Goal: Task Accomplishment & Management: Use online tool/utility

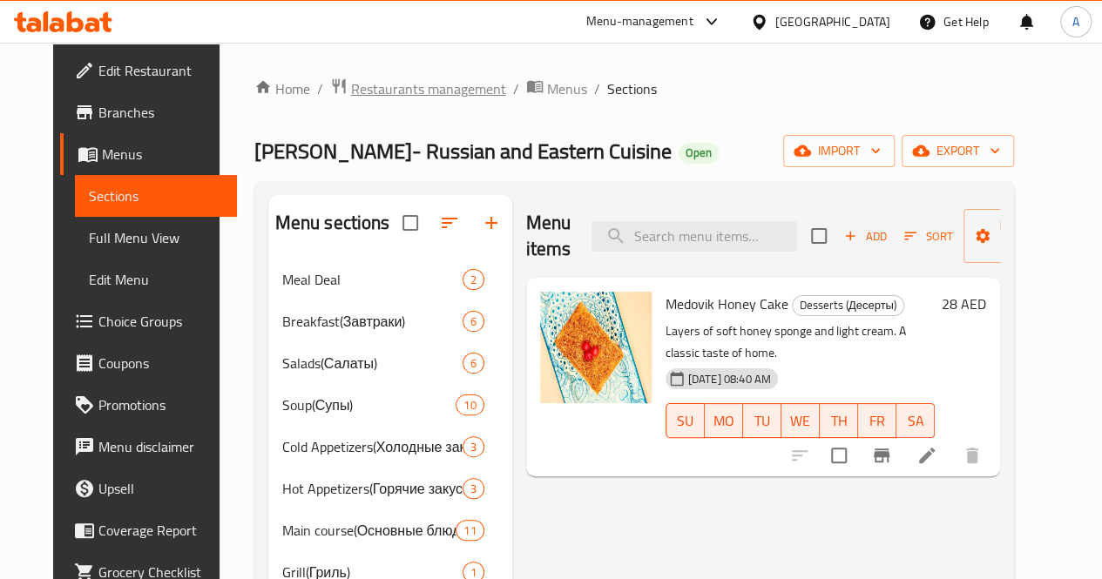
click at [399, 89] on span "Restaurants management" at bounding box center [428, 88] width 155 height 21
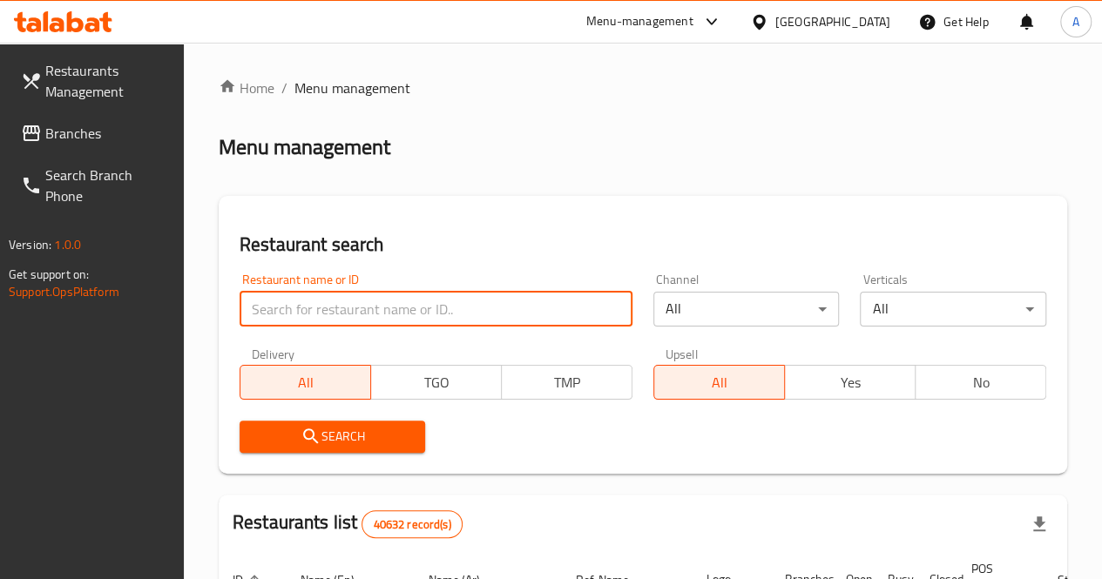
click at [270, 308] on input "search" at bounding box center [436, 309] width 393 height 35
type input "Darband"
click button "Search" at bounding box center [333, 437] width 186 height 32
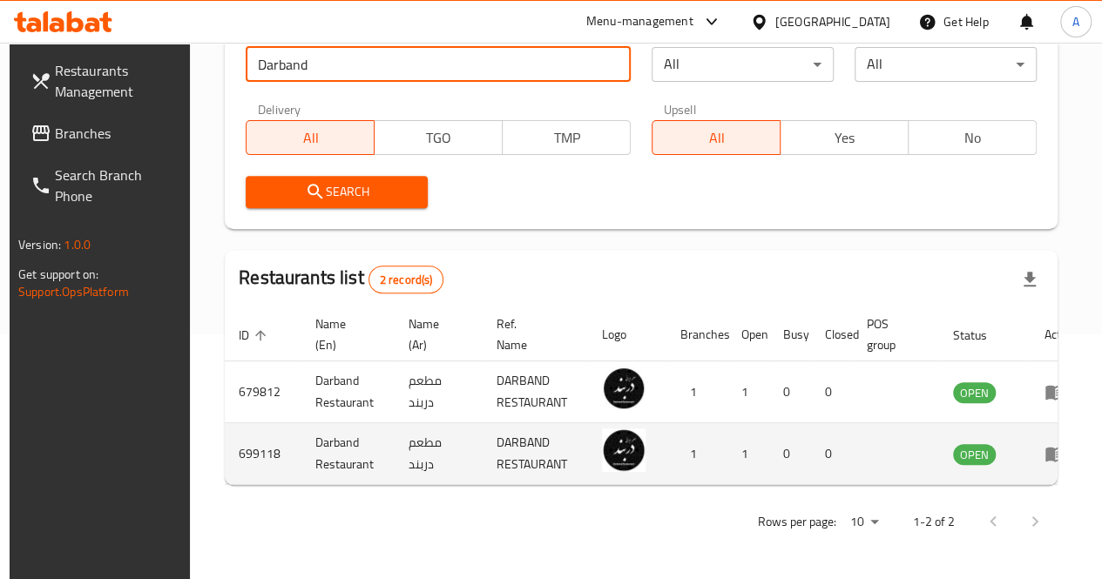
scroll to position [0, 16]
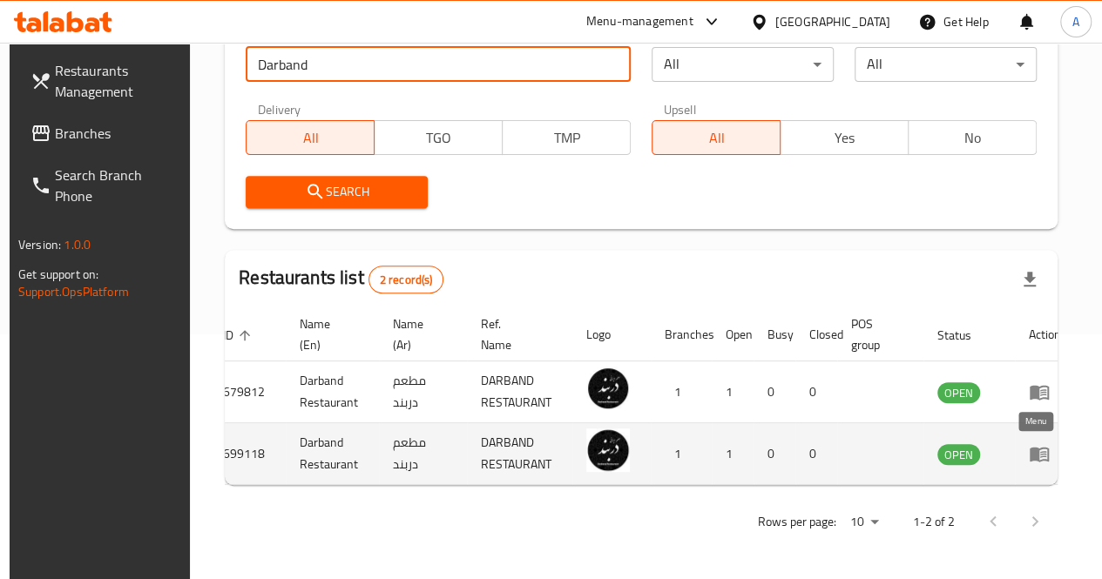
click at [1040, 451] on icon "enhanced table" at bounding box center [1043, 454] width 6 height 7
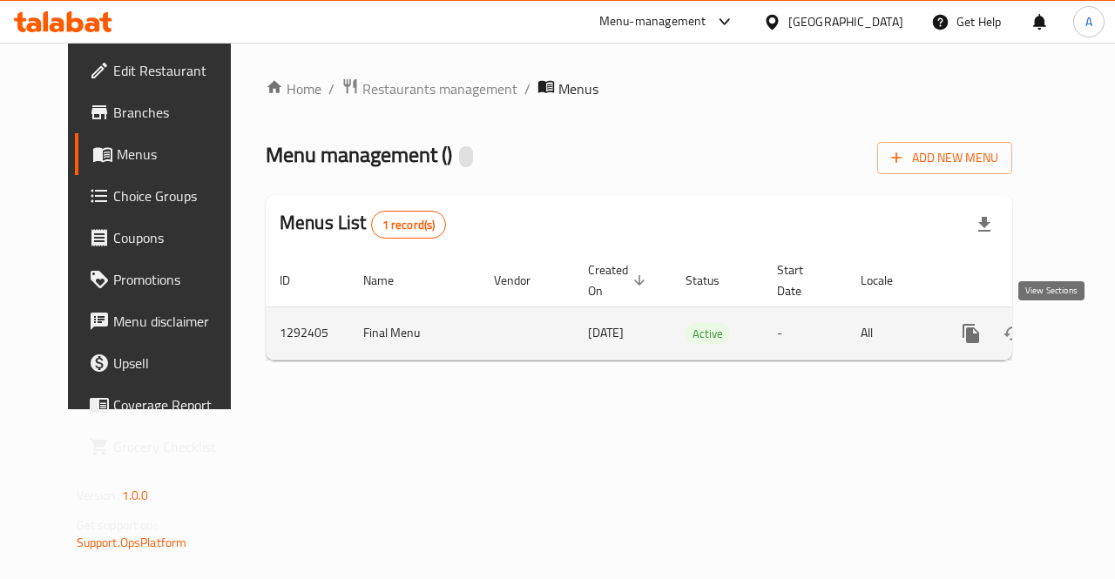
click at [1089, 328] on icon "enhanced table" at bounding box center [1097, 334] width 16 height 16
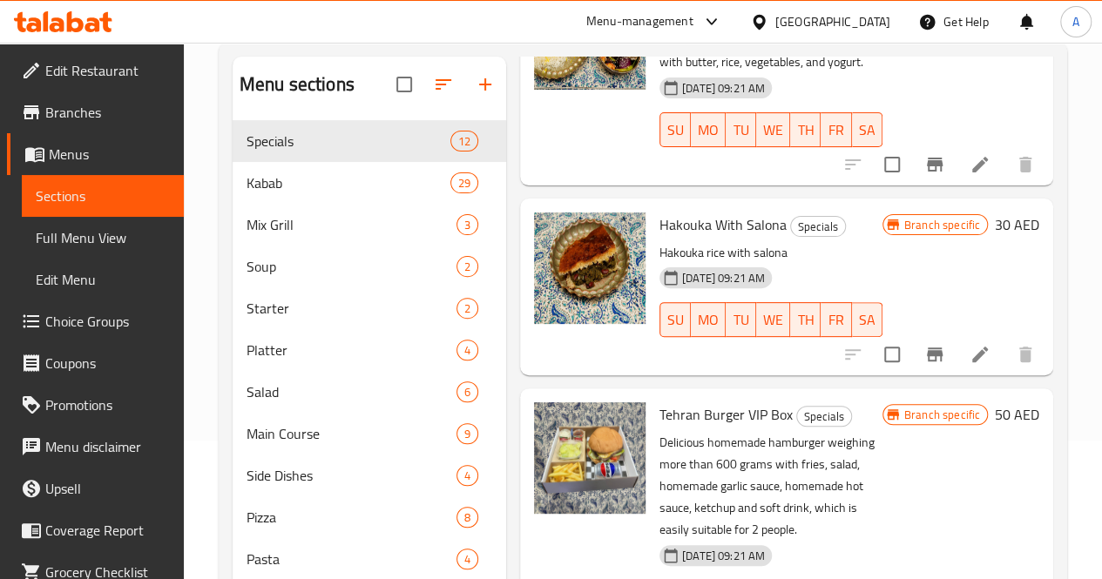
scroll to position [138, 0]
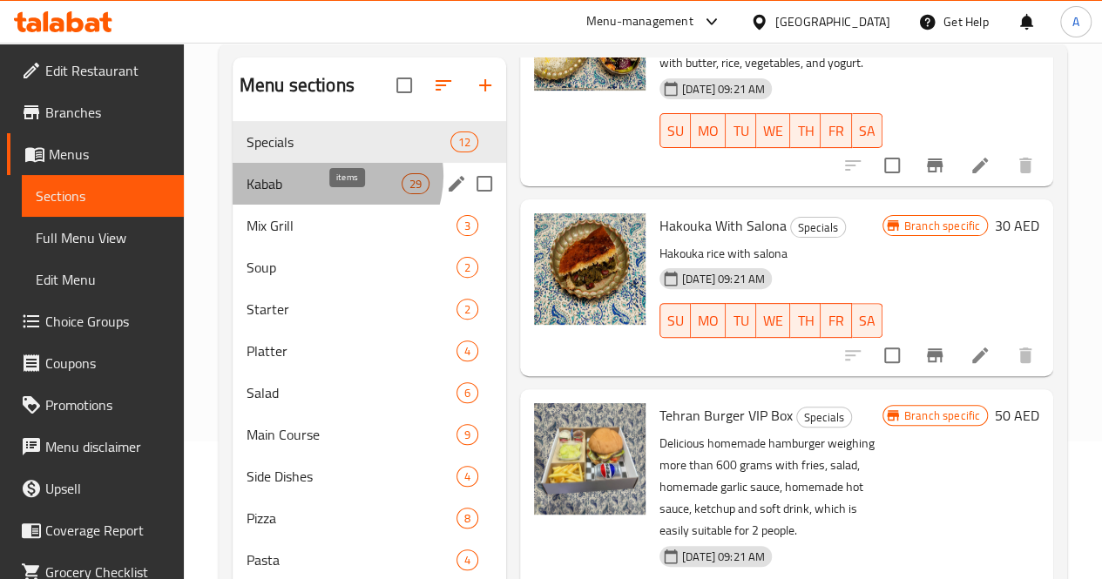
click at [402, 193] on span "29" at bounding box center [415, 184] width 26 height 17
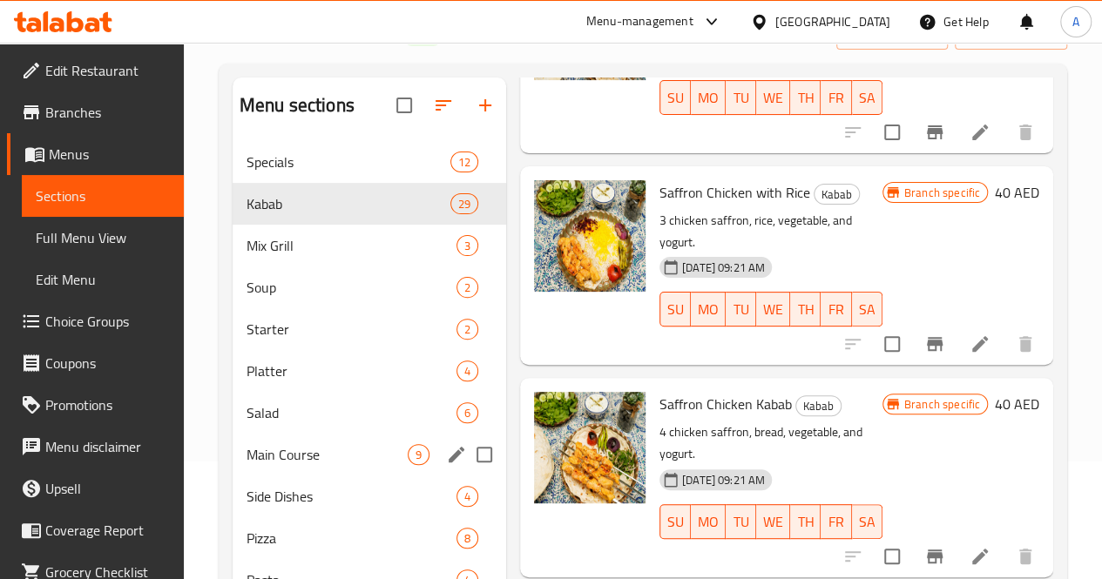
scroll to position [115, 0]
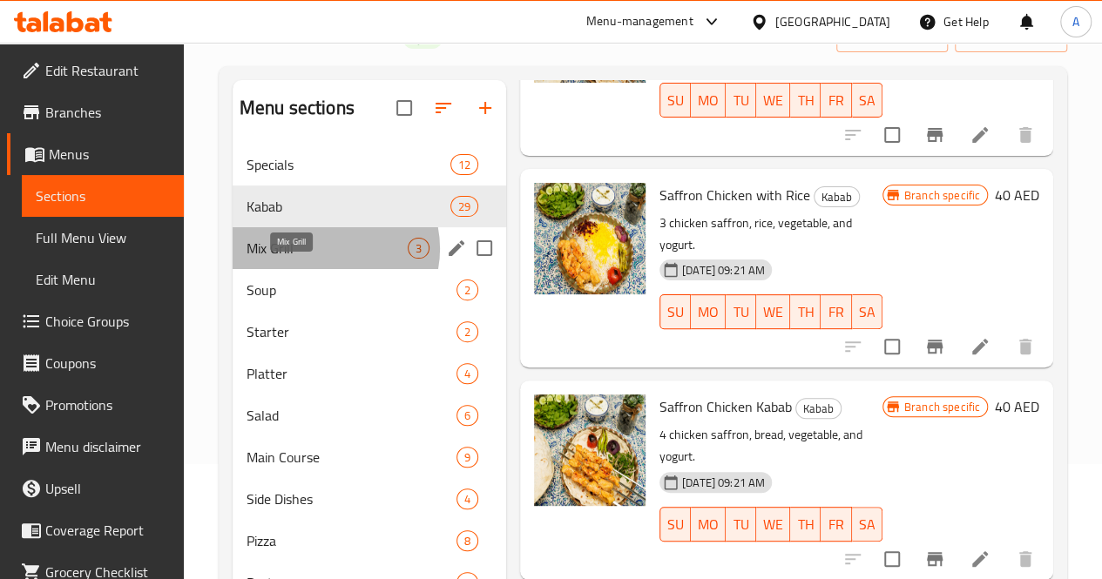
click at [327, 259] on span "Mix Grill" at bounding box center [327, 248] width 161 height 21
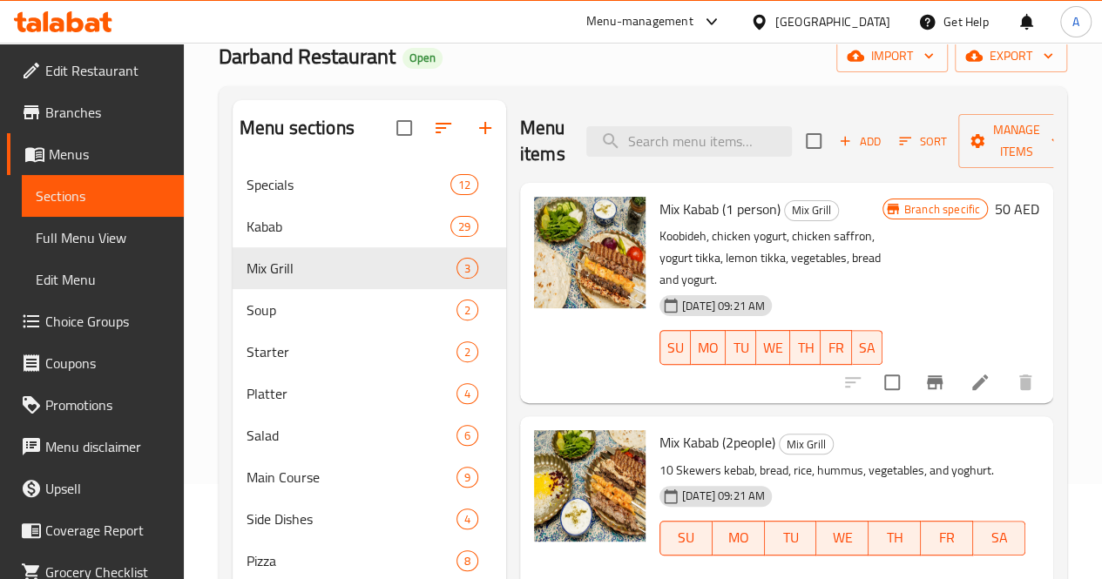
scroll to position [93, 0]
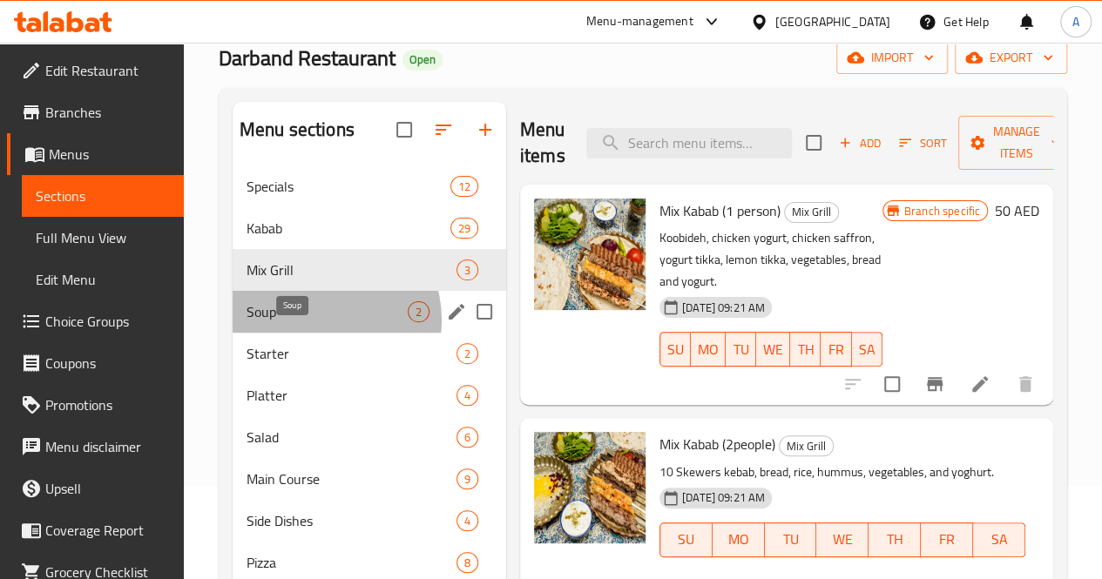
click at [321, 322] on span "Soup" at bounding box center [327, 311] width 161 height 21
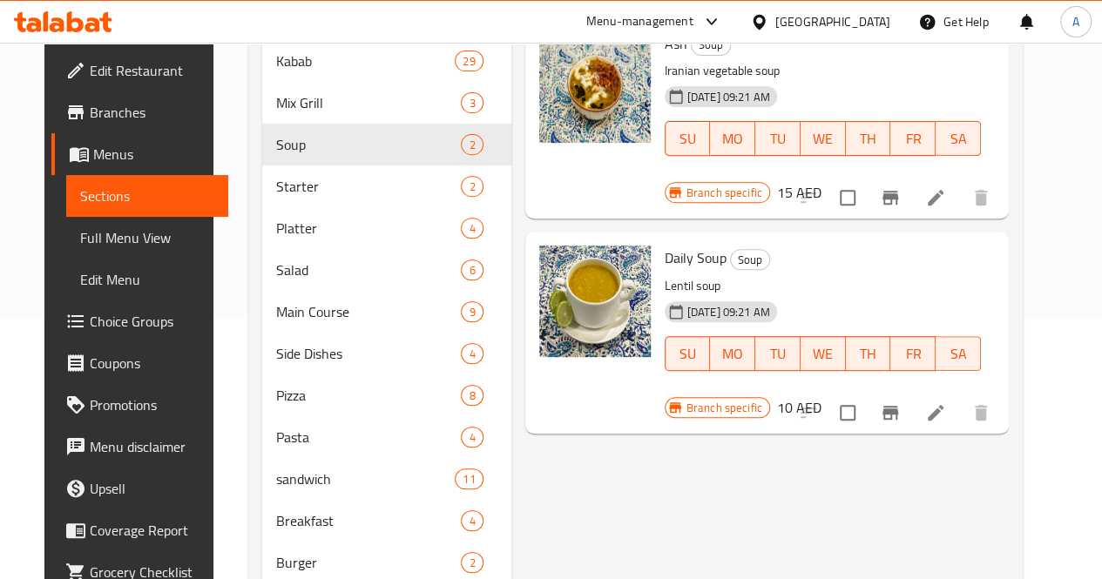
scroll to position [261, 0]
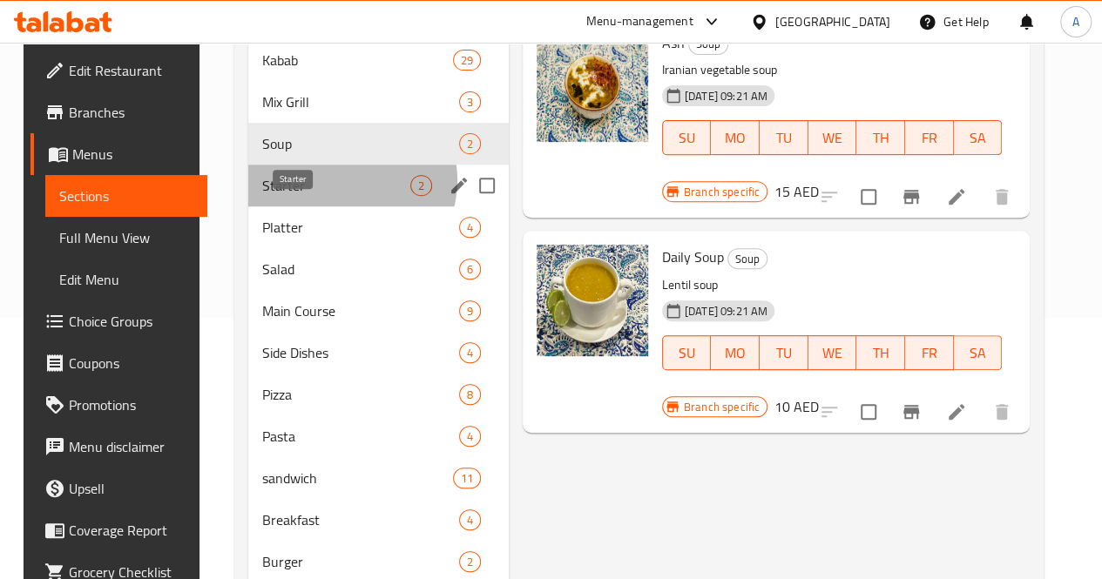
click at [334, 196] on span "Starter" at bounding box center [336, 185] width 148 height 21
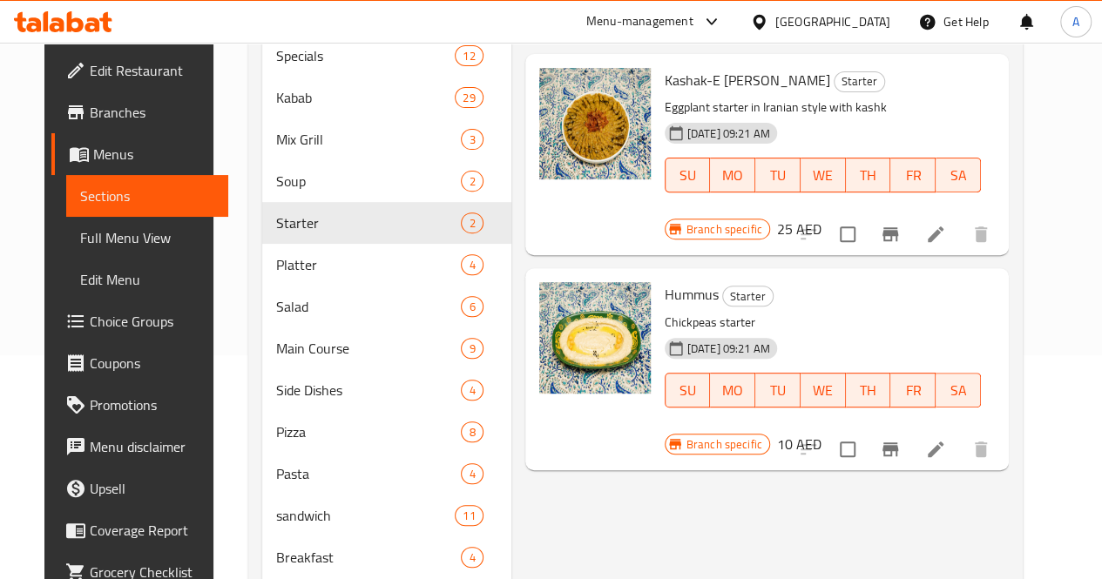
scroll to position [346, 0]
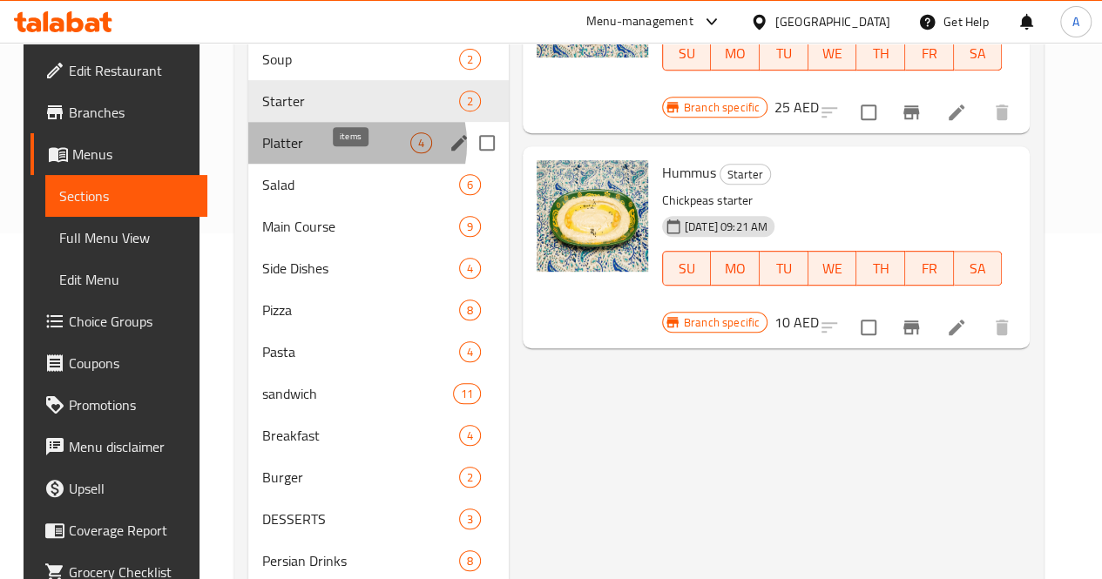
click at [411, 152] on span "4" at bounding box center [421, 143] width 20 height 17
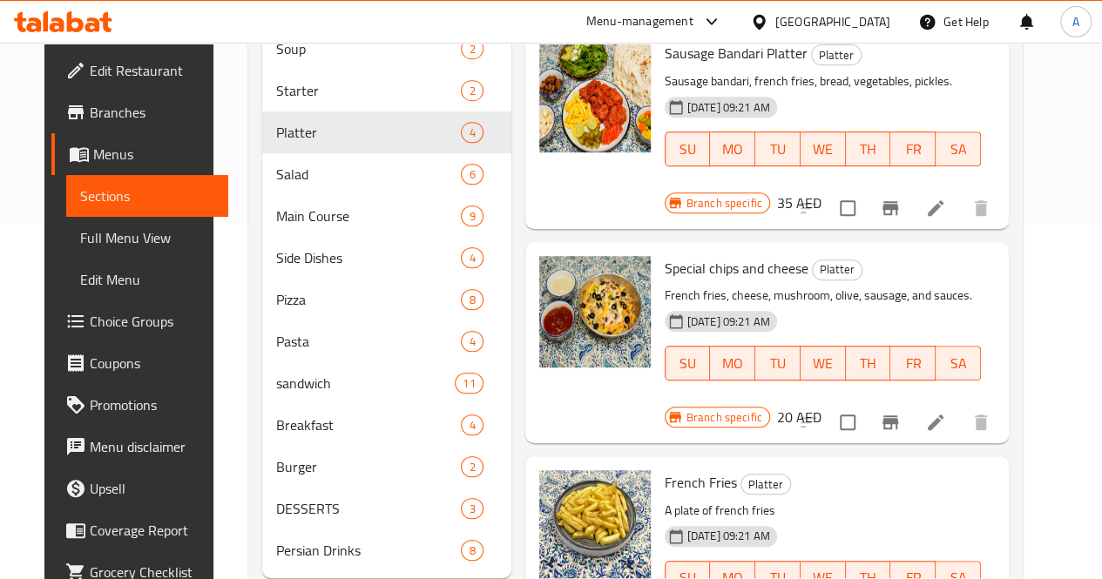
scroll to position [430, 0]
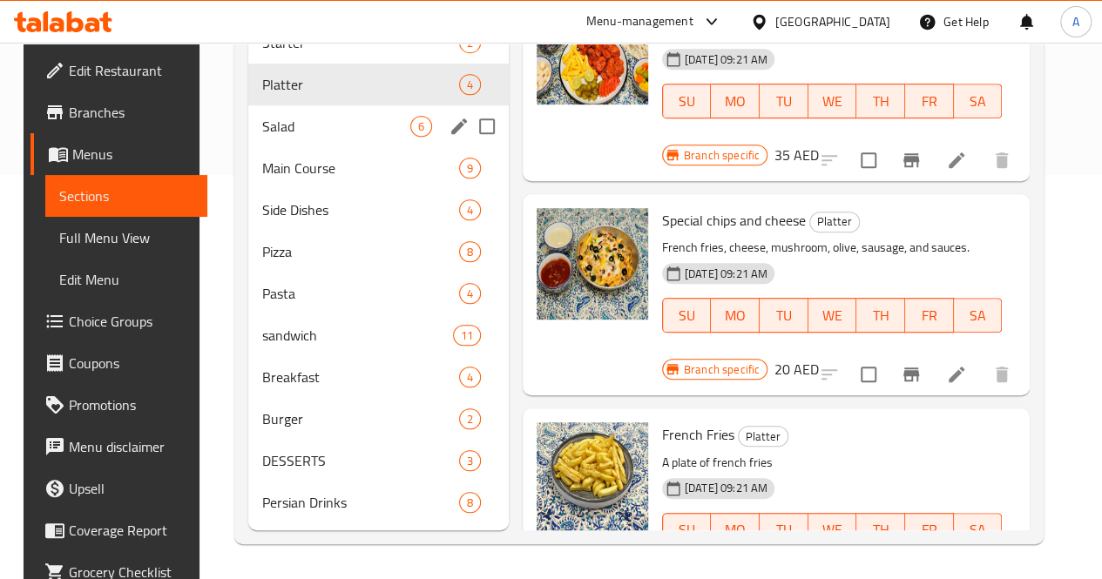
click at [321, 114] on div "Salad 6" at bounding box center [378, 126] width 260 height 42
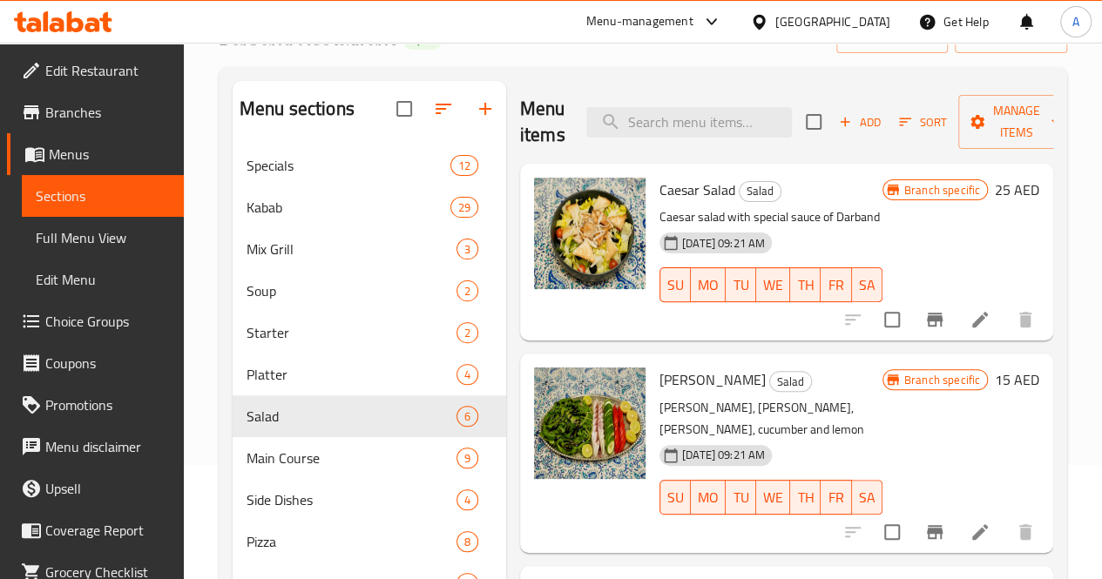
scroll to position [430, 0]
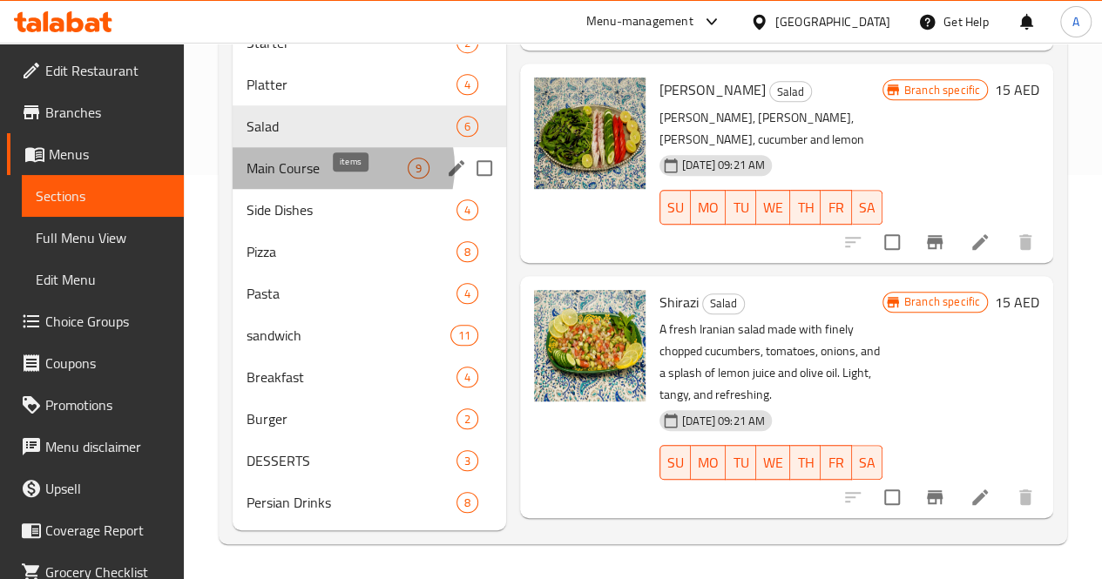
click at [409, 168] on span "9" at bounding box center [419, 168] width 20 height 17
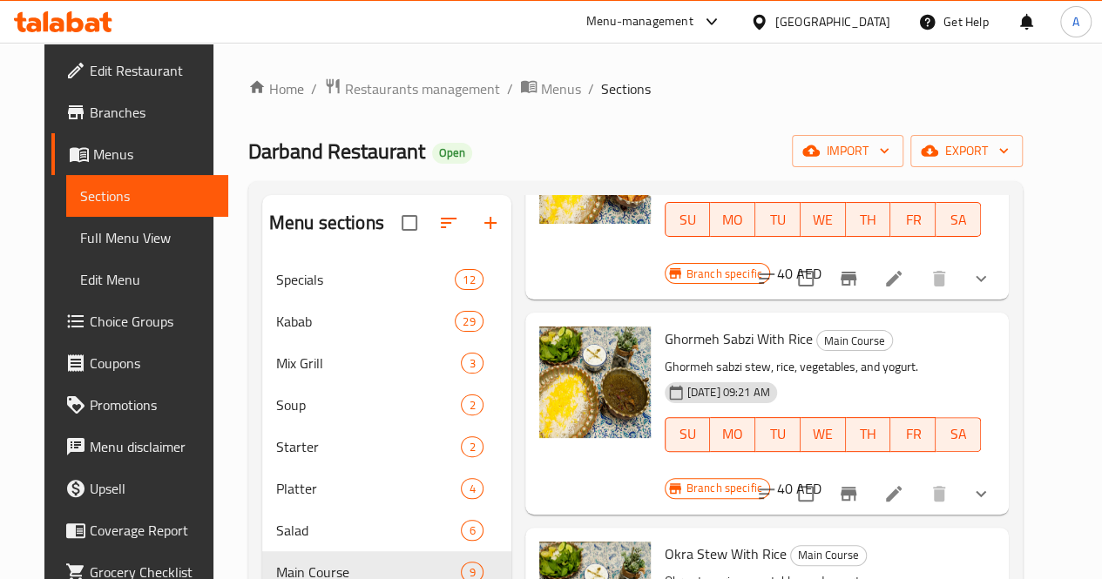
scroll to position [430, 0]
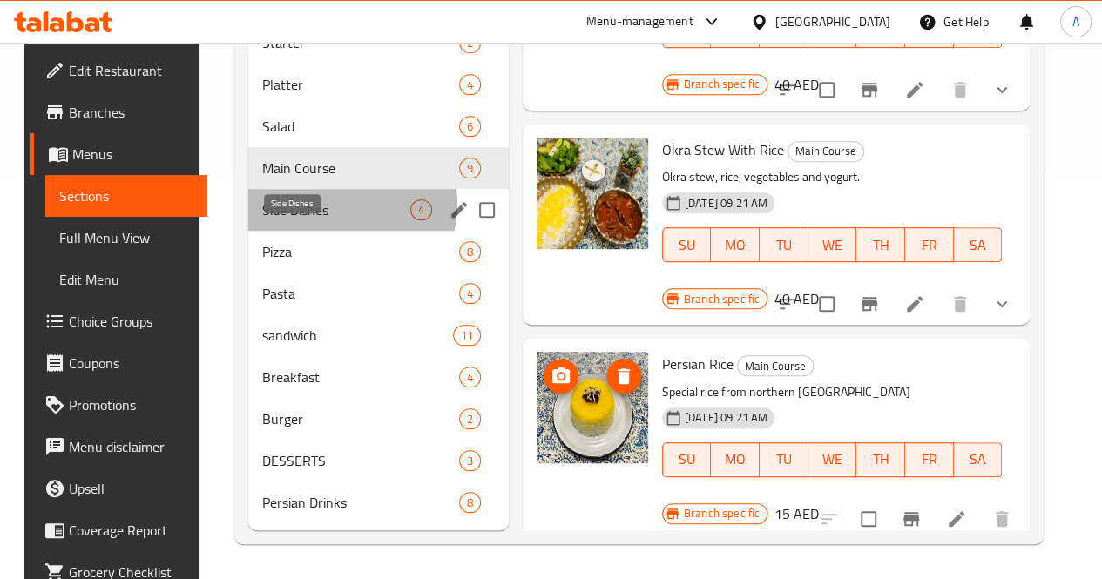
click at [327, 205] on span "Side Dishes" at bounding box center [336, 210] width 148 height 21
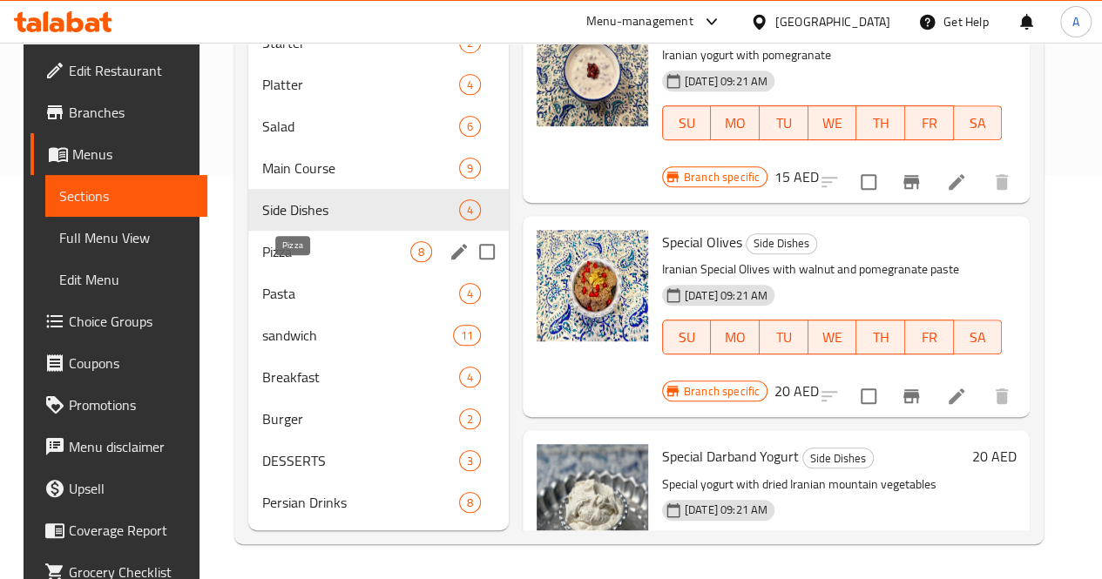
click at [329, 247] on span "Pizza" at bounding box center [336, 251] width 148 height 21
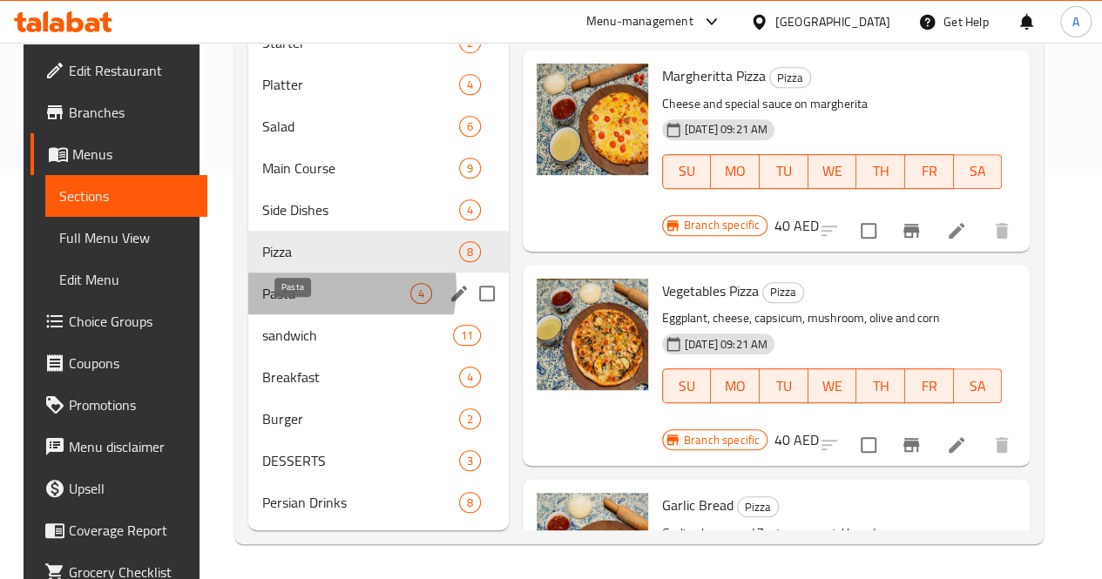
click at [321, 289] on span "Pasta" at bounding box center [336, 293] width 148 height 21
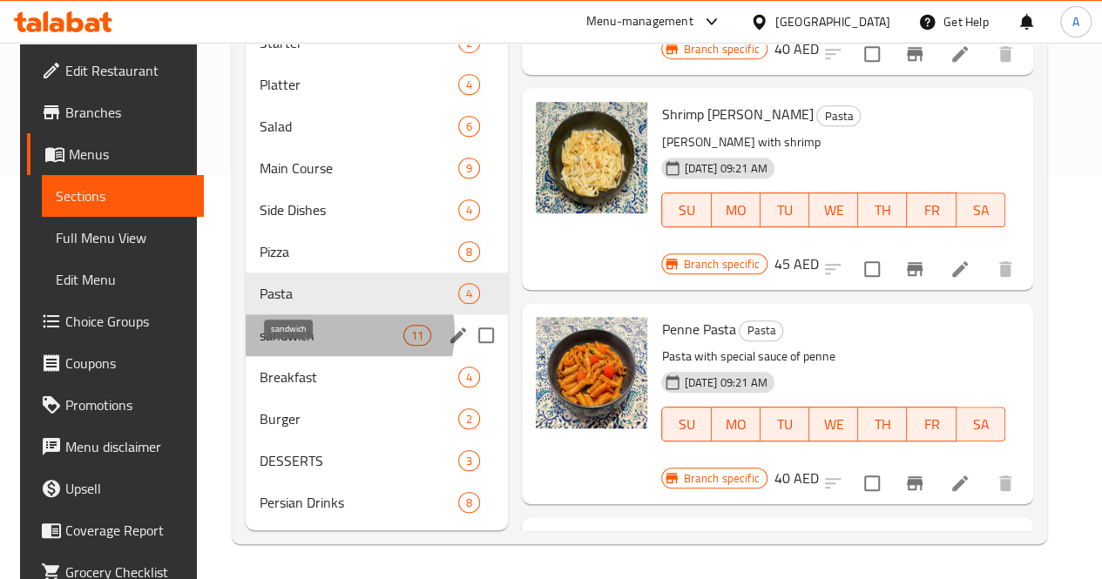
click at [329, 333] on span "sandwich" at bounding box center [332, 335] width 144 height 21
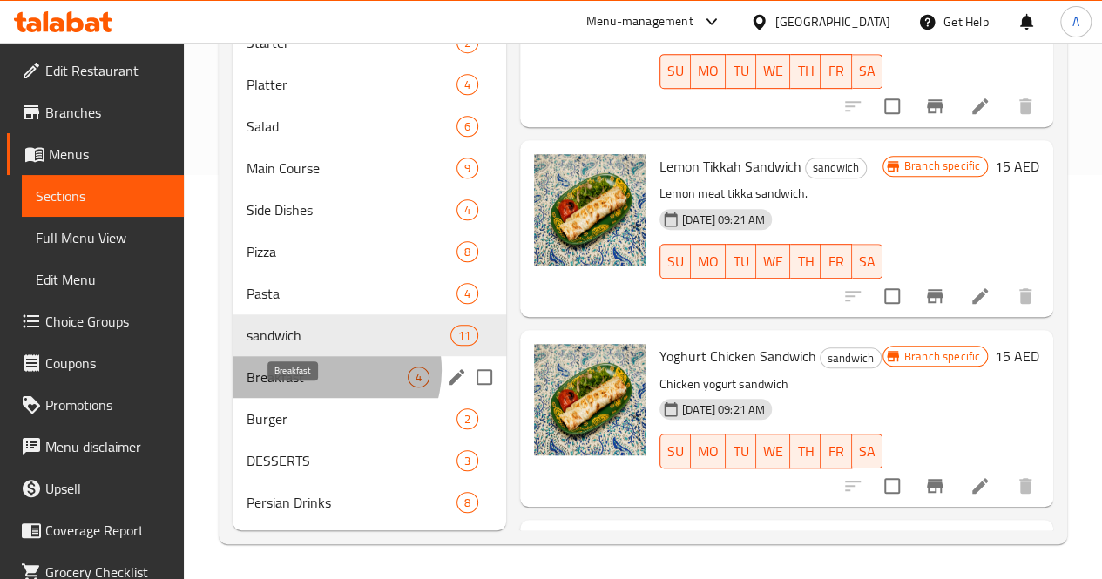
click at [330, 371] on span "Breakfast" at bounding box center [327, 377] width 161 height 21
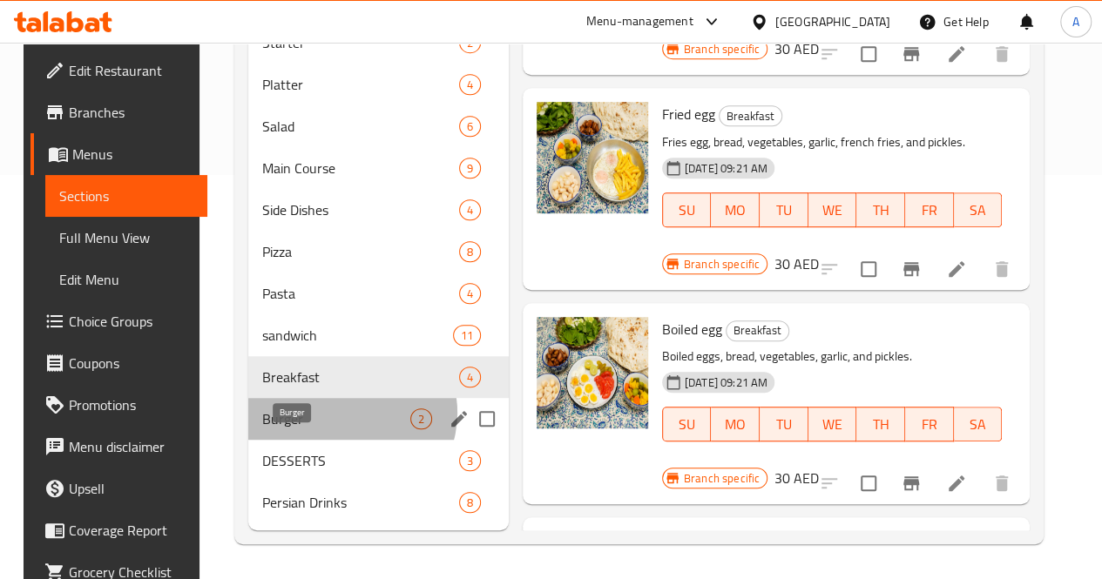
click at [335, 414] on span "Burger" at bounding box center [336, 419] width 148 height 21
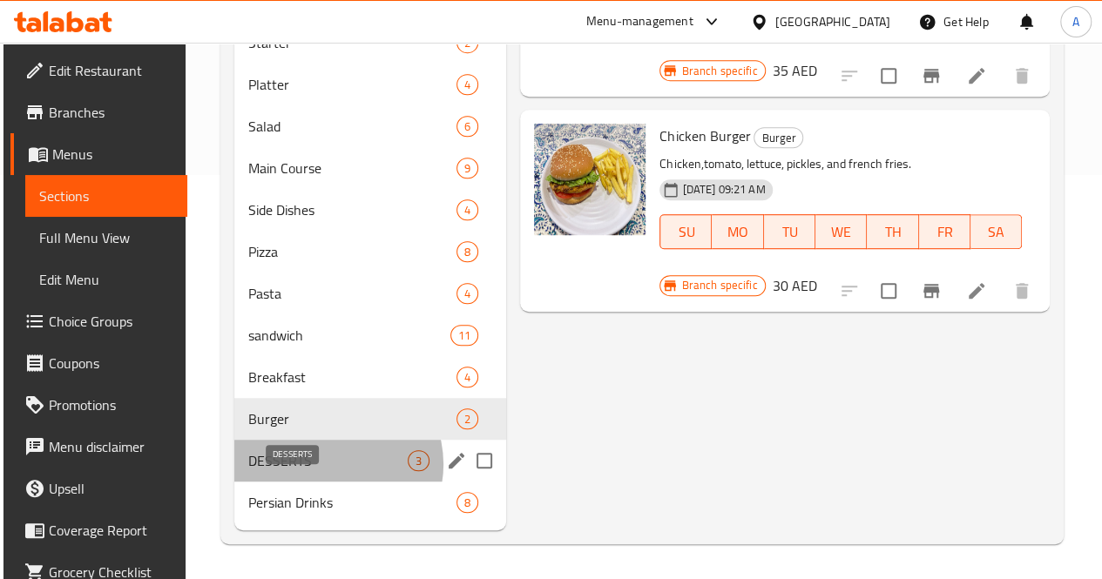
click at [327, 465] on span "DESSERTS" at bounding box center [327, 460] width 159 height 21
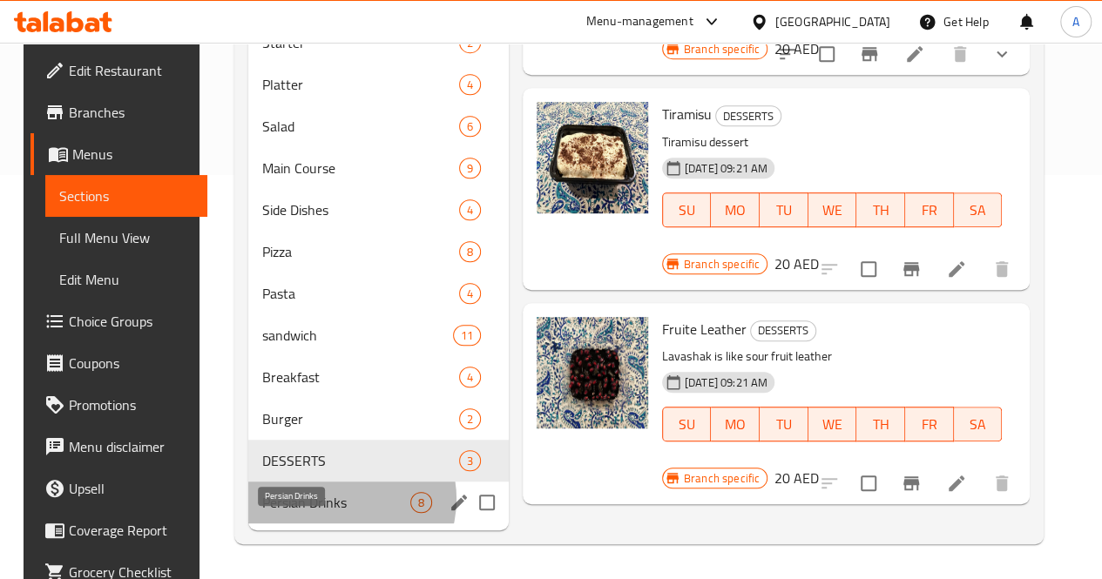
click at [328, 500] on span "Persian Drinks" at bounding box center [336, 502] width 148 height 21
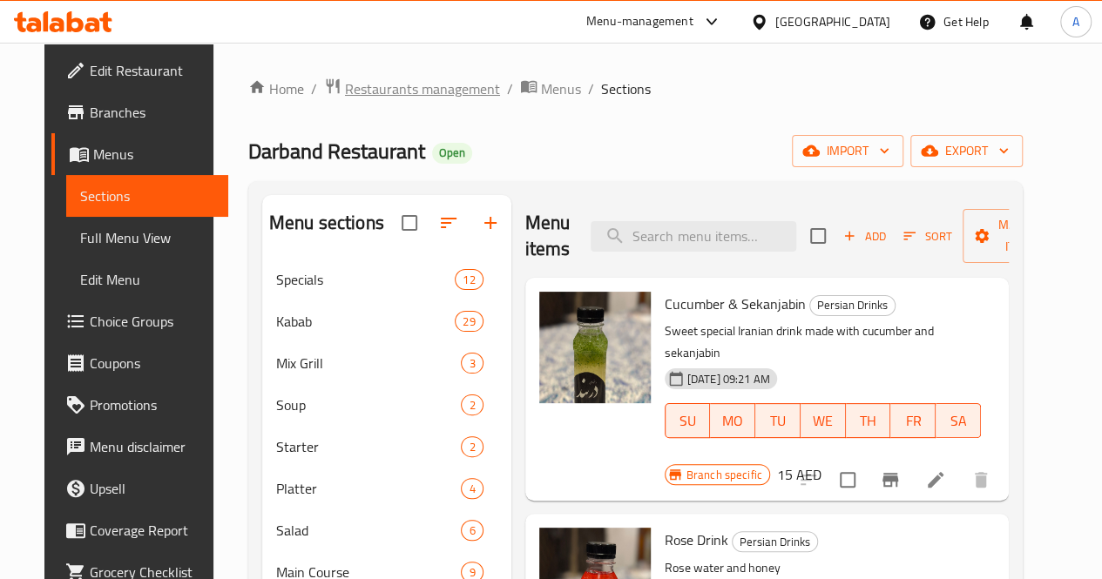
click at [375, 85] on span "Restaurants management" at bounding box center [422, 88] width 155 height 21
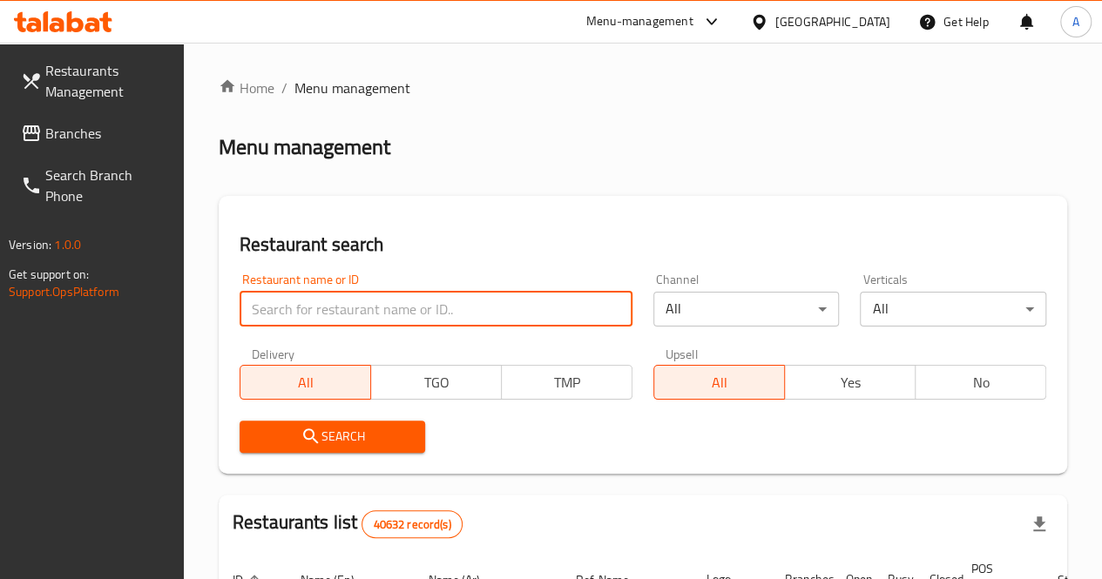
click at [342, 308] on input "search" at bounding box center [436, 309] width 393 height 35
type input "ب"
type input "fruit bowl"
click button "Search" at bounding box center [333, 437] width 186 height 32
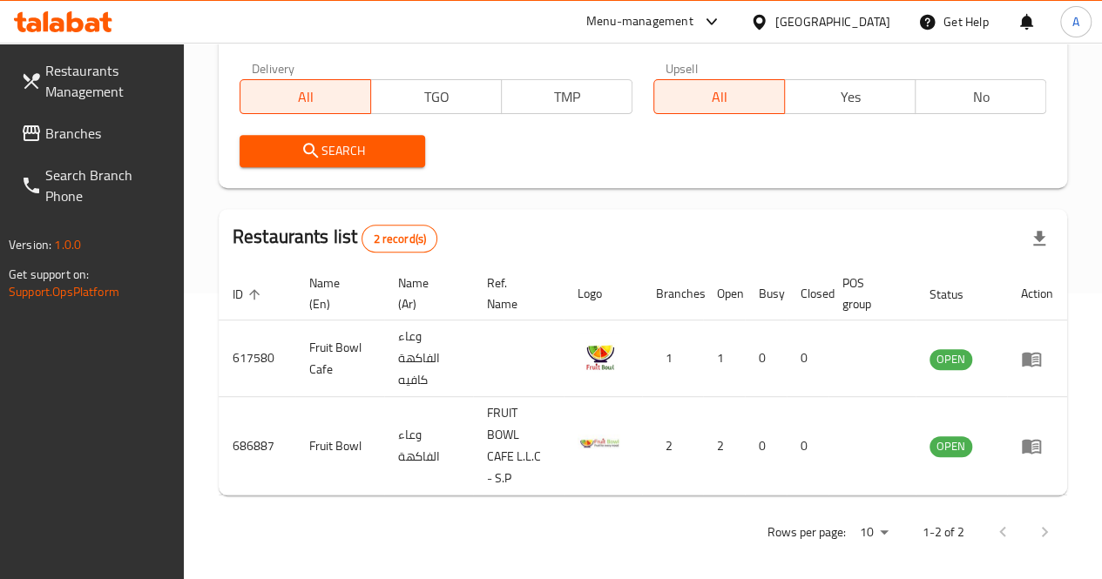
scroll to position [296, 0]
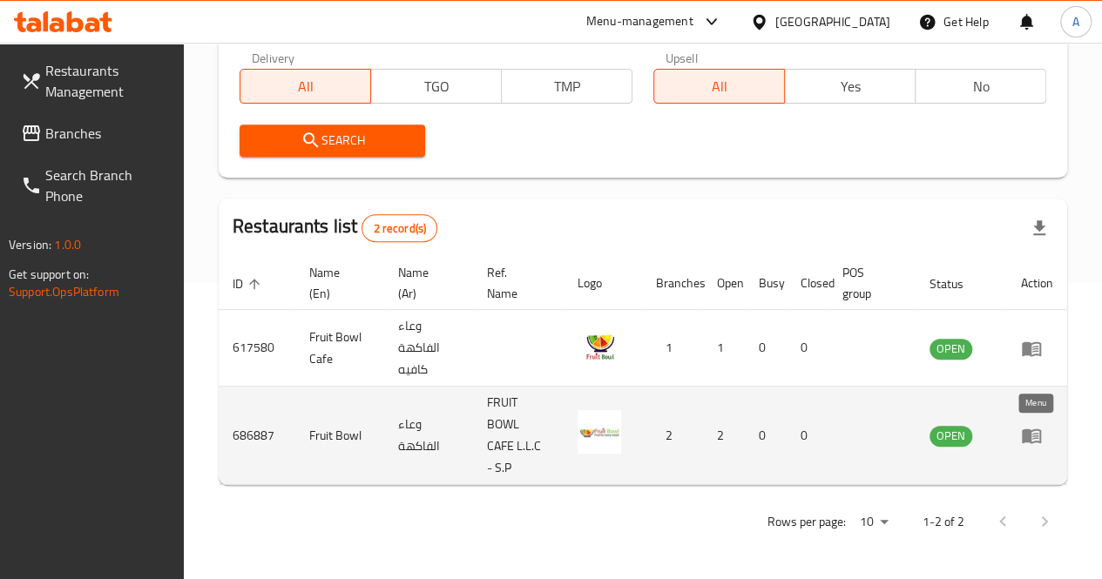
click at [1030, 431] on icon "enhanced table" at bounding box center [1031, 437] width 19 height 15
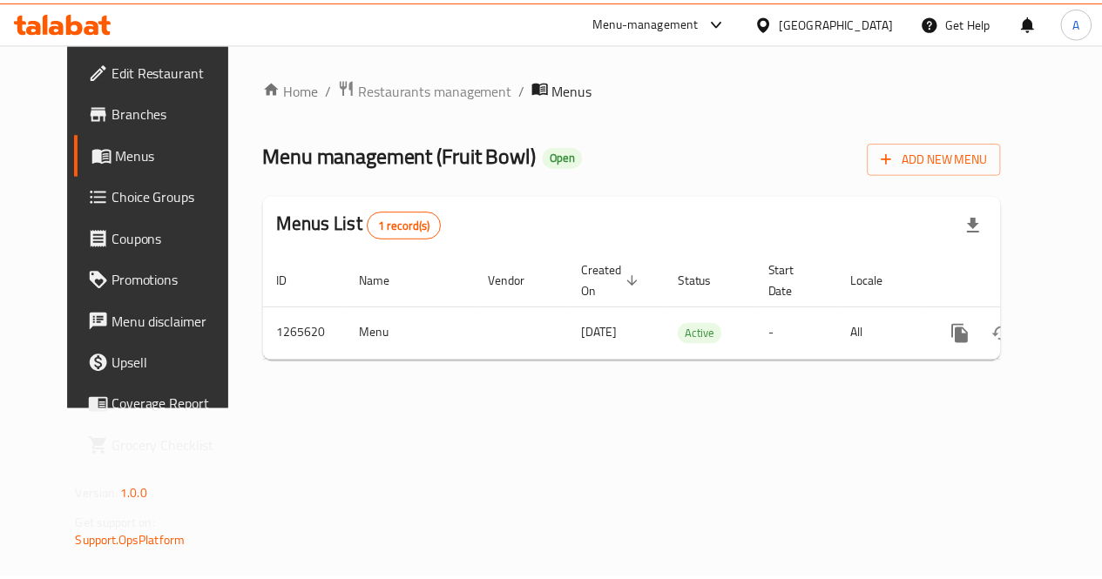
scroll to position [0, 6]
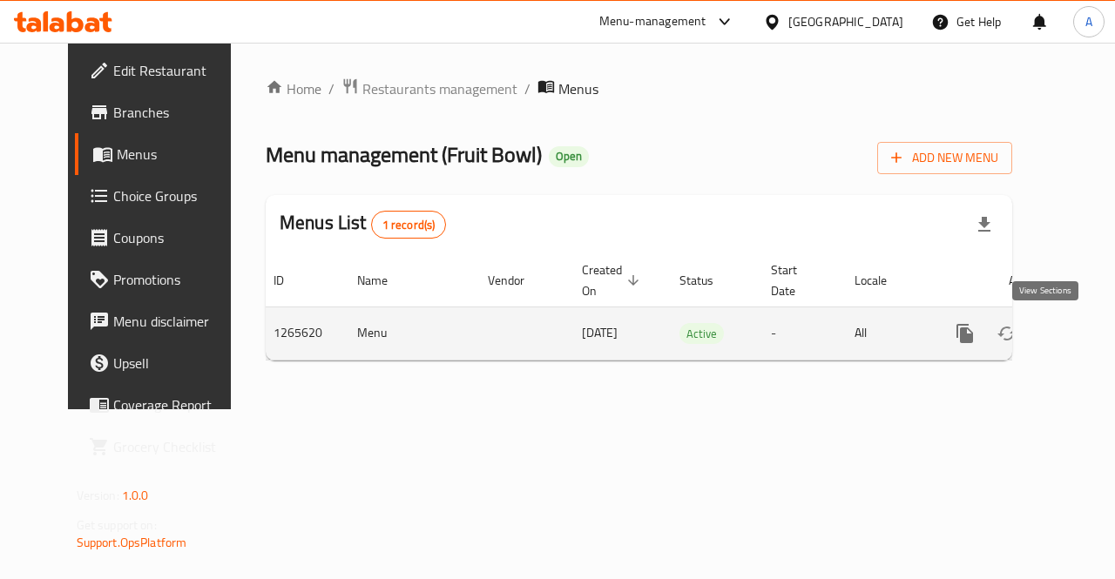
click at [1080, 330] on icon "enhanced table" at bounding box center [1090, 333] width 21 height 21
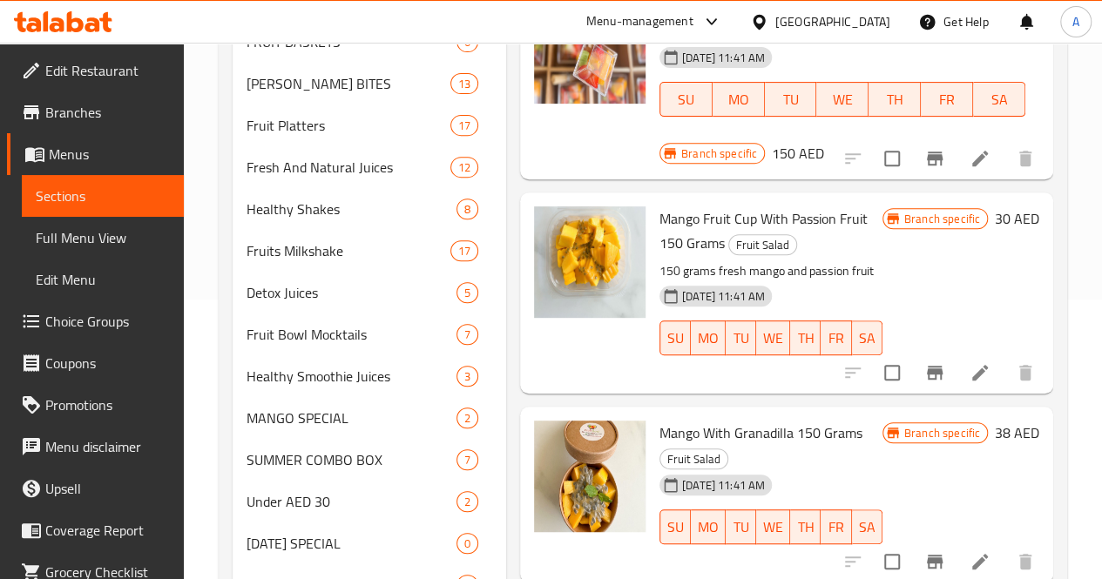
scroll to position [2244, 0]
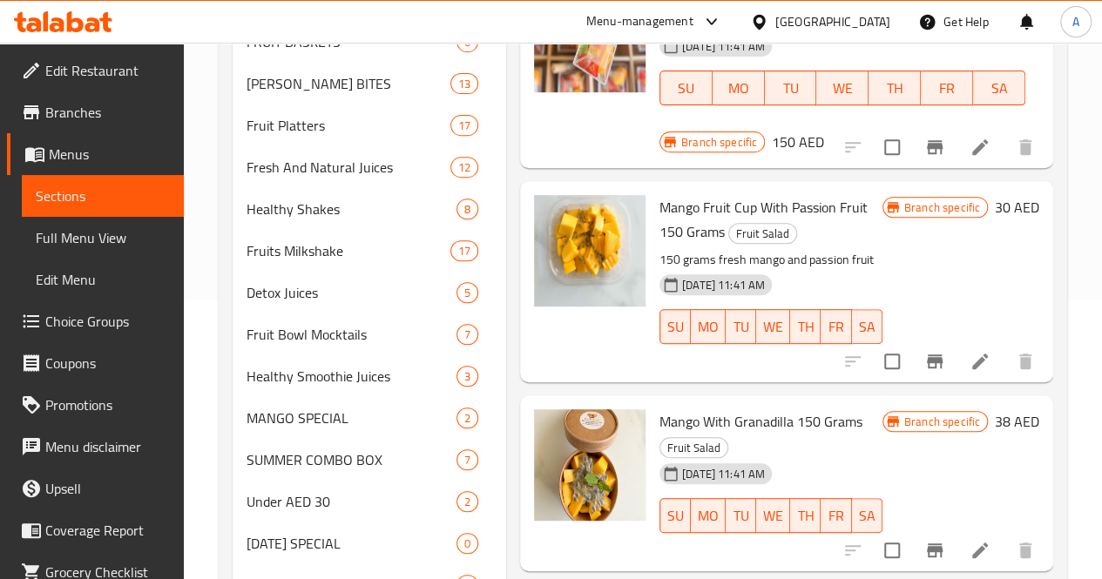
drag, startPoint x: 768, startPoint y: 252, endPoint x: 592, endPoint y: 247, distance: 176.9
copy span "Mango With Yogurt Fruit Salad"
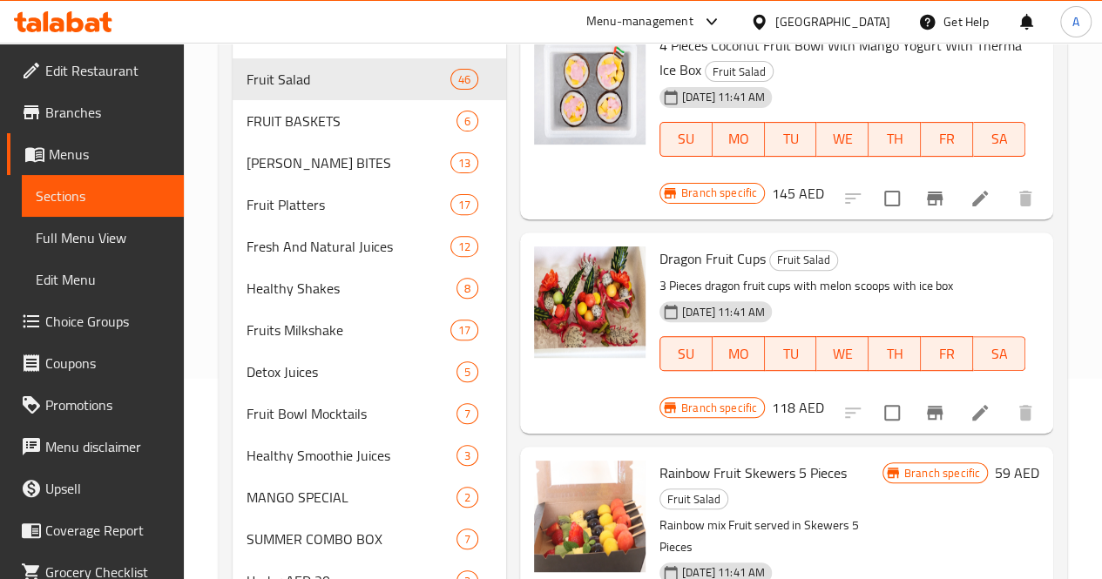
scroll to position [0, 0]
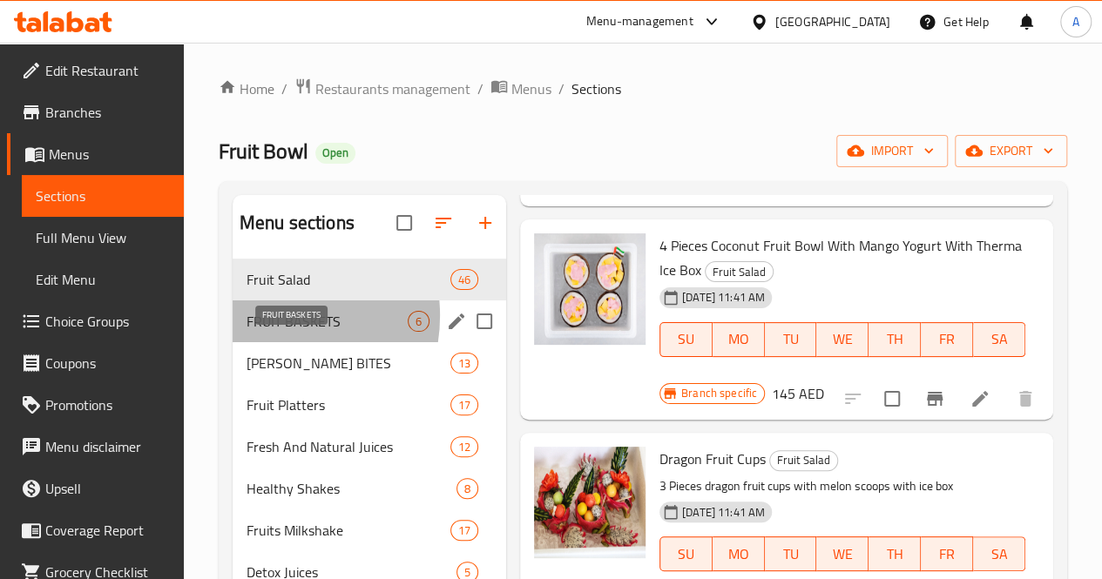
click at [267, 332] on span "FRUIT BASKETS" at bounding box center [327, 321] width 161 height 21
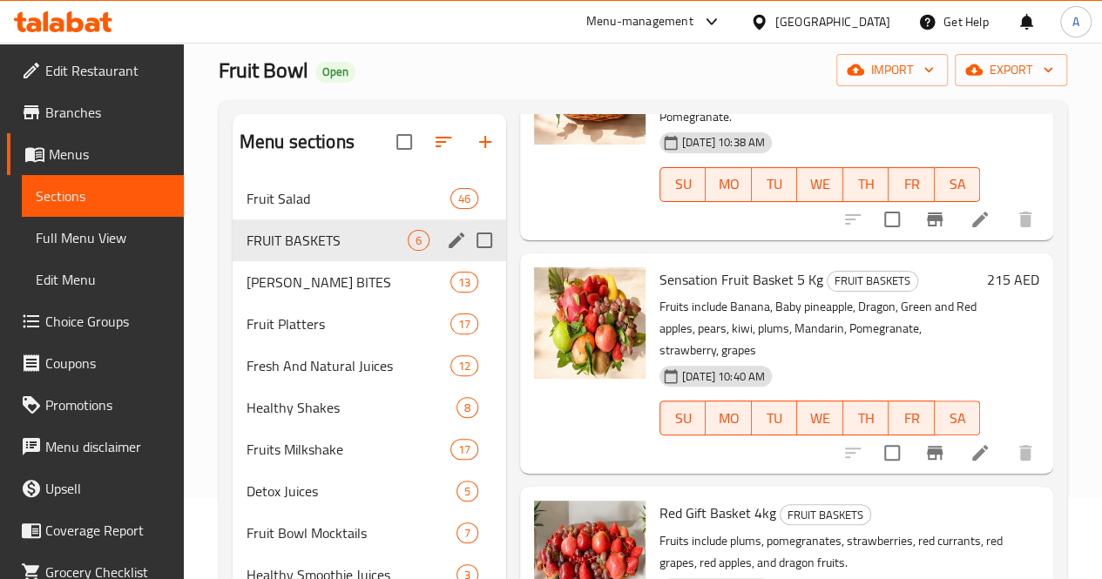
scroll to position [80, 0]
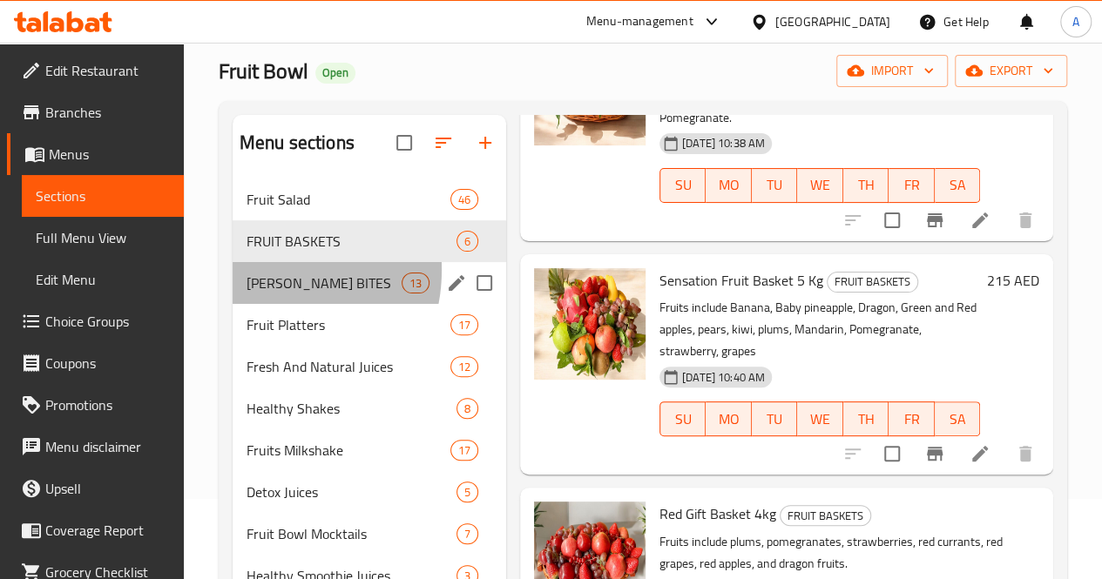
click at [261, 295] on div "[PERSON_NAME] BITES 13" at bounding box center [370, 283] width 274 height 42
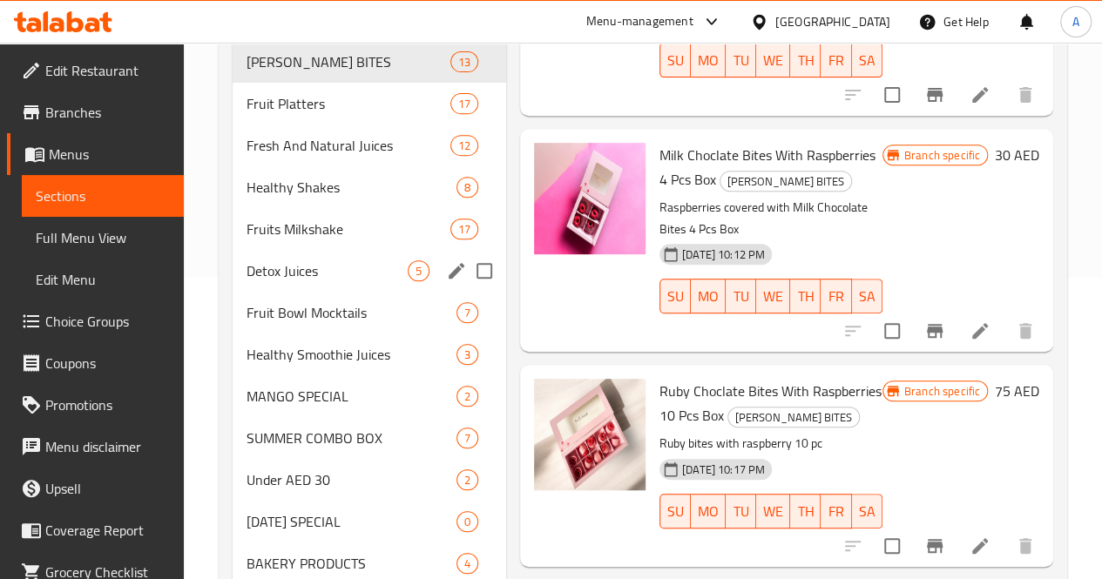
scroll to position [149, 0]
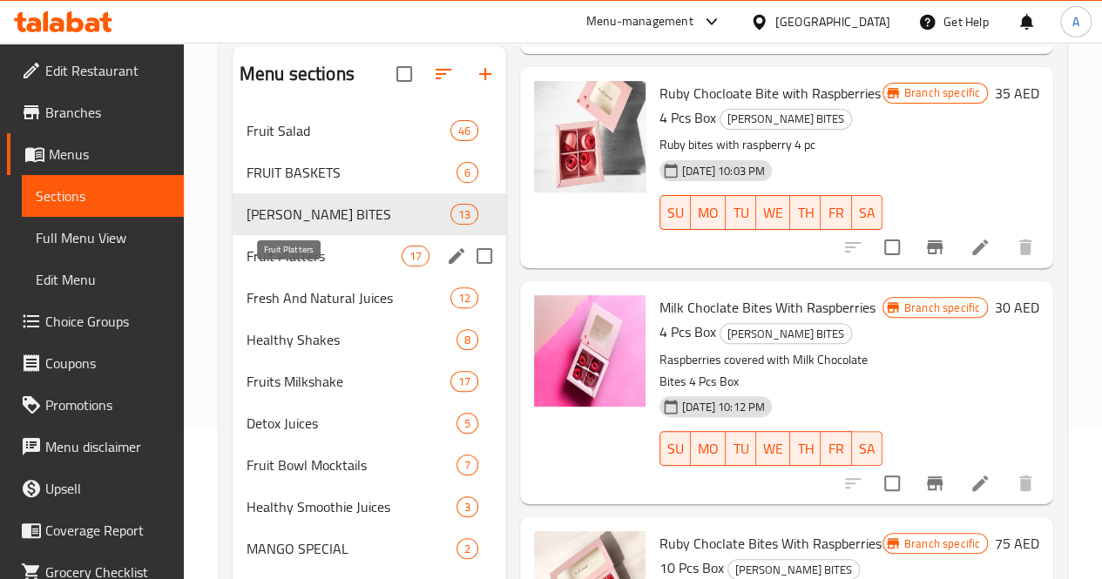
click at [275, 267] on span "Fruit Platters" at bounding box center [324, 256] width 155 height 21
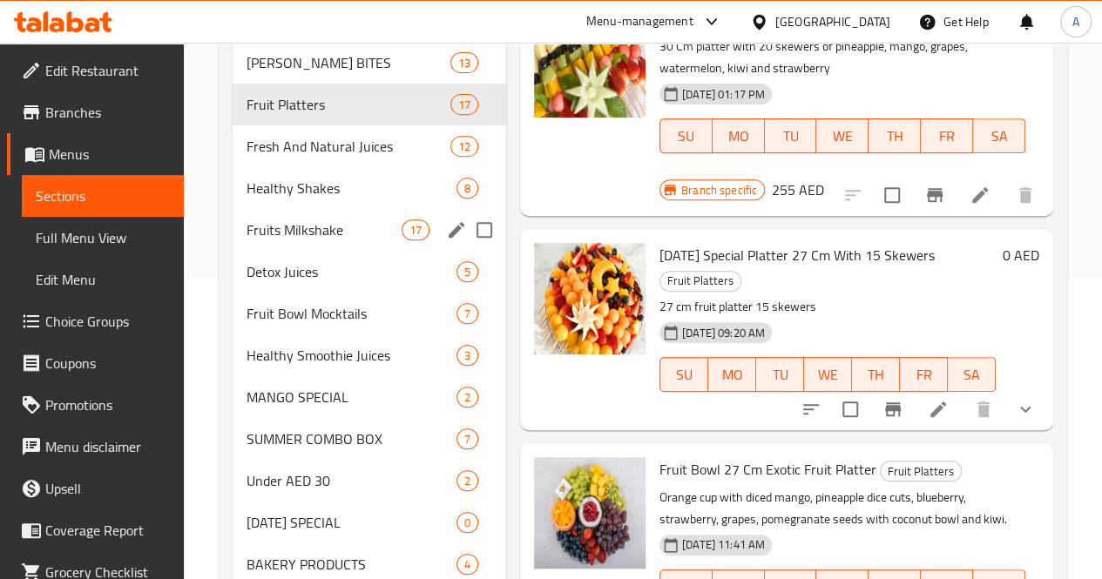
scroll to position [297, 0]
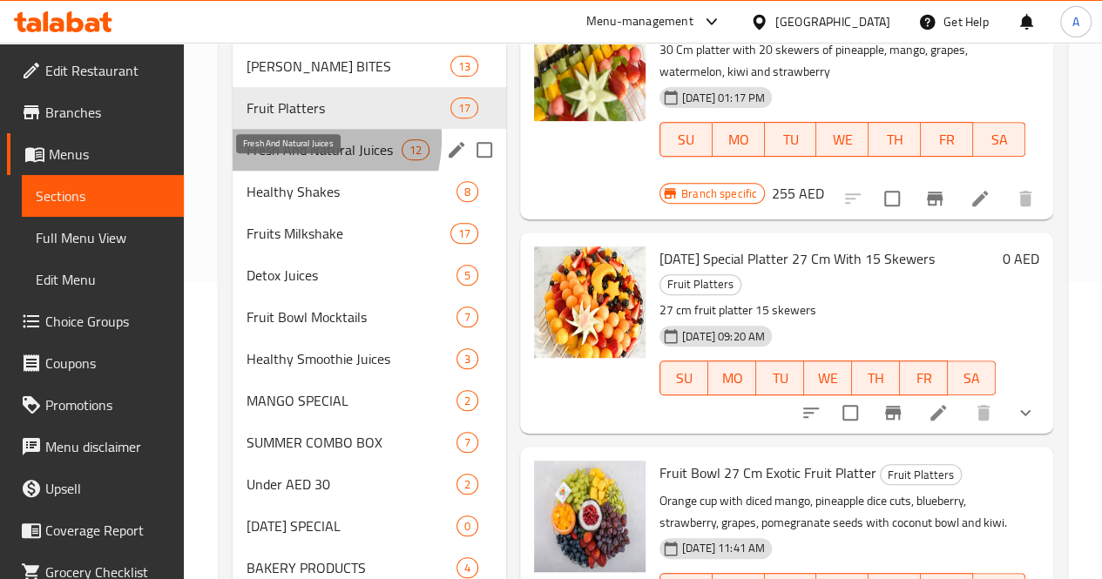
click at [288, 160] on span "Fresh And Natural Juices" at bounding box center [324, 149] width 155 height 21
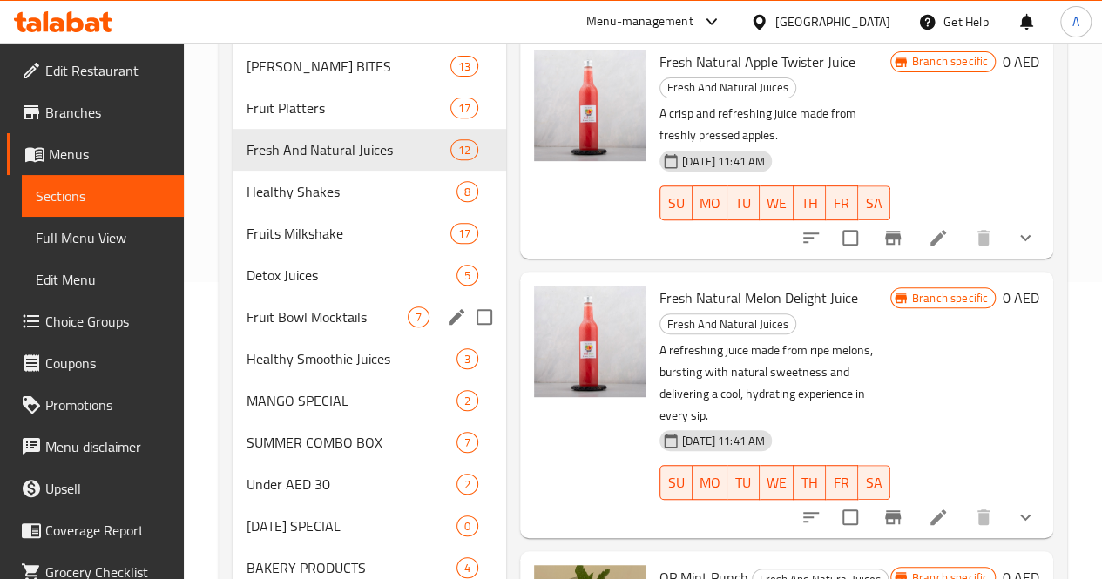
scroll to position [296, 0]
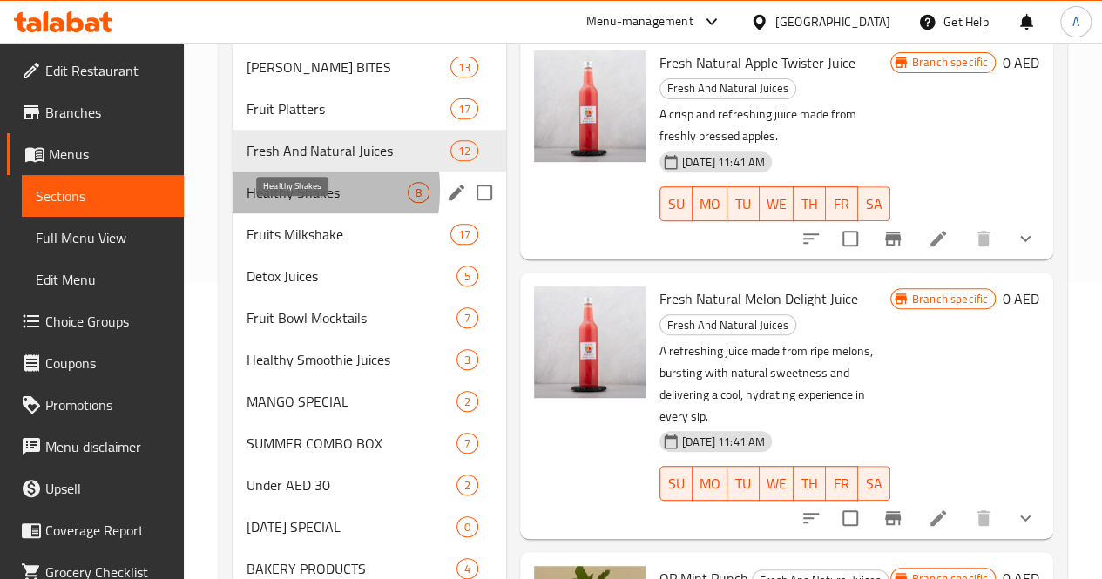
click at [267, 203] on span "Healthy Shakes" at bounding box center [327, 192] width 161 height 21
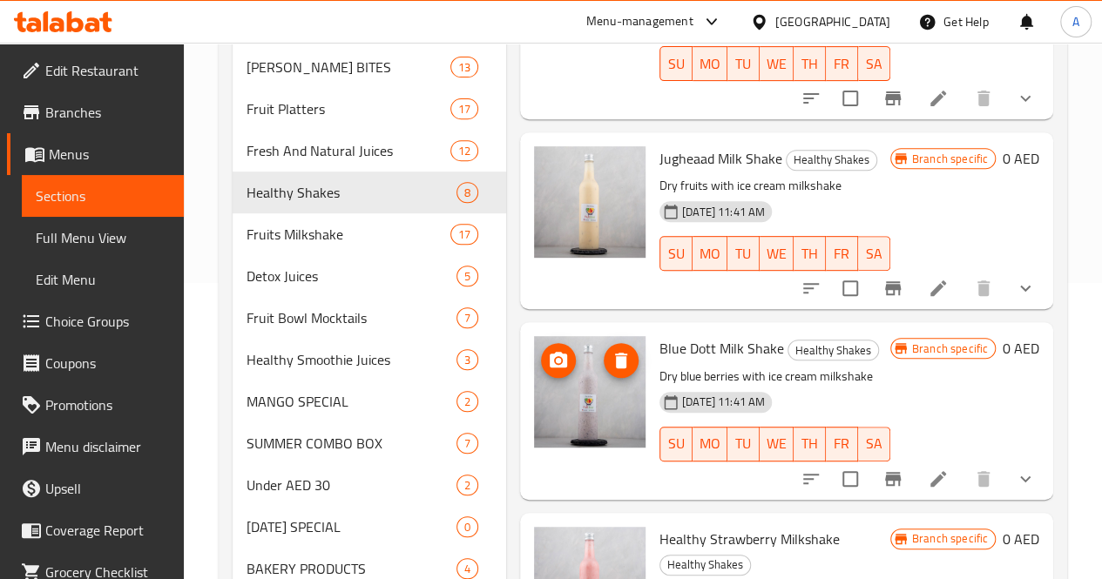
scroll to position [270, 0]
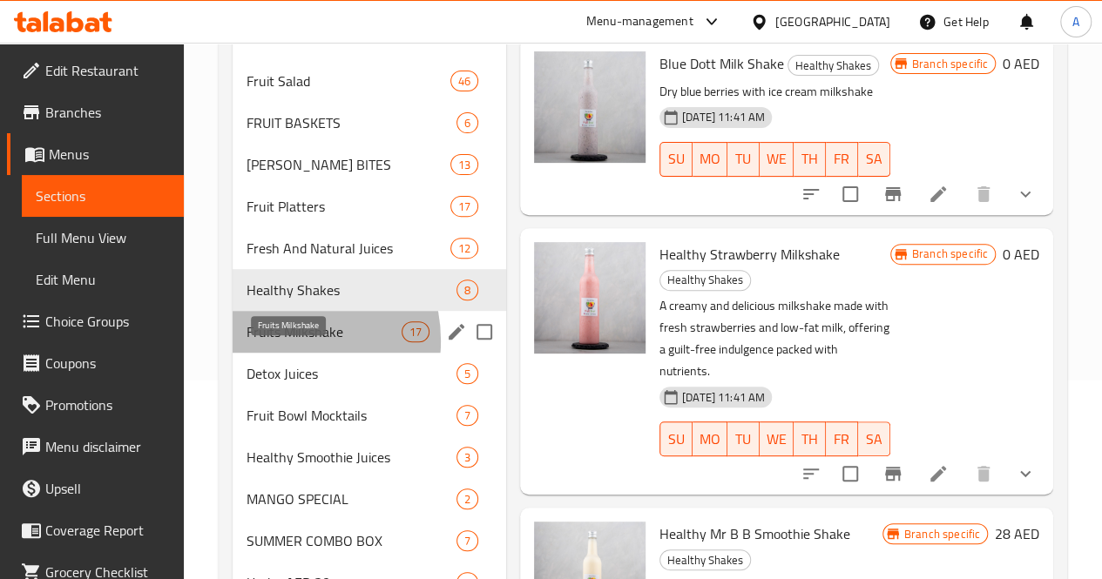
click at [280, 342] on span "Fruits Milkshake" at bounding box center [324, 331] width 155 height 21
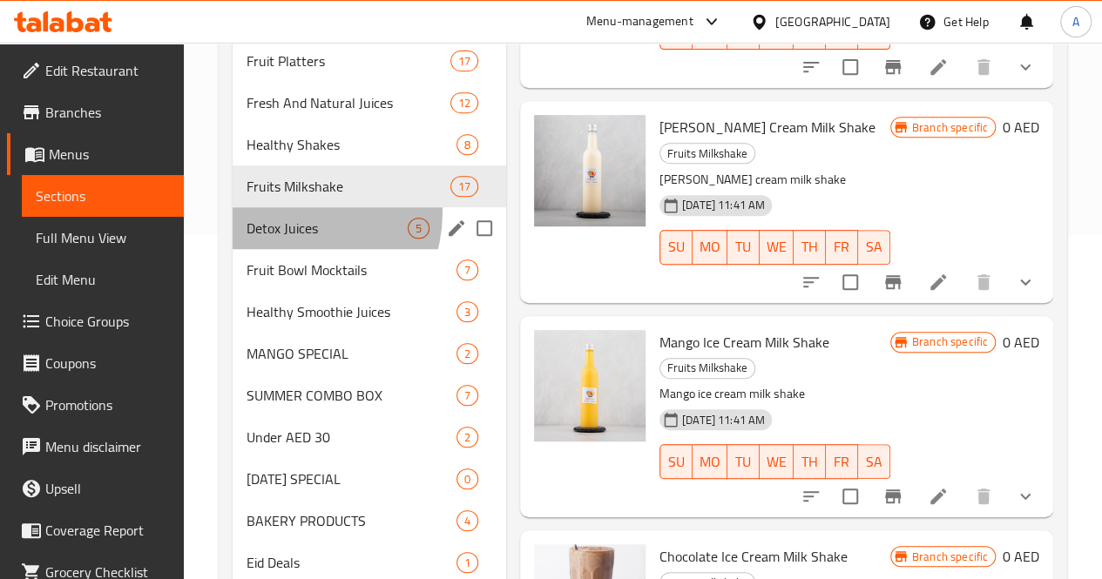
click at [285, 238] on div "Detox Juices 5" at bounding box center [370, 228] width 274 height 42
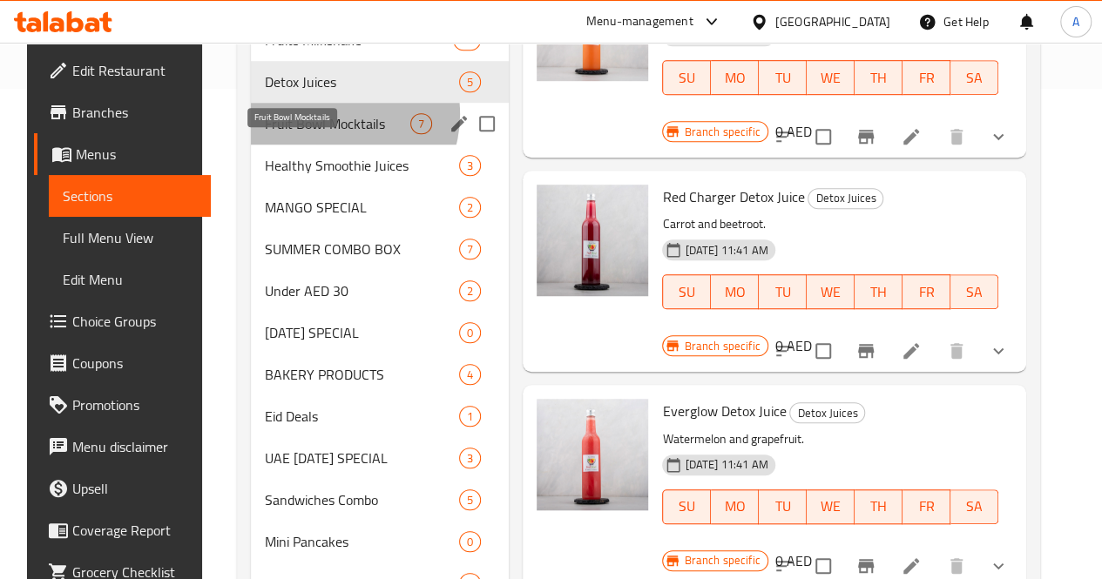
click at [319, 134] on span "Fruit Bowl Mocktails" at bounding box center [338, 123] width 146 height 21
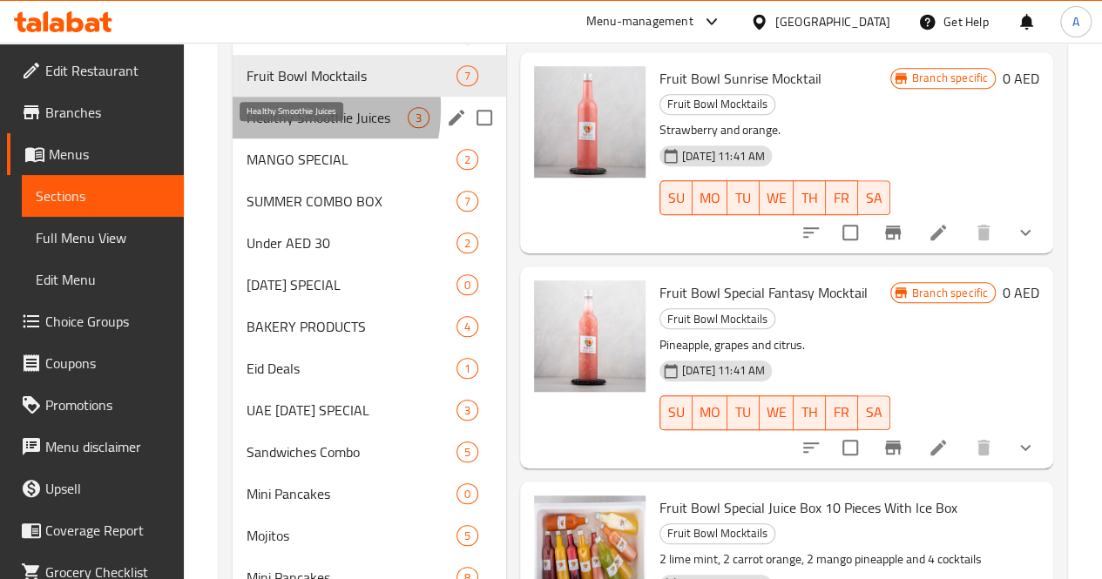
click at [254, 128] on span "Healthy Smoothie Juices" at bounding box center [327, 117] width 161 height 21
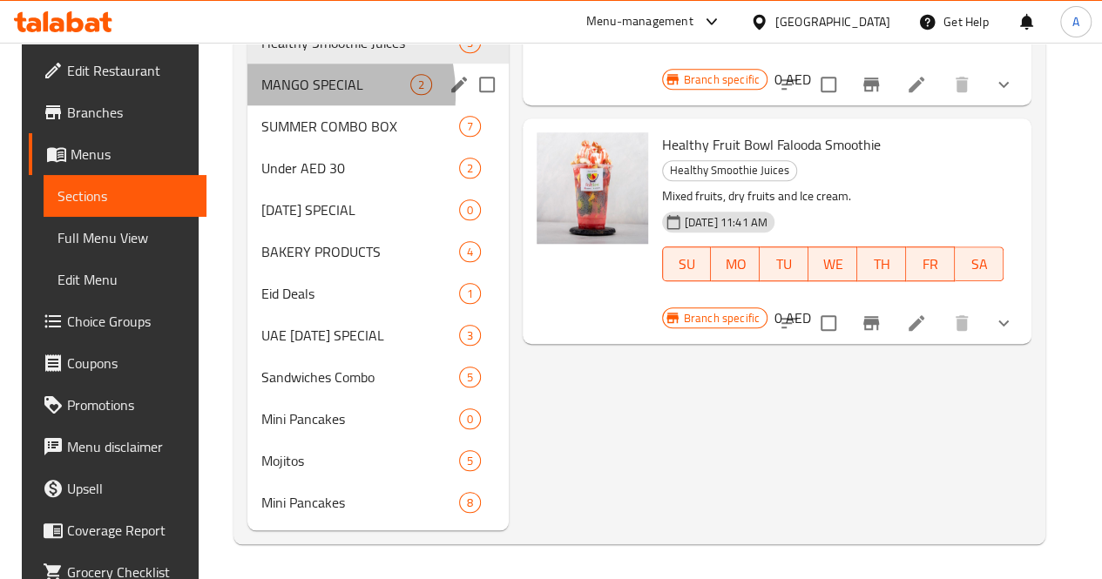
click at [274, 95] on div "MANGO SPECIAL 2" at bounding box center [377, 85] width 261 height 42
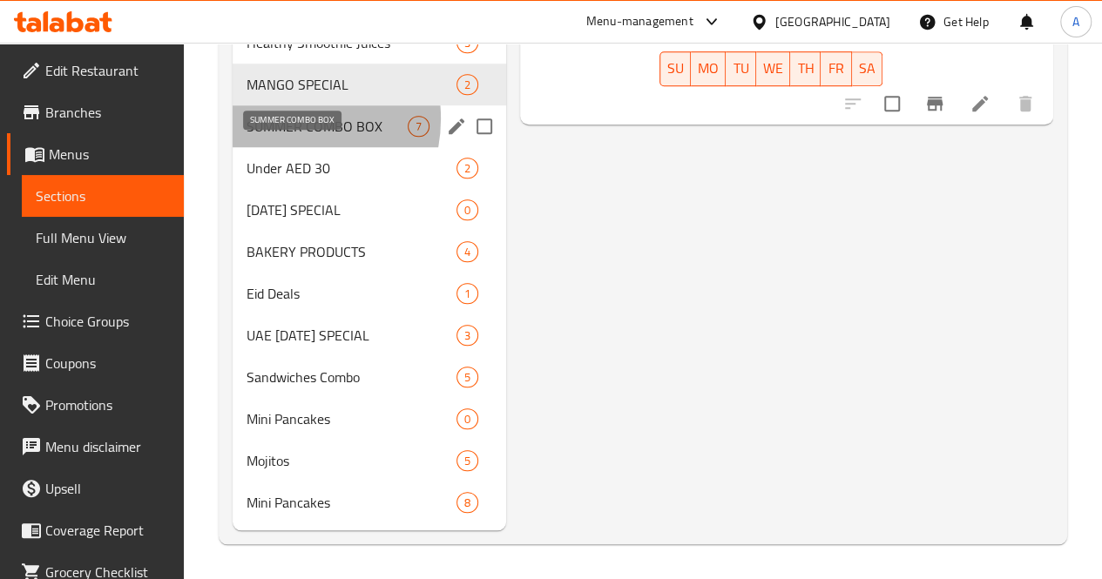
click at [277, 119] on span "SUMMER COMBO BOX" at bounding box center [327, 126] width 161 height 21
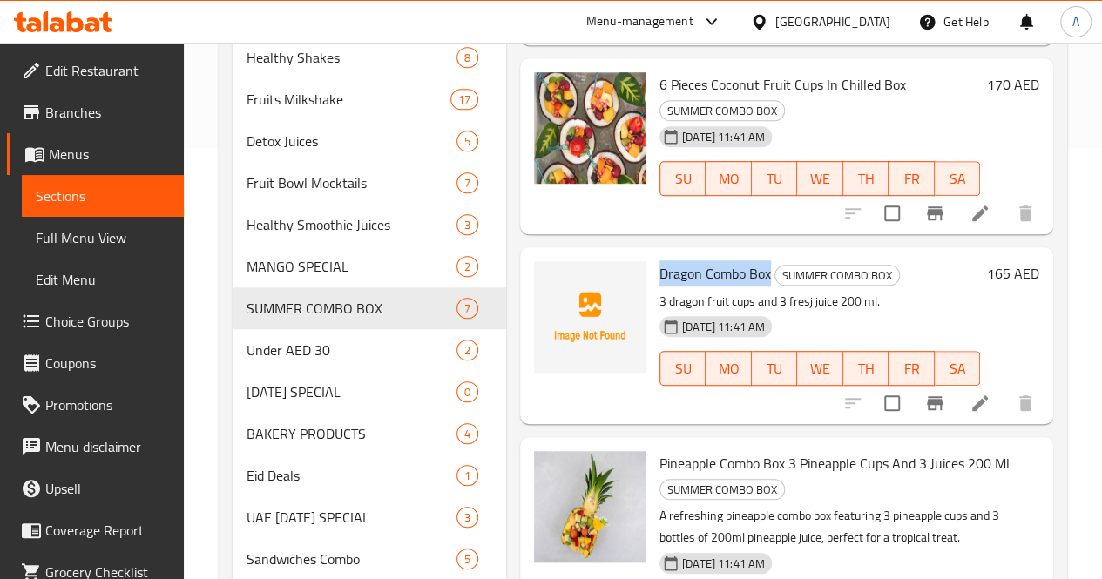
drag, startPoint x: 702, startPoint y: 250, endPoint x: 592, endPoint y: 249, distance: 110.6
click at [660, 261] on h6 "Dragon Combo Box SUMMER COMBO BOX" at bounding box center [820, 273] width 321 height 24
copy span "Dragon Combo Box"
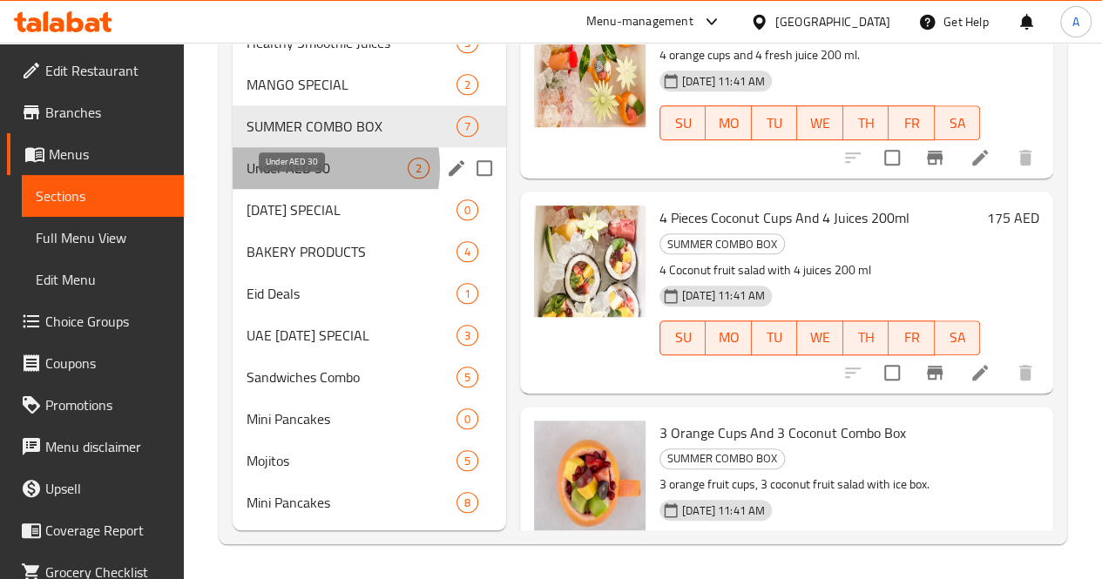
click at [301, 168] on span "Under AED 30" at bounding box center [327, 168] width 161 height 21
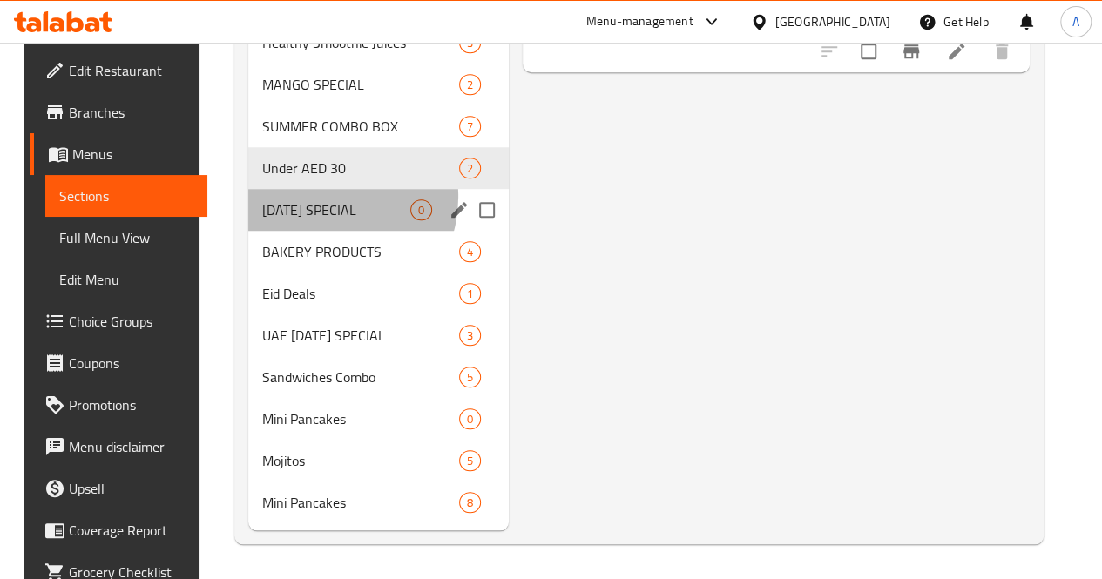
click at [308, 198] on div "[DATE] SPECIAL 0" at bounding box center [378, 210] width 260 height 42
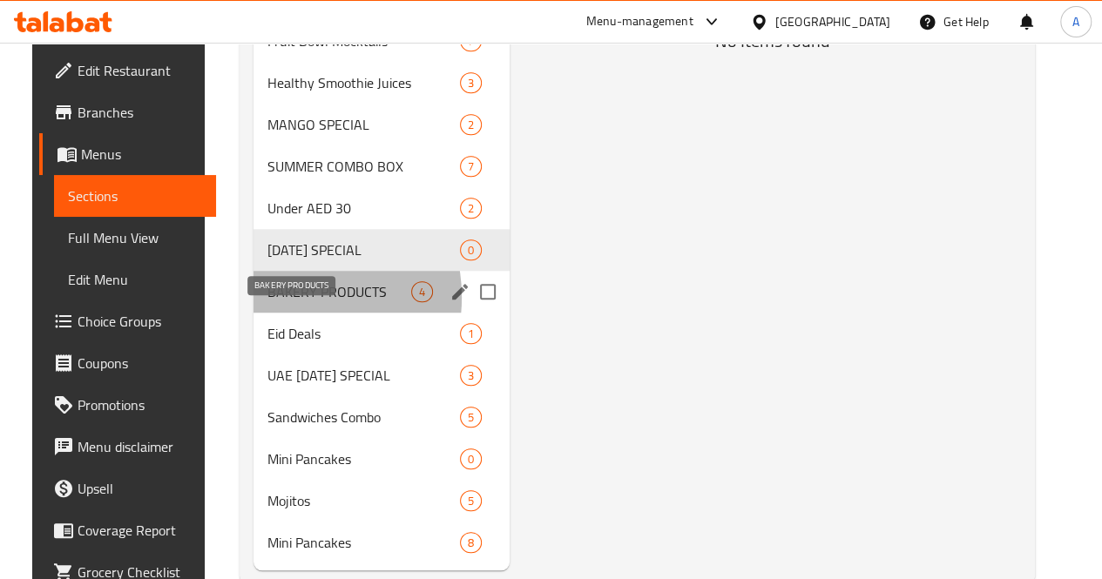
click at [267, 302] on span "BAKERY PRODUCTS" at bounding box center [339, 291] width 144 height 21
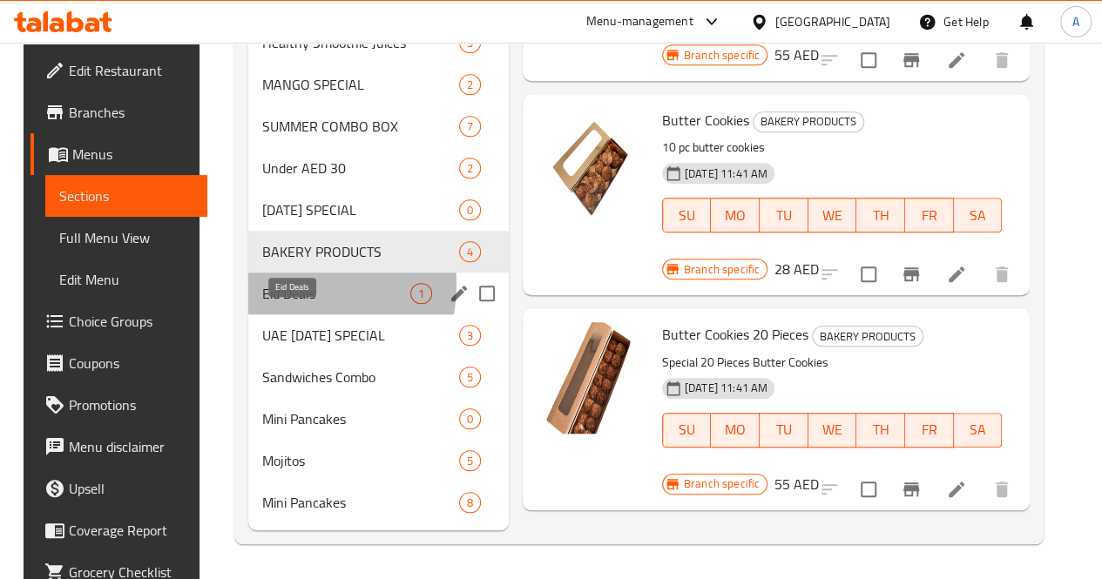
click at [282, 287] on span "Eid Deals" at bounding box center [336, 293] width 148 height 21
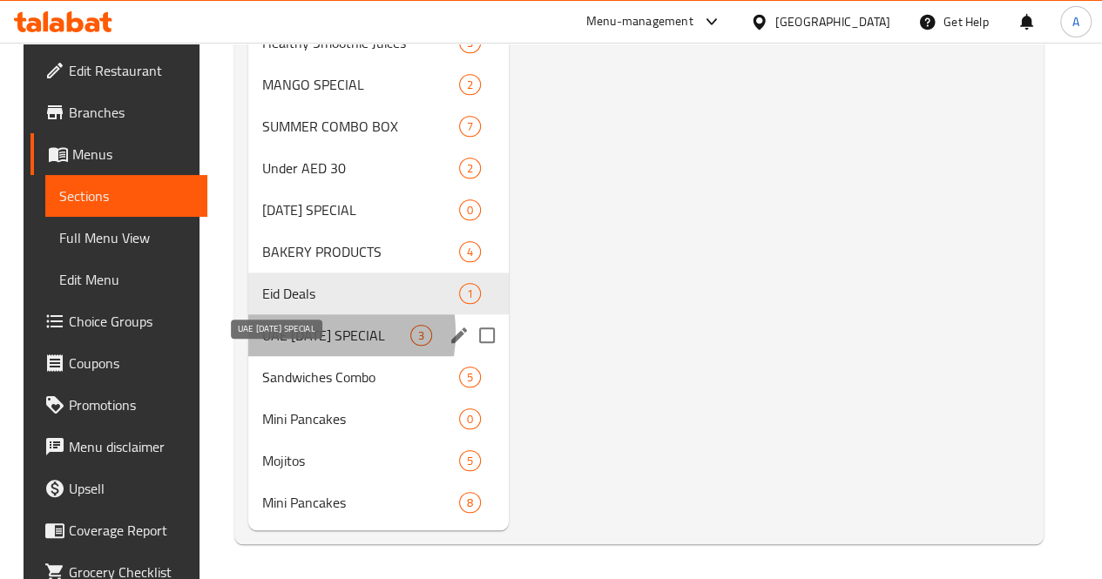
click at [286, 334] on span "UAE [DATE] SPECIAL" at bounding box center [336, 335] width 148 height 21
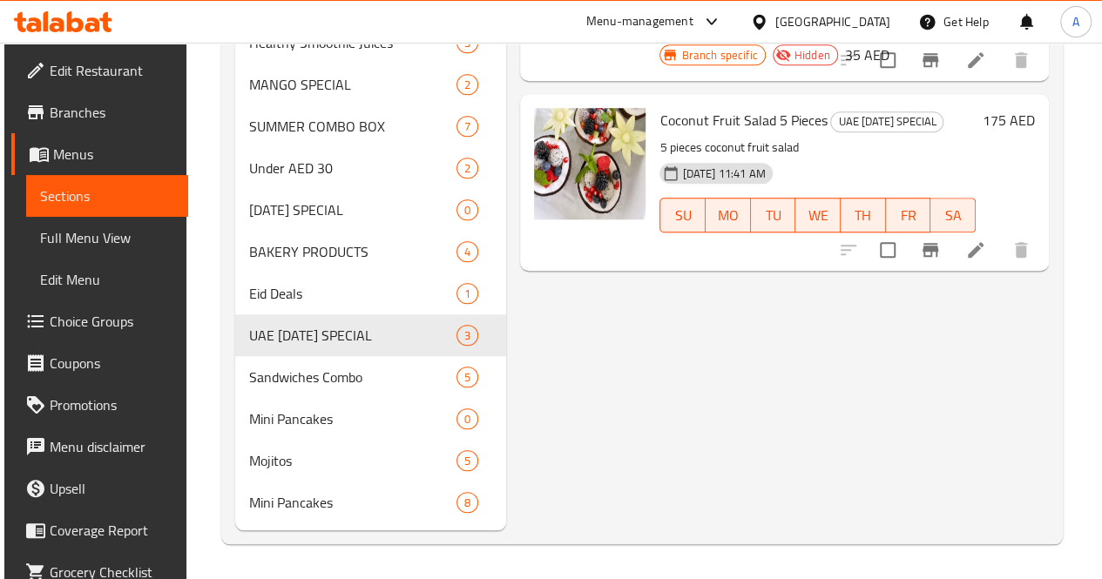
scroll to position [639, 0]
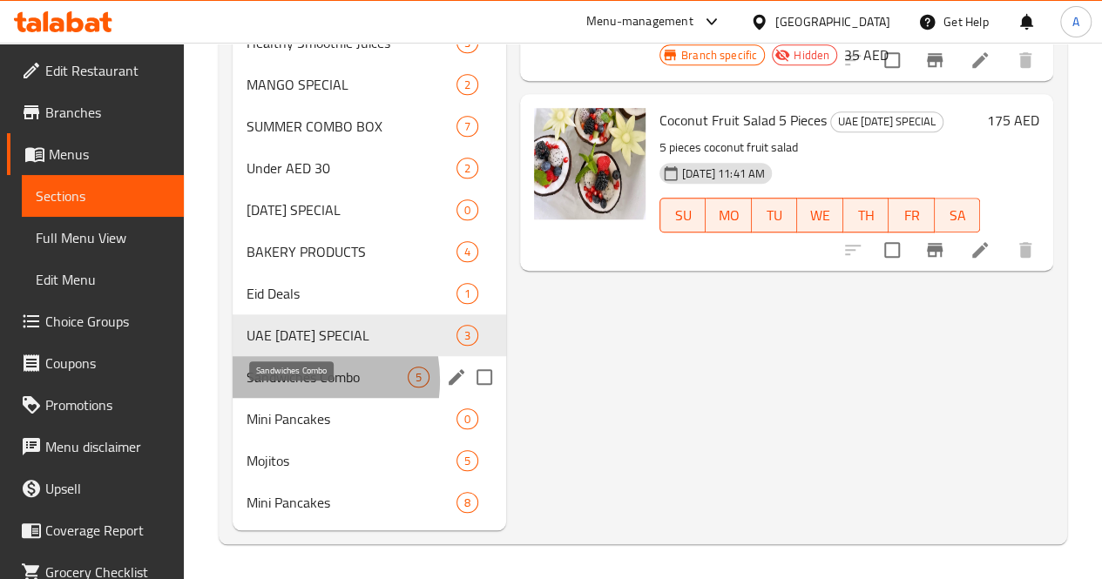
click at [291, 382] on span "Sandwiches Combo" at bounding box center [327, 377] width 161 height 21
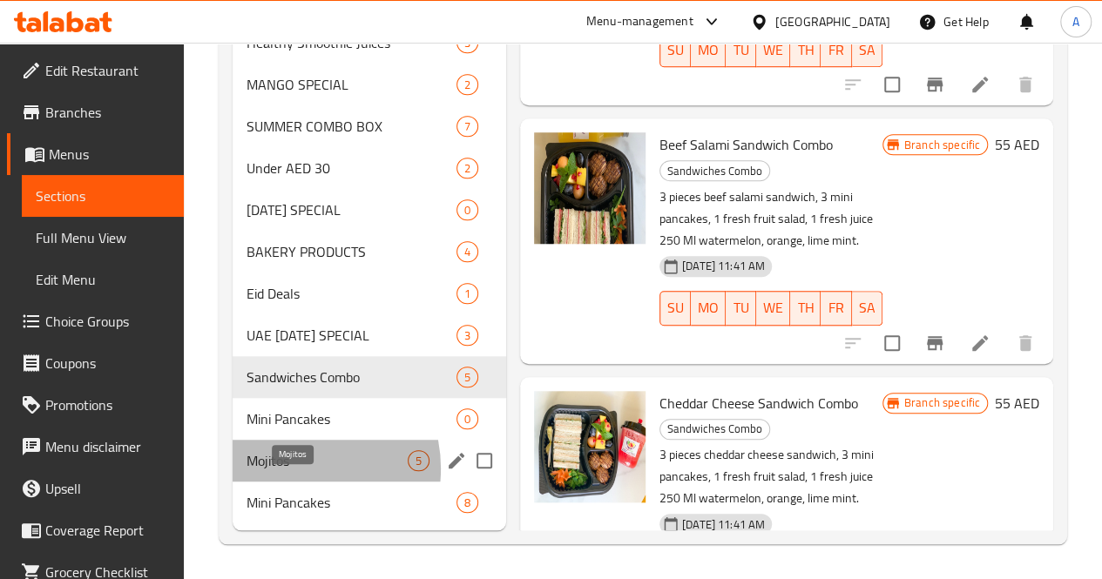
click at [288, 470] on span "Mojitos" at bounding box center [327, 460] width 161 height 21
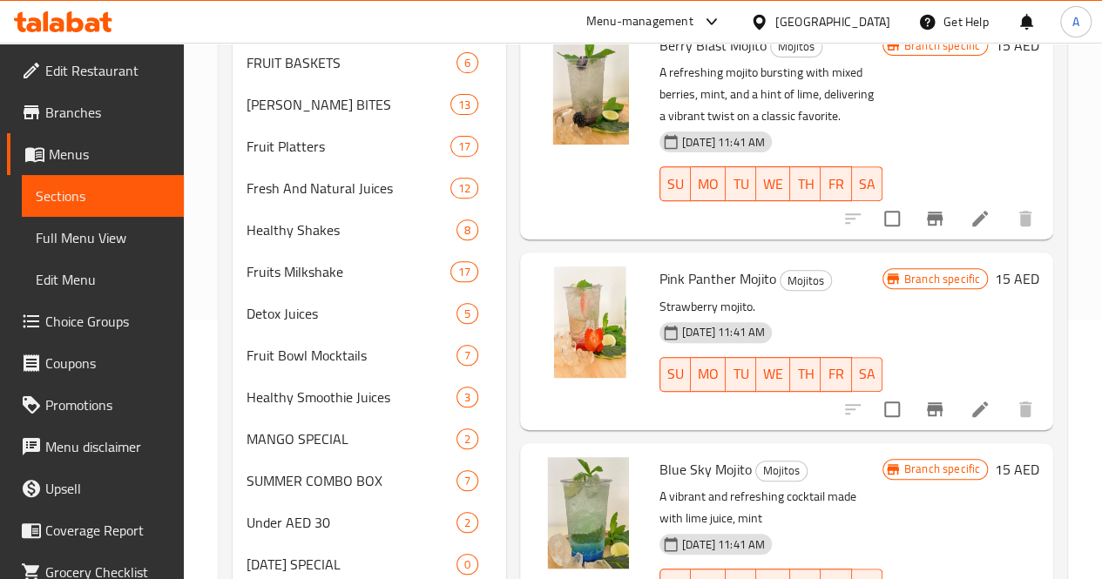
scroll to position [254, 0]
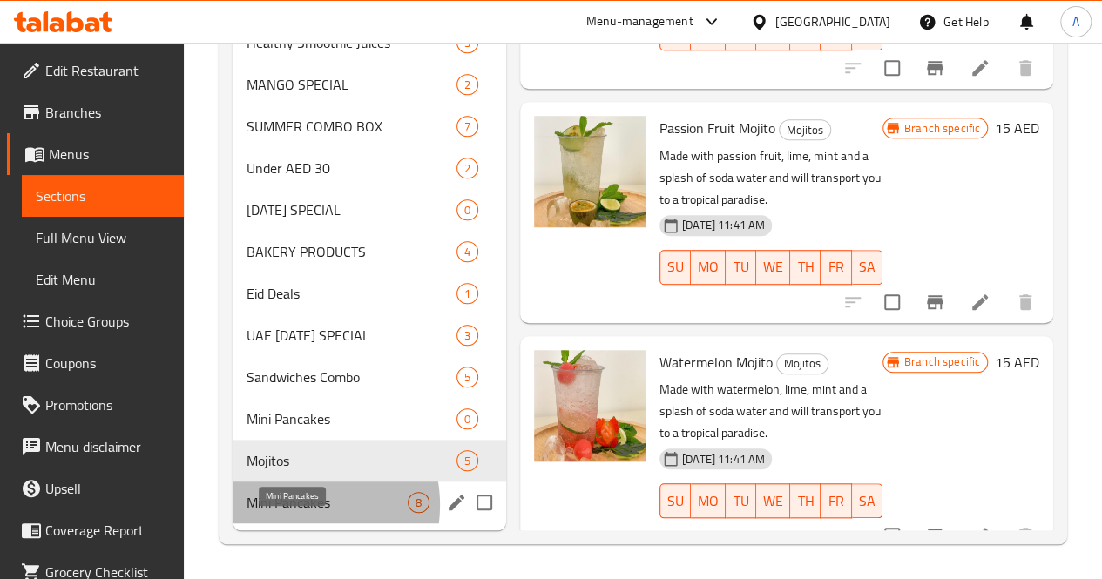
click at [292, 506] on span "Mini Pancakes" at bounding box center [327, 502] width 161 height 21
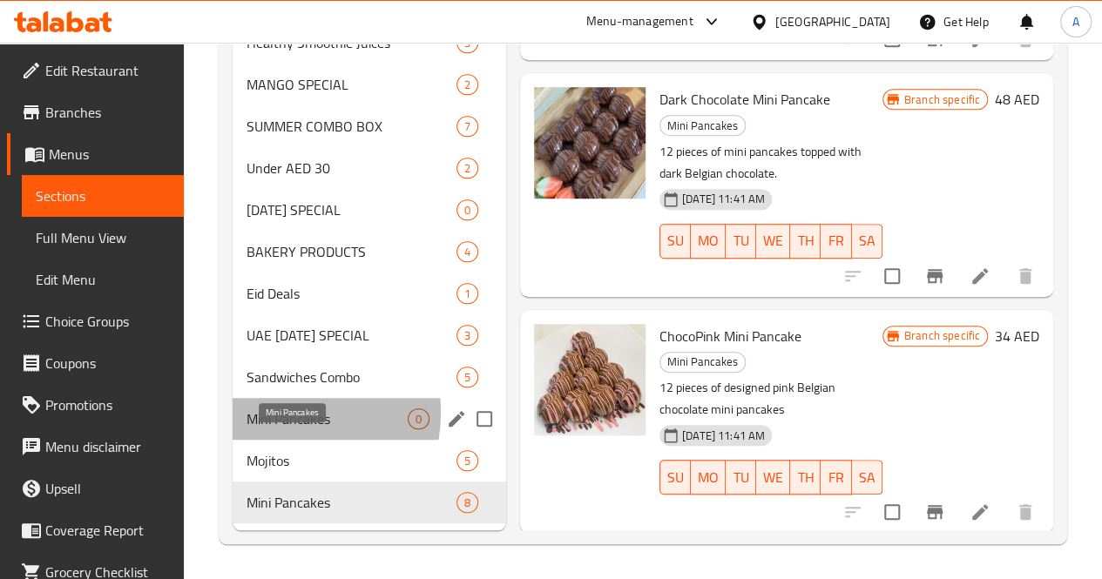
click at [279, 414] on span "Mini Pancakes" at bounding box center [327, 419] width 161 height 21
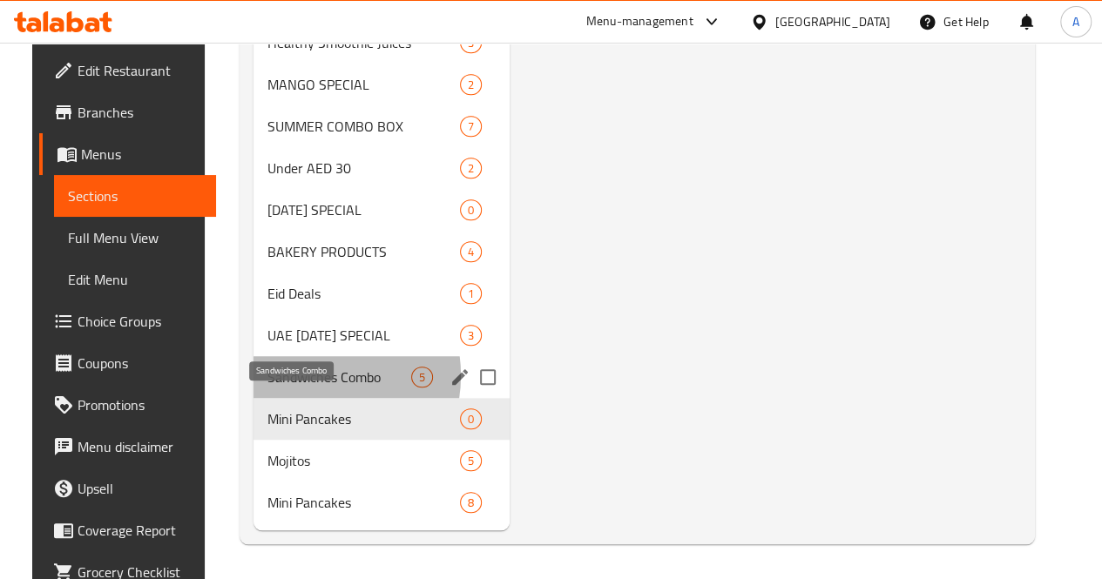
click at [289, 376] on span "Sandwiches Combo" at bounding box center [339, 377] width 144 height 21
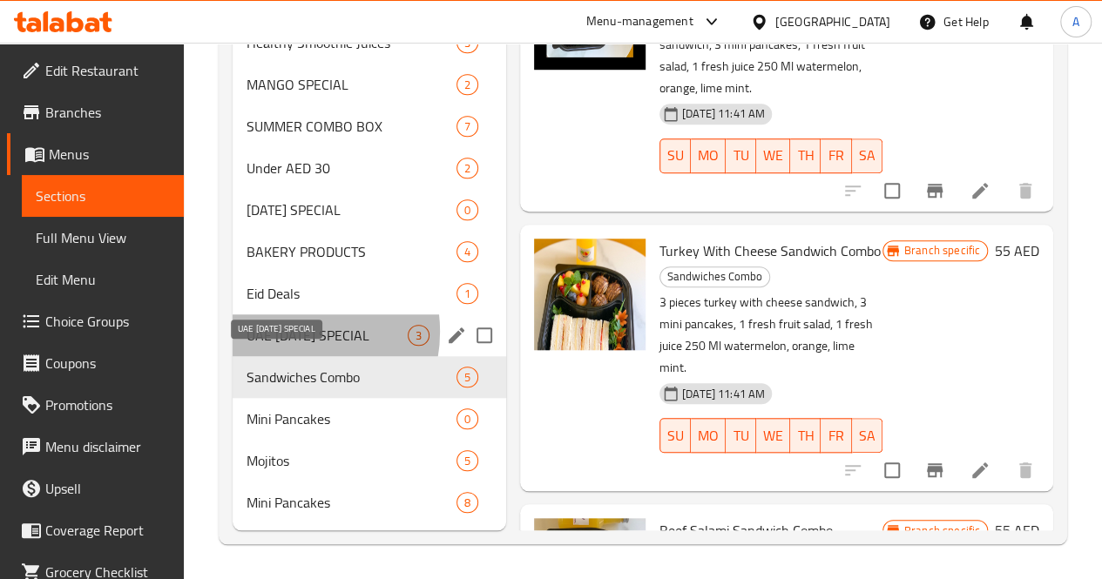
click at [287, 333] on span "UAE [DATE] SPECIAL" at bounding box center [327, 335] width 161 height 21
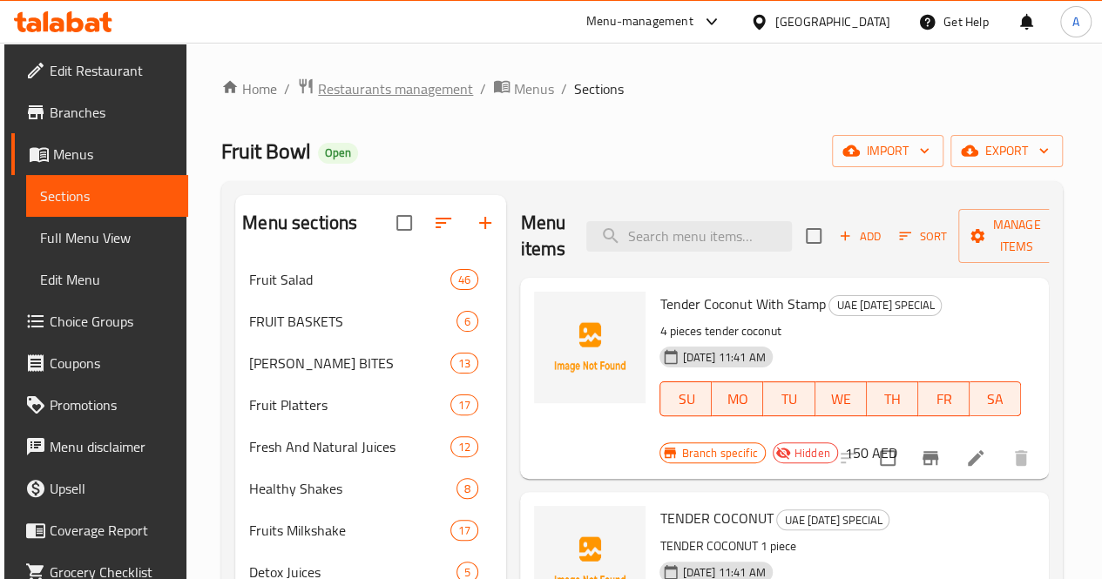
click at [423, 82] on span "Restaurants management" at bounding box center [395, 88] width 155 height 21
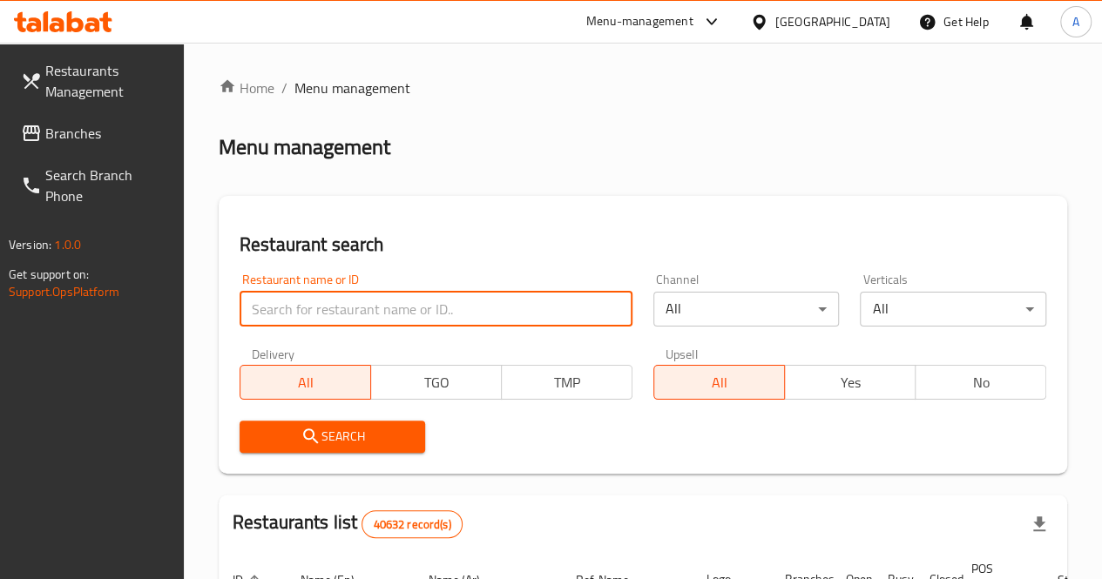
click at [295, 292] on input "search" at bounding box center [436, 309] width 393 height 35
type input "Darband"
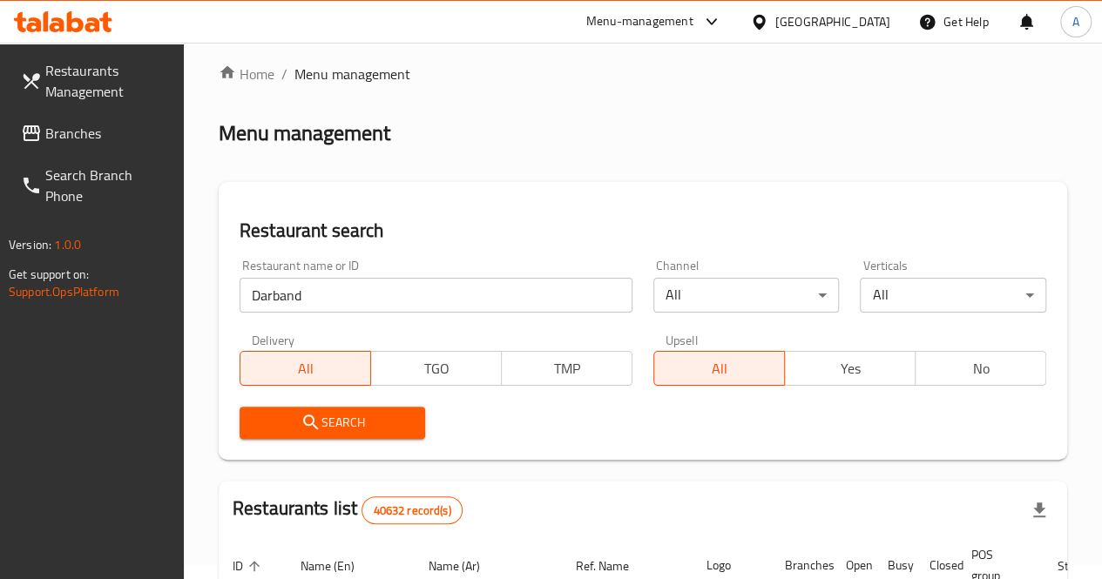
scroll to position [13, 0]
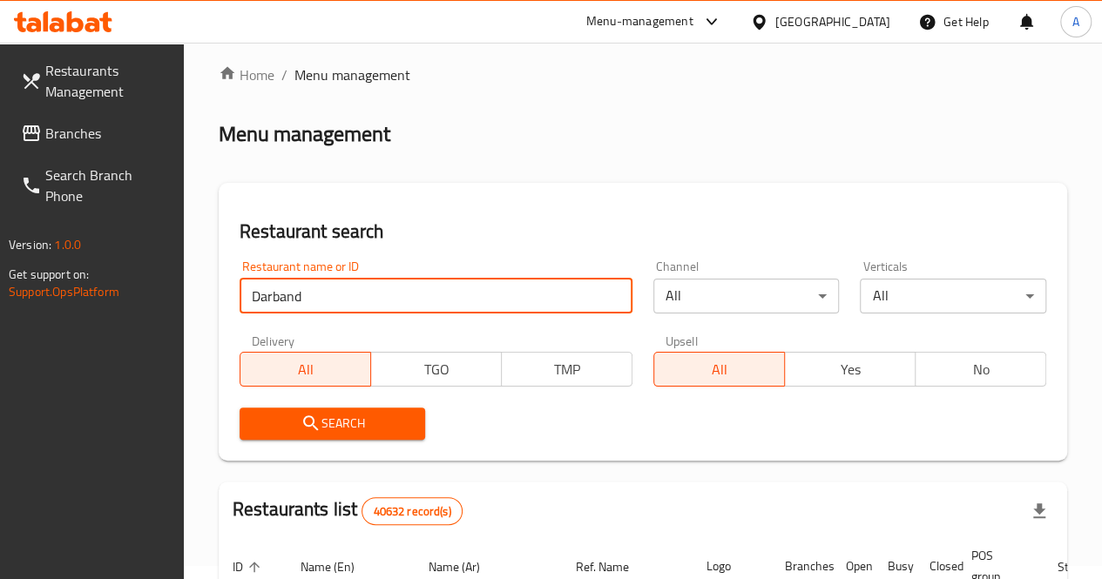
click at [368, 299] on input "Darband" at bounding box center [436, 296] width 393 height 35
click button "Search" at bounding box center [333, 424] width 186 height 32
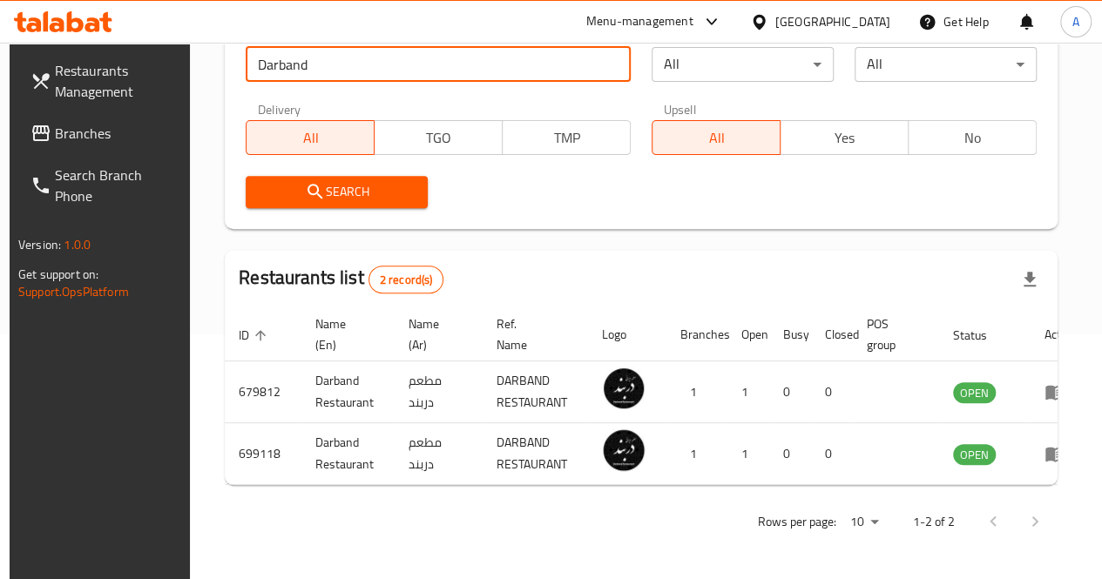
scroll to position [0, 16]
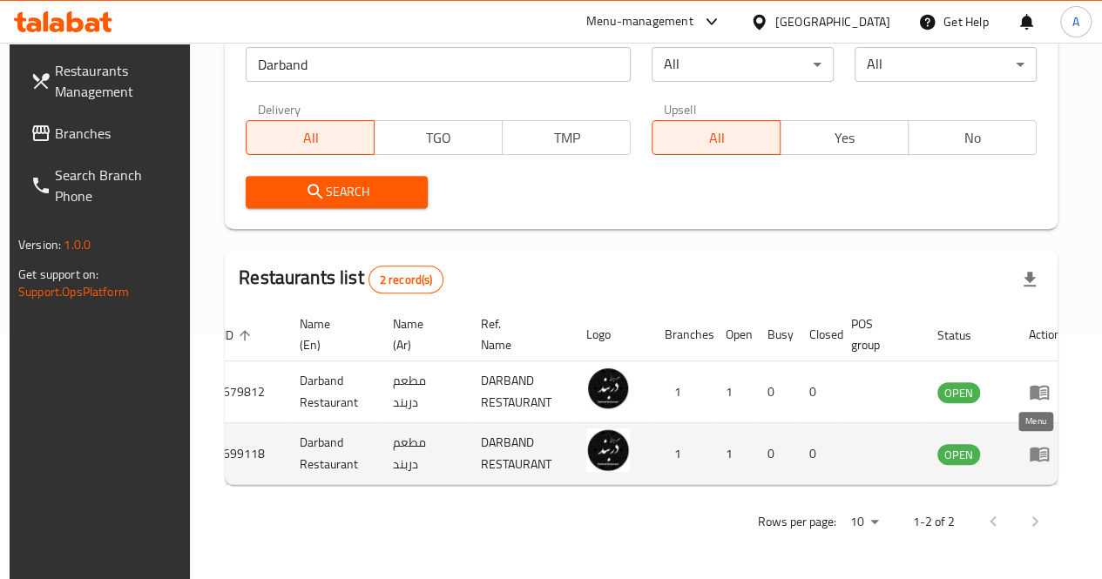
click at [1033, 448] on icon "enhanced table" at bounding box center [1039, 455] width 19 height 15
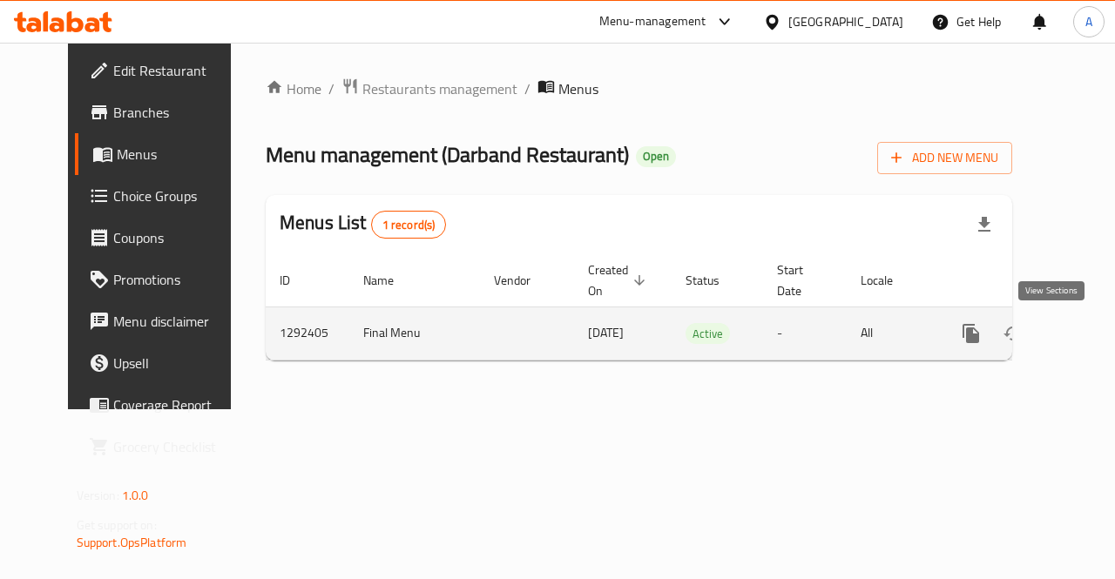
click at [1076, 340] on link "enhanced table" at bounding box center [1097, 334] width 42 height 42
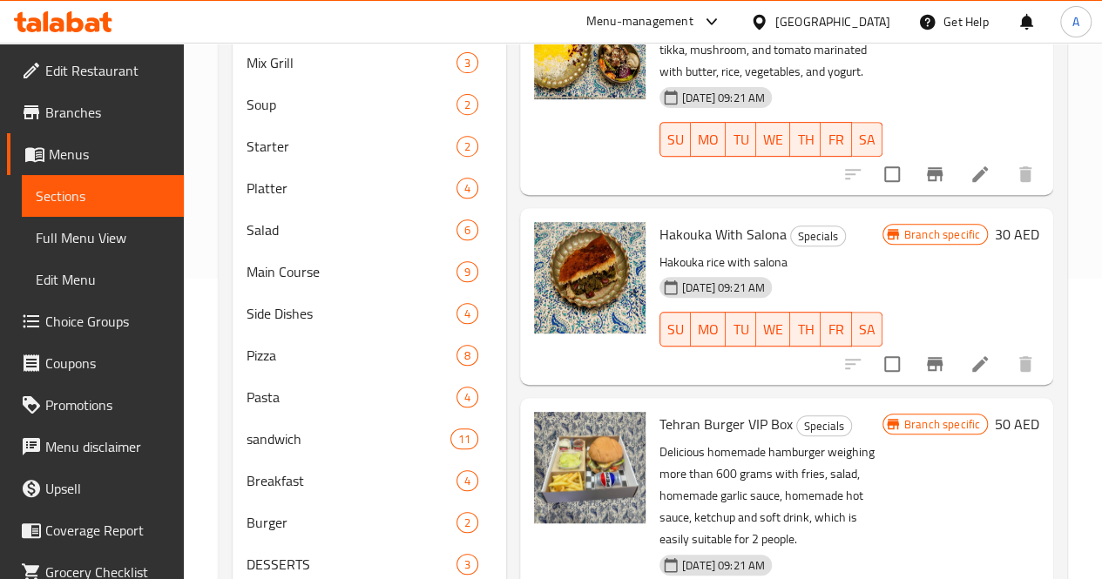
scroll to position [1871, 0]
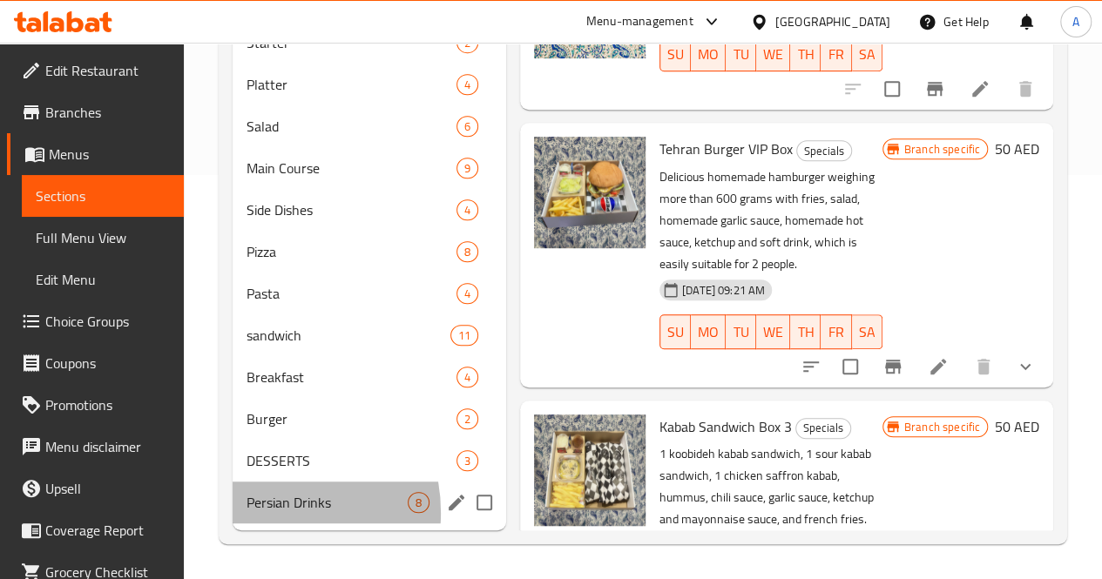
click at [262, 514] on div "Persian Drinks 8" at bounding box center [370, 503] width 274 height 42
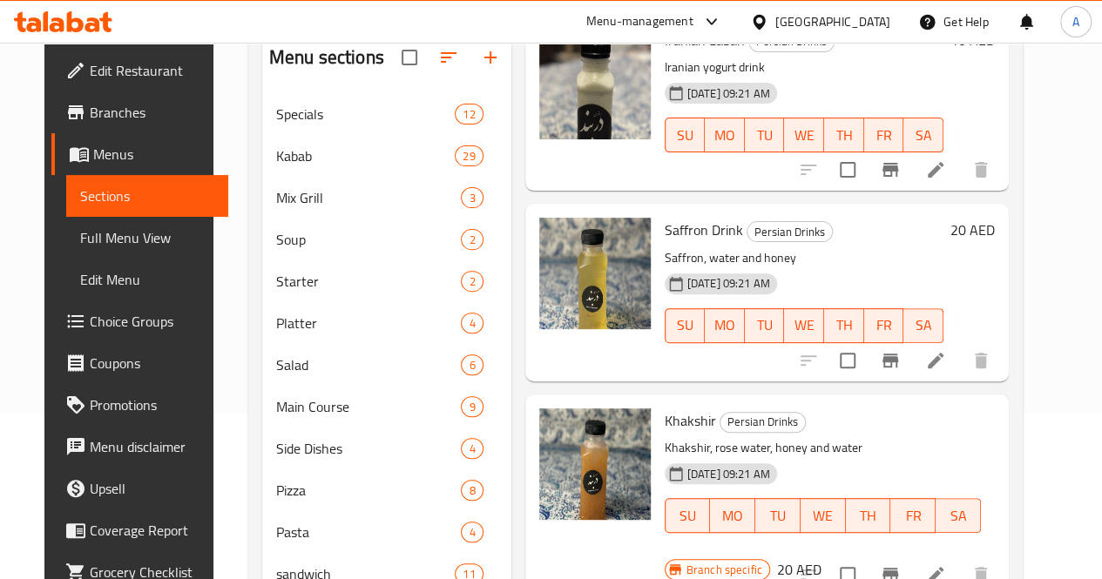
scroll to position [822, 0]
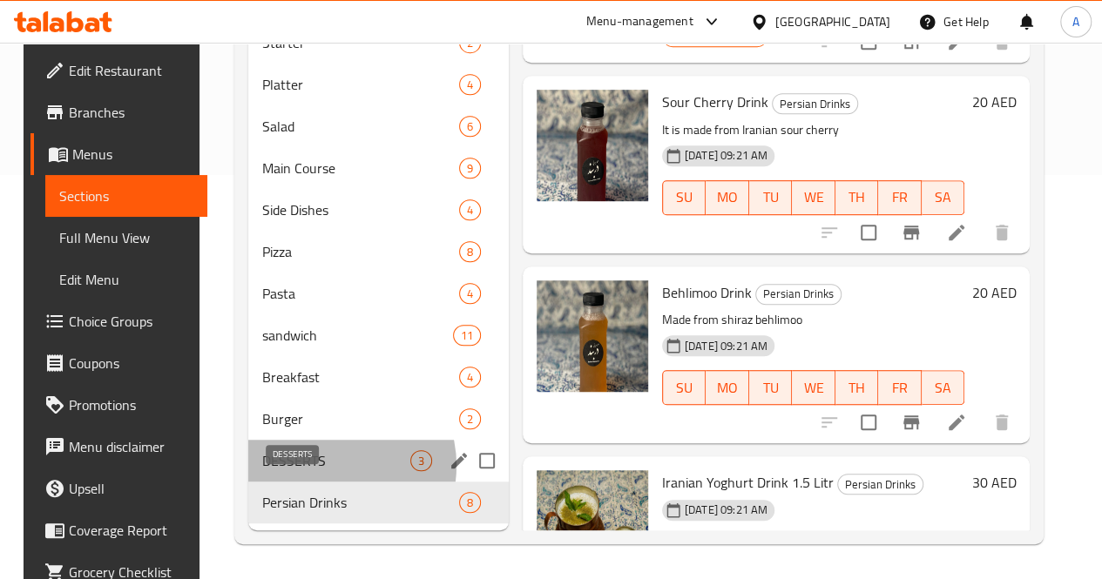
click at [316, 467] on span "DESSERTS" at bounding box center [336, 460] width 148 height 21
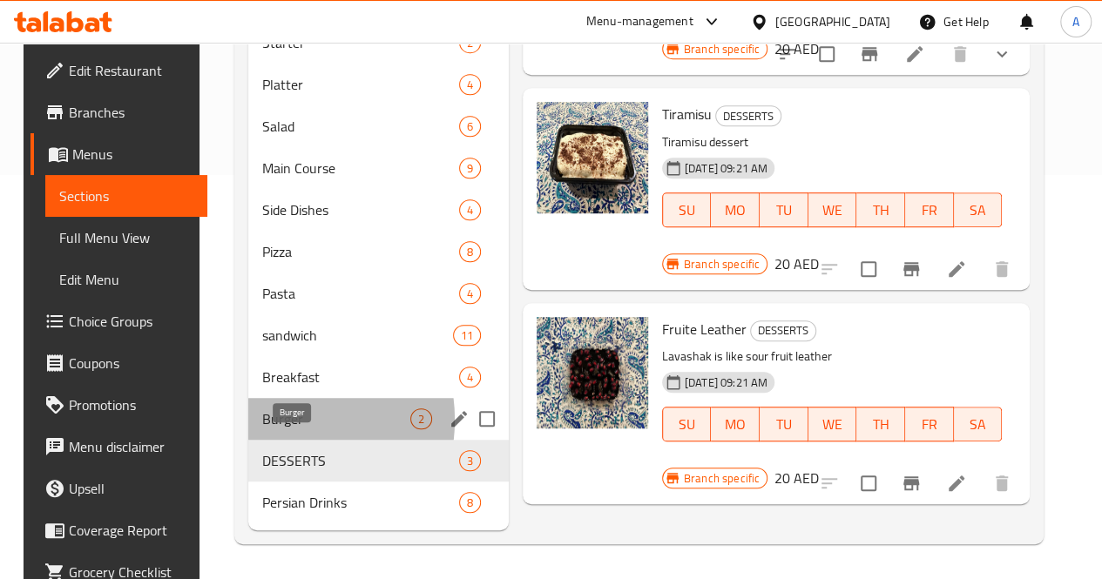
click at [269, 421] on span "Burger" at bounding box center [336, 419] width 148 height 21
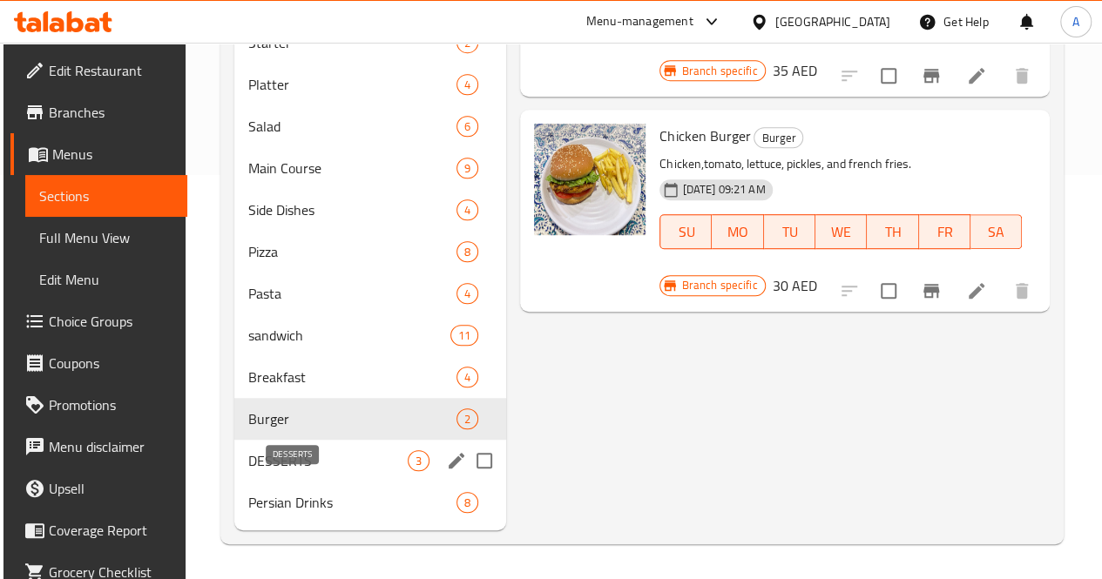
scroll to position [425, 0]
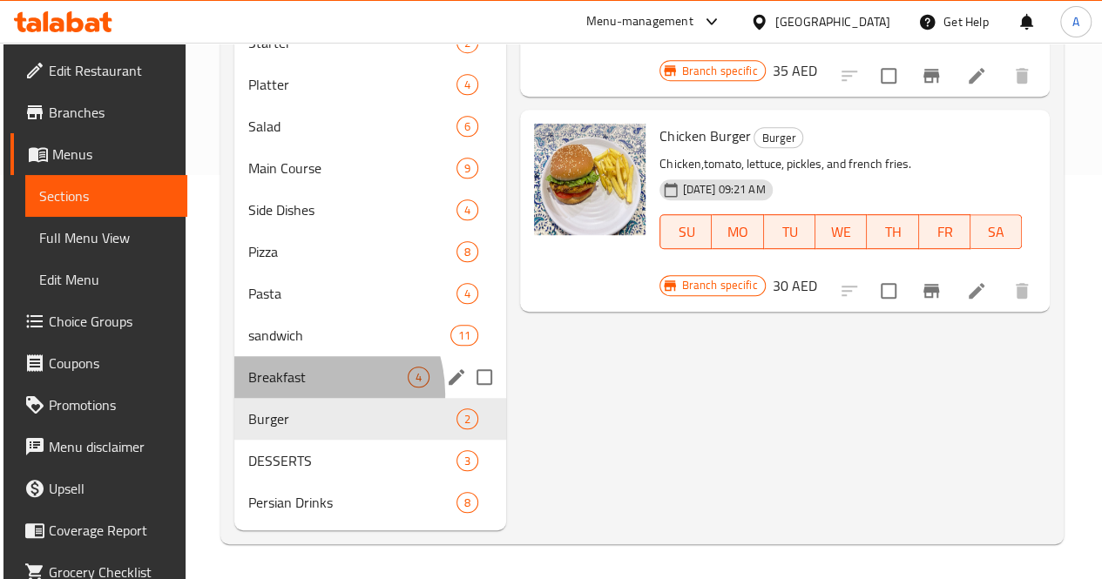
click at [301, 398] on div "Breakfast 4" at bounding box center [370, 377] width 272 height 42
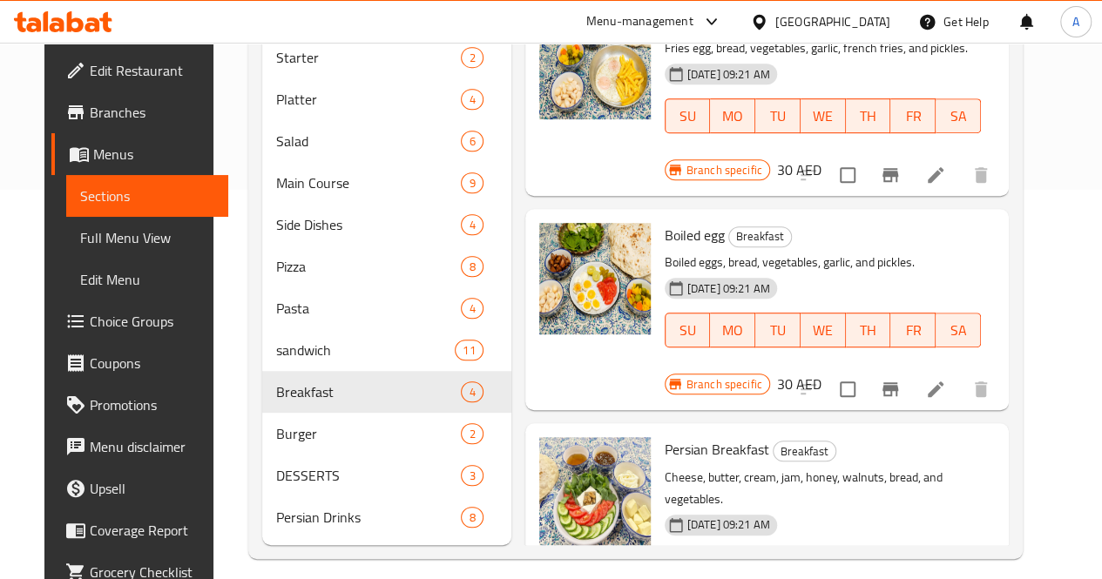
scroll to position [397, 0]
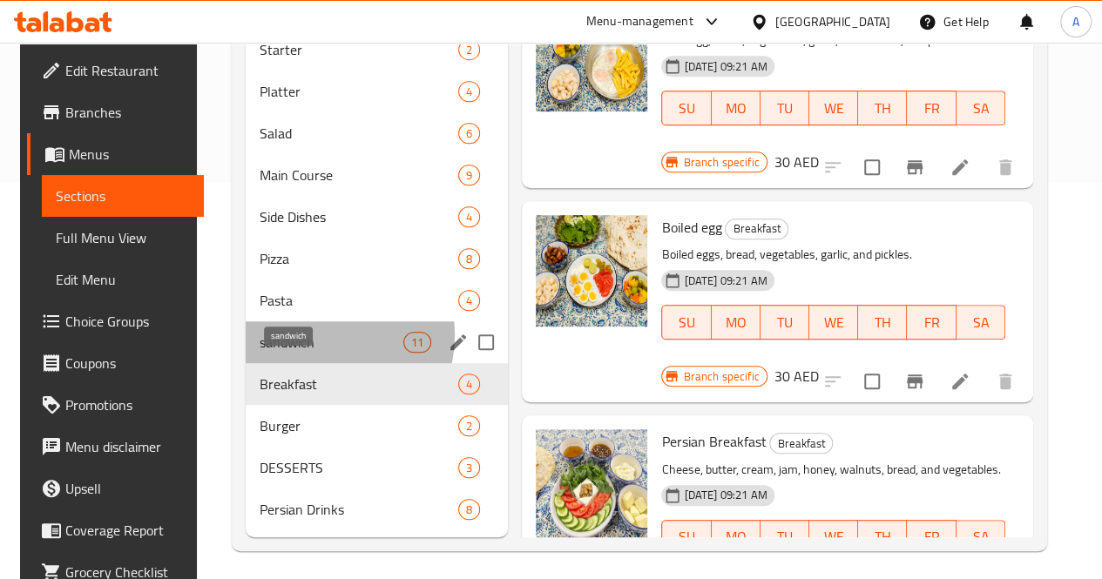
click at [315, 353] on span "sandwich" at bounding box center [332, 342] width 144 height 21
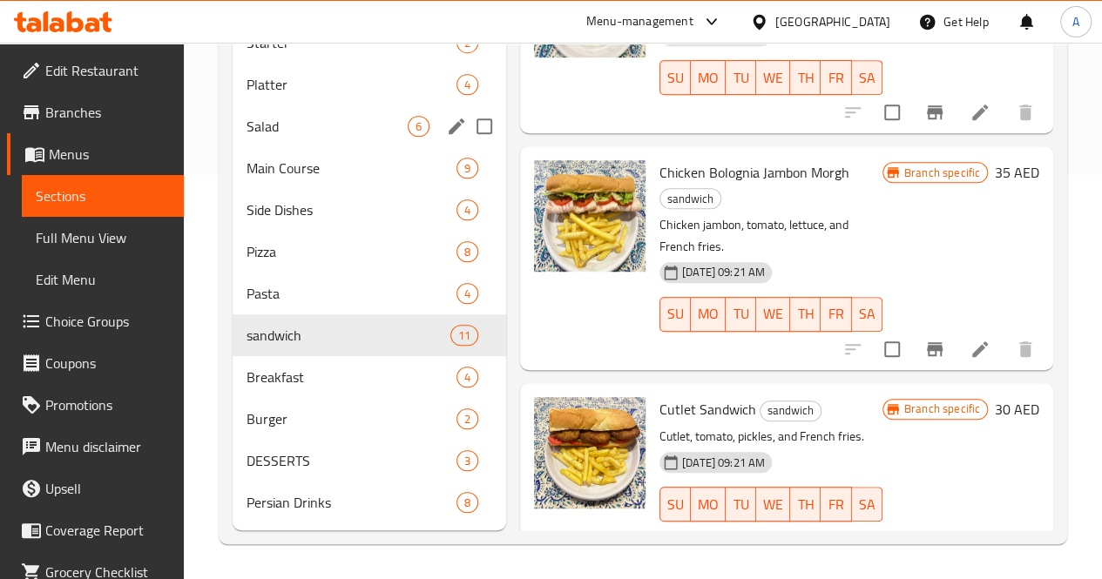
scroll to position [422, 0]
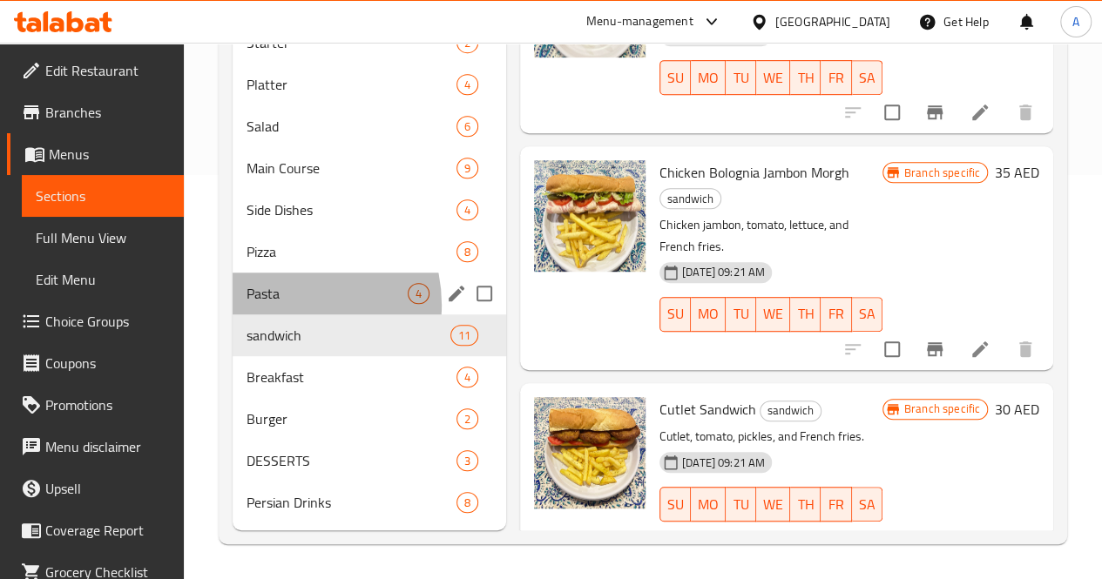
click at [281, 313] on div "Pasta 4" at bounding box center [370, 294] width 274 height 42
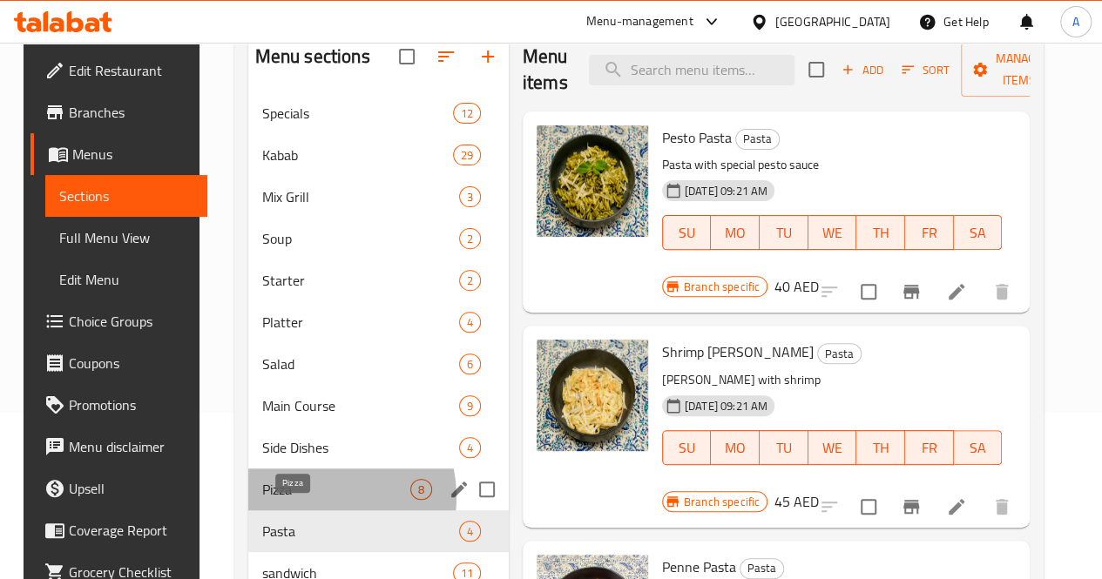
click at [296, 500] on span "Pizza" at bounding box center [336, 489] width 148 height 21
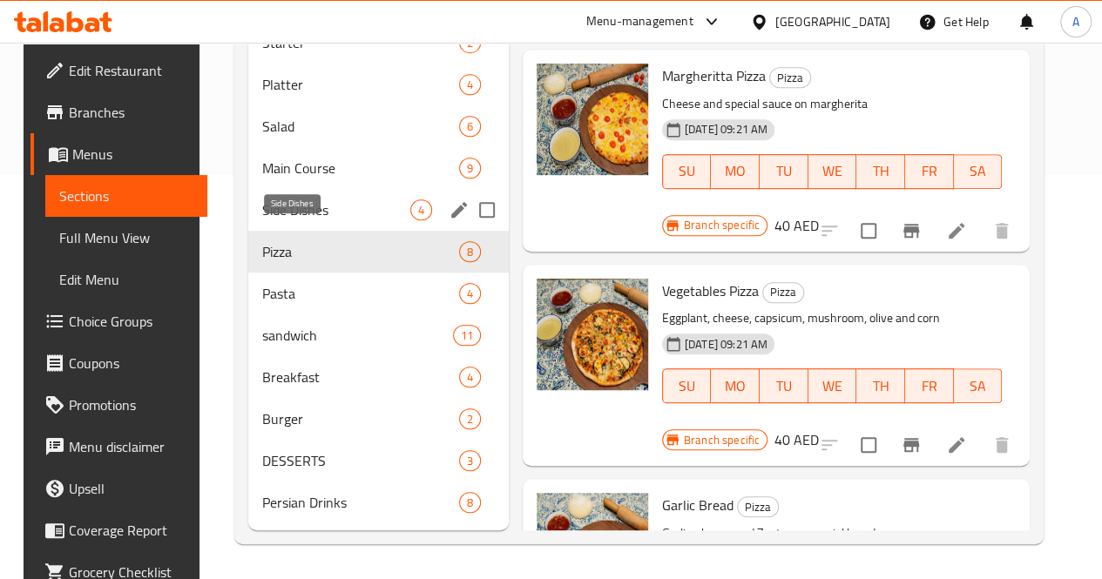
click at [310, 201] on span "Side Dishes" at bounding box center [336, 210] width 148 height 21
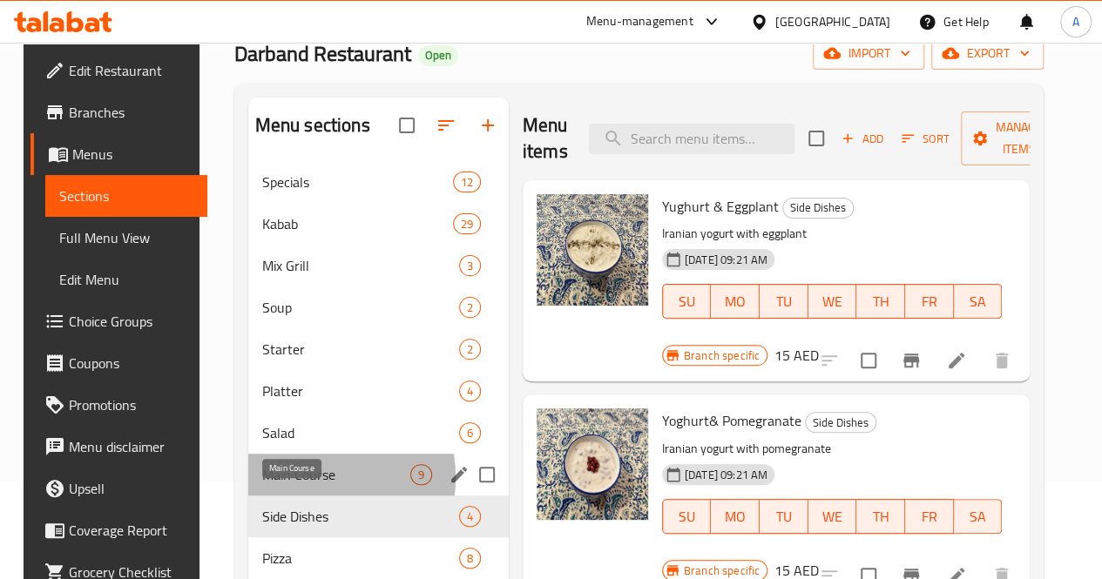
click at [291, 485] on span "Main Course" at bounding box center [336, 474] width 148 height 21
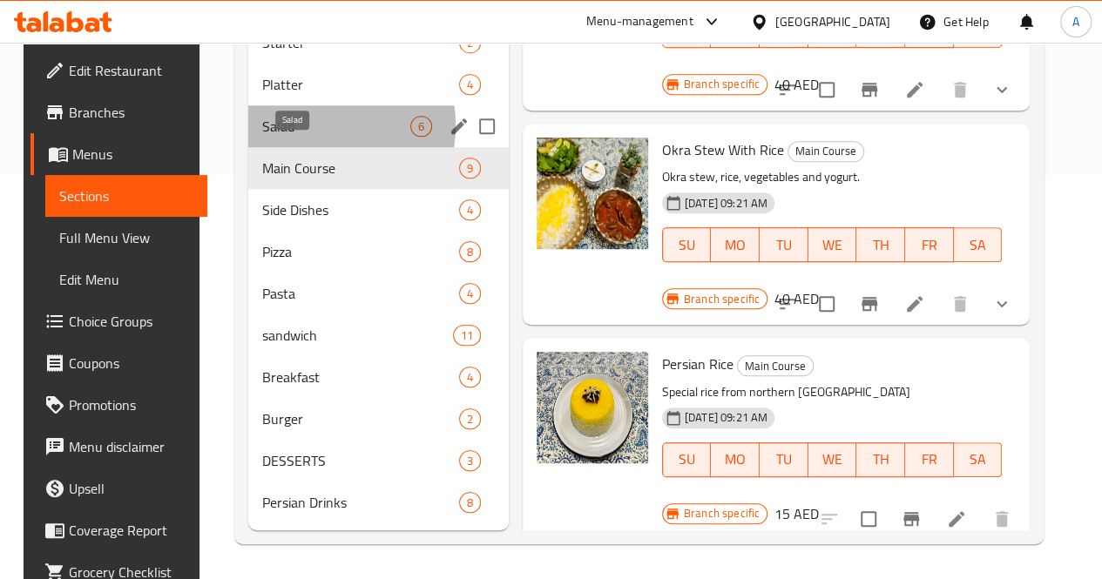
click at [293, 126] on span "Salad" at bounding box center [336, 126] width 148 height 21
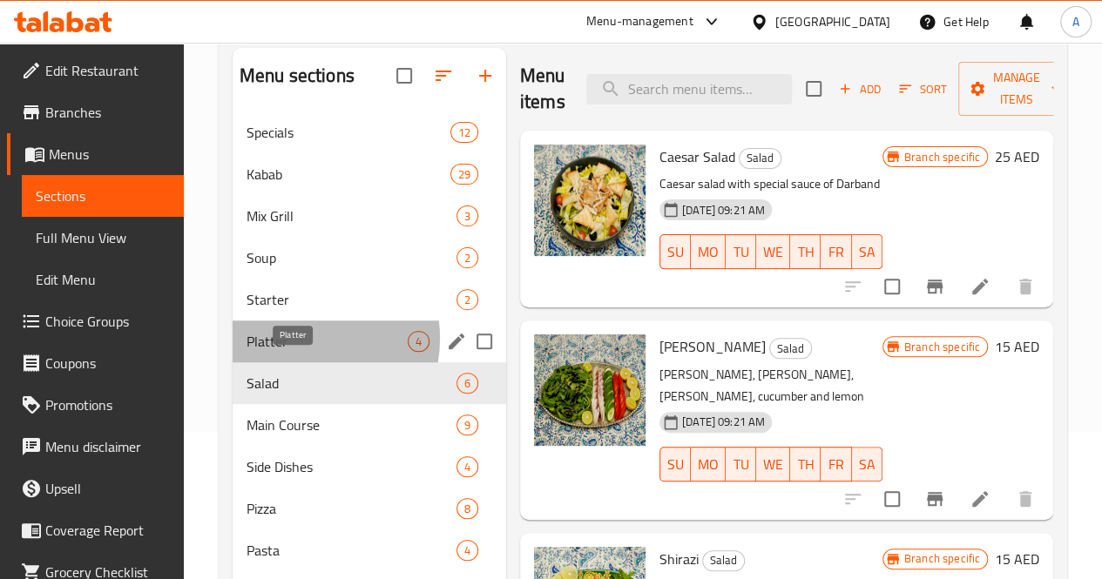
click at [298, 352] on span "Platter" at bounding box center [327, 341] width 161 height 21
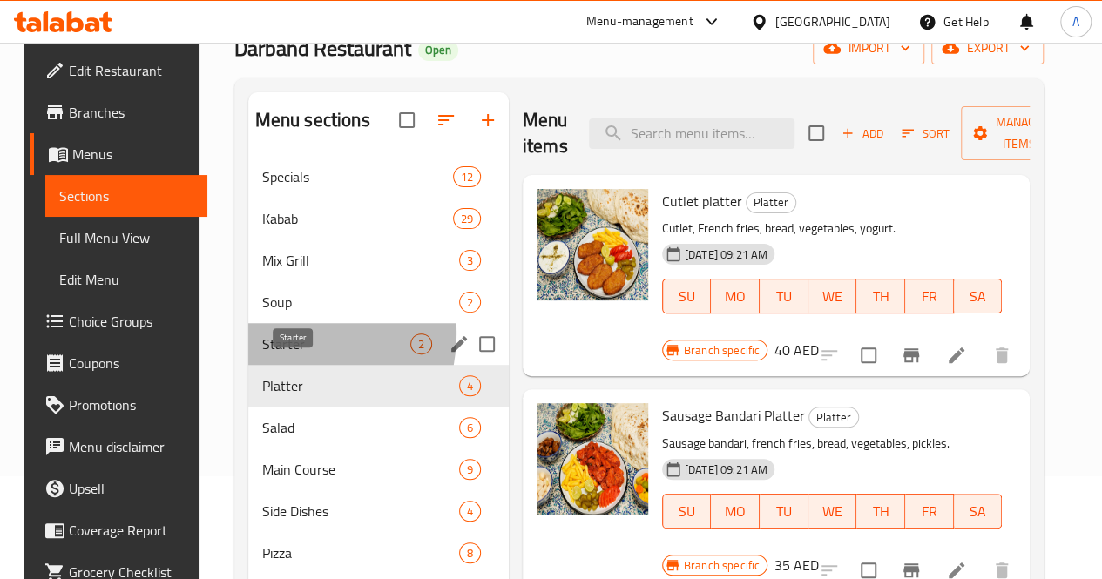
click at [262, 355] on span "Starter" at bounding box center [336, 344] width 148 height 21
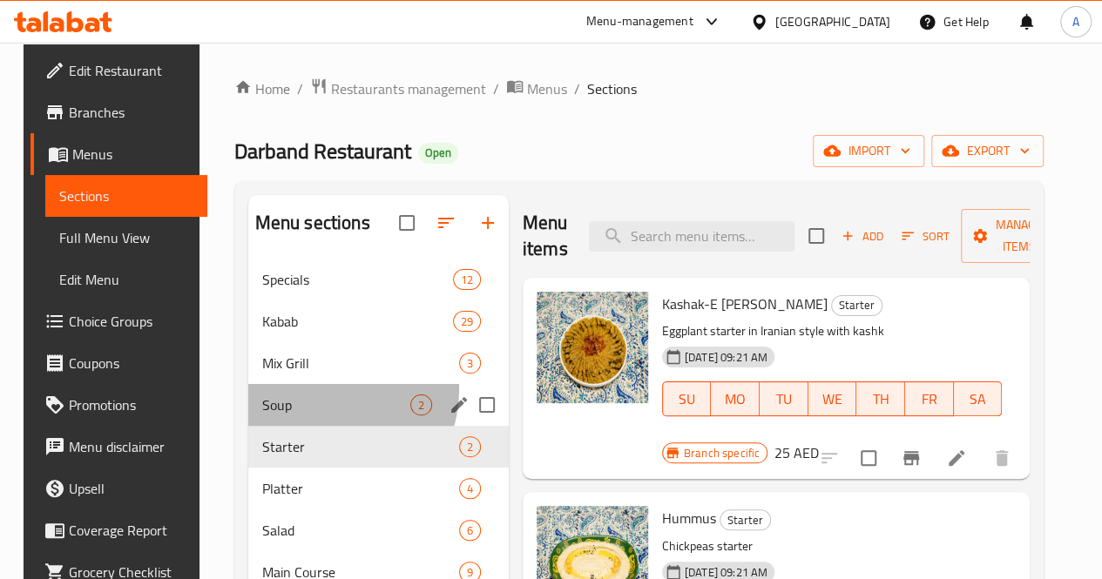
click at [307, 416] on div "Soup 2" at bounding box center [378, 405] width 260 height 42
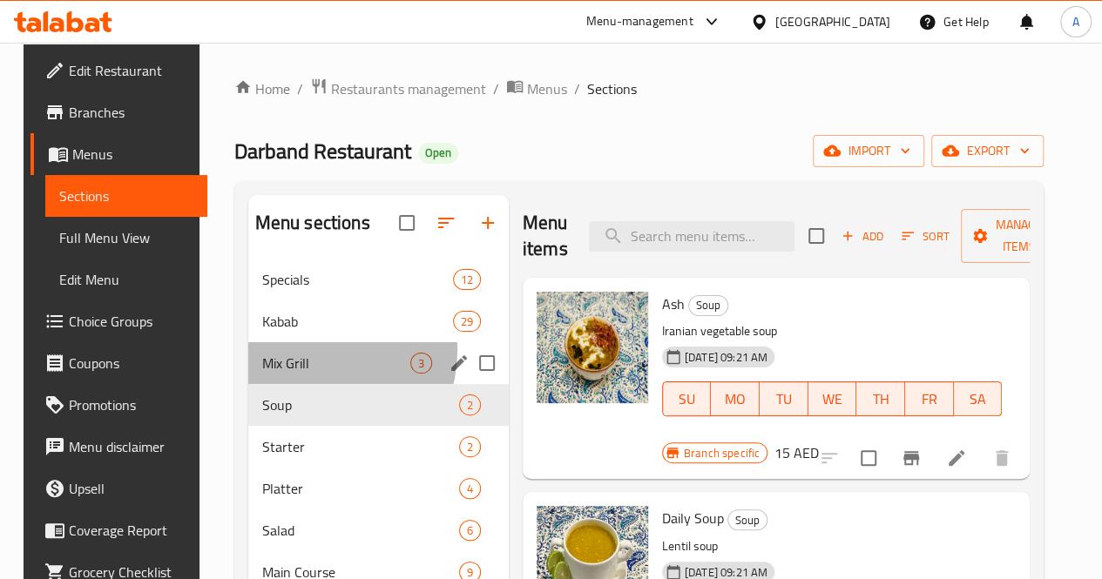
click at [297, 377] on div "Mix Grill 3" at bounding box center [378, 363] width 260 height 42
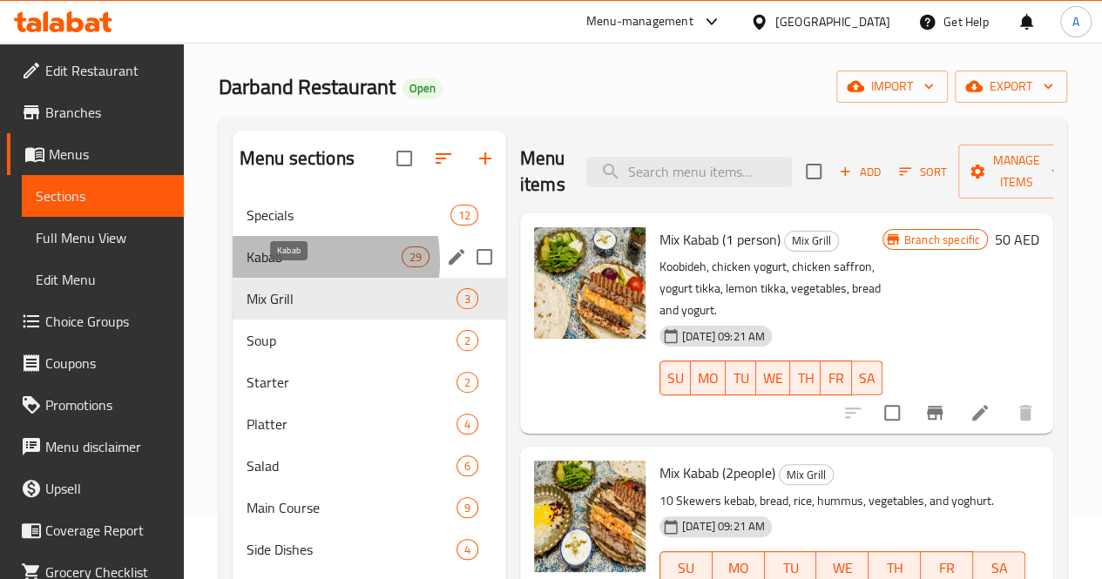
click at [287, 267] on span "Kabab" at bounding box center [324, 257] width 155 height 21
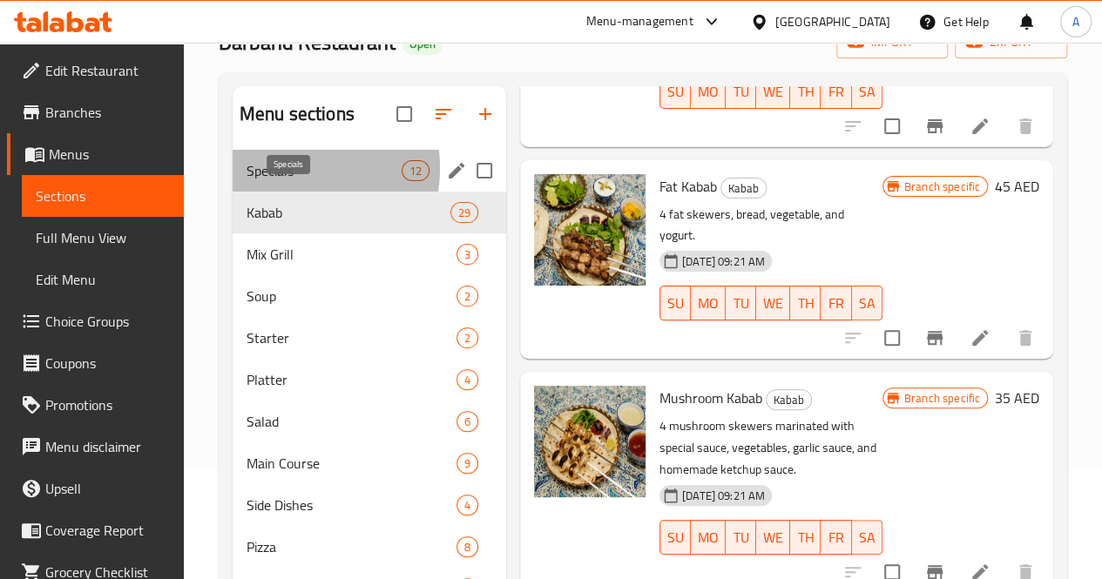
click at [281, 181] on span "Specials" at bounding box center [324, 170] width 155 height 21
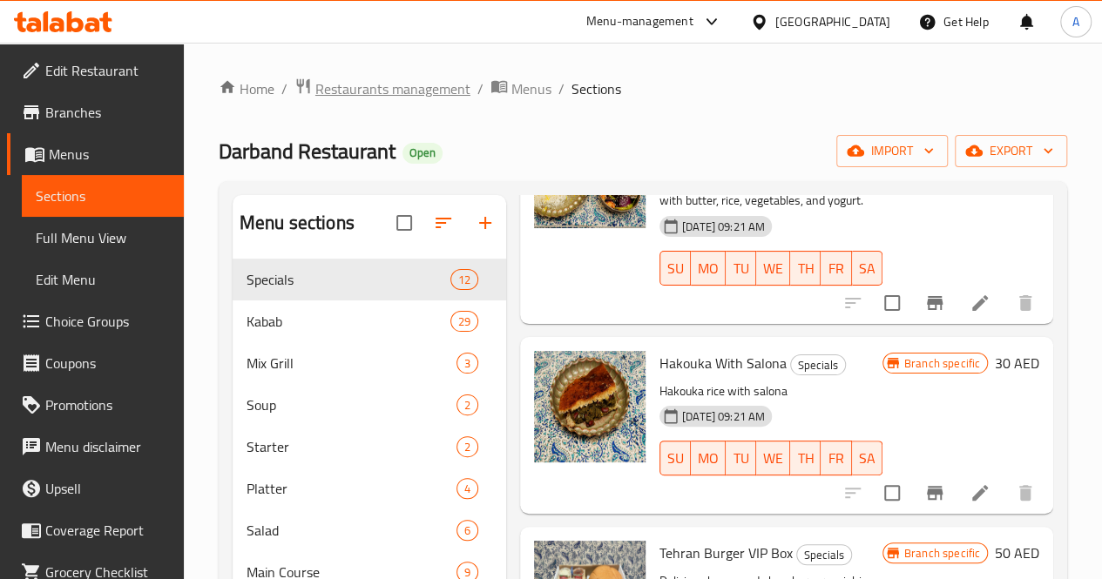
click at [431, 88] on span "Restaurants management" at bounding box center [392, 88] width 155 height 21
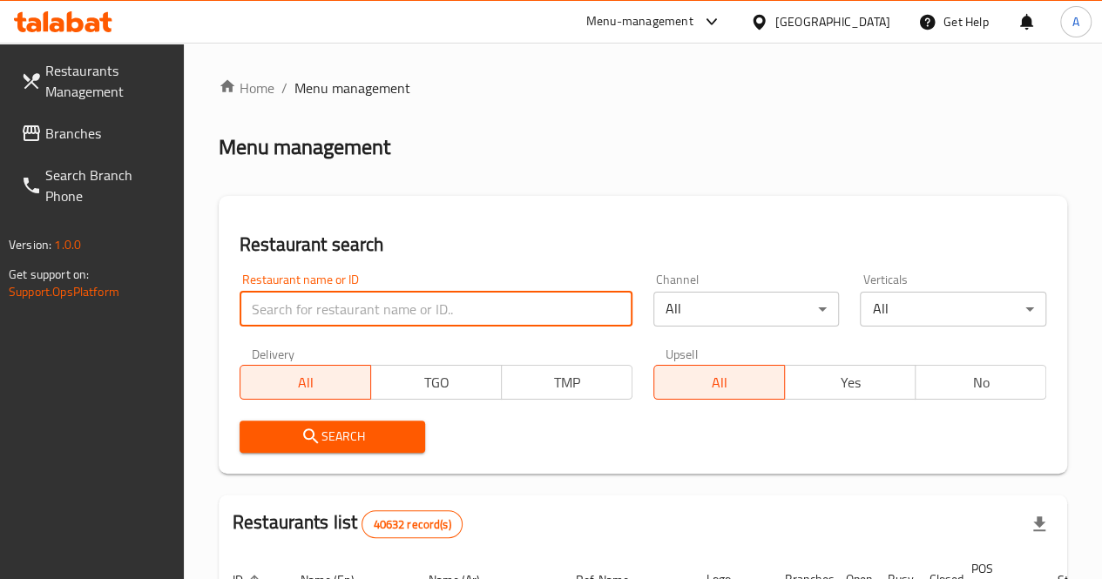
click at [361, 314] on input "search" at bounding box center [436, 309] width 393 height 35
paste input "La Burrata Restaurant"
click button "Search" at bounding box center [333, 437] width 186 height 32
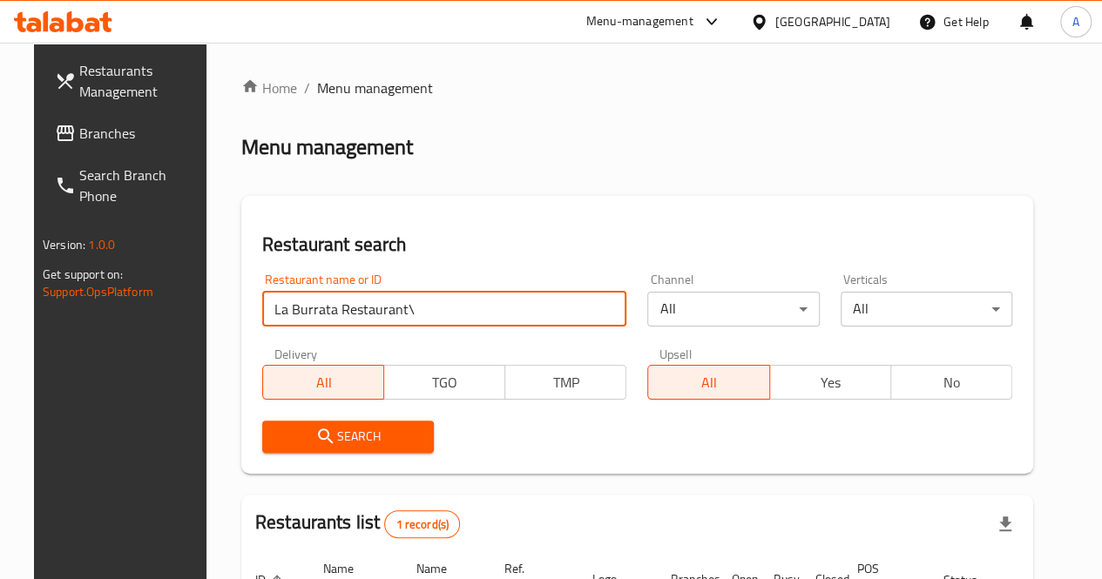
type input "La Burrata Restaurant"
click button "Search" at bounding box center [348, 437] width 172 height 32
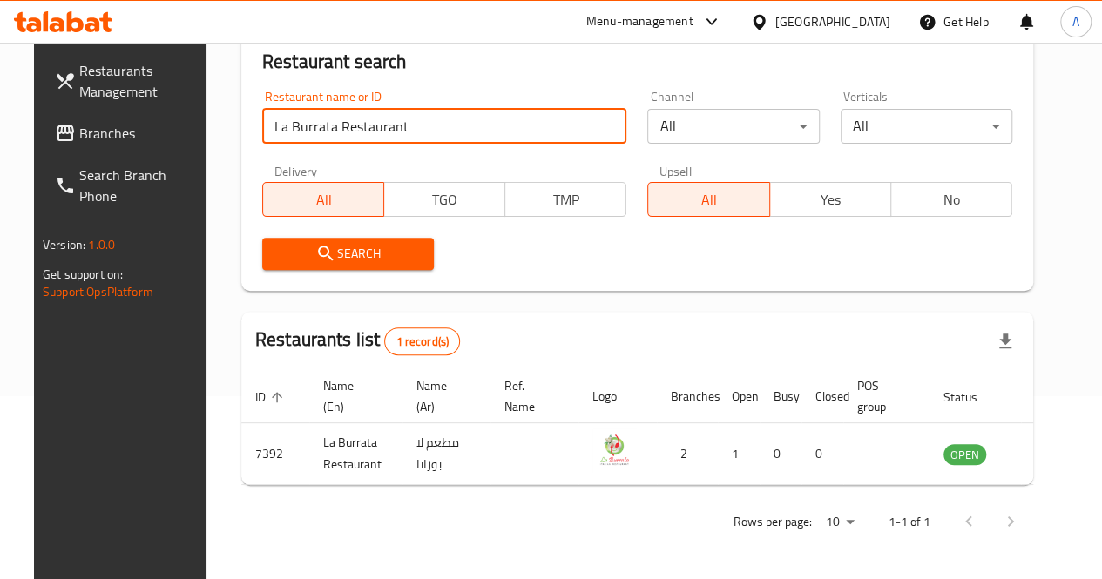
click at [411, 133] on input "La Burrata Restaurant" at bounding box center [444, 126] width 365 height 35
click at [405, 128] on input "La Burrata Restaurant" at bounding box center [444, 126] width 365 height 35
type input "uncle [PERSON_NAME]"
click button "Search" at bounding box center [348, 254] width 172 height 32
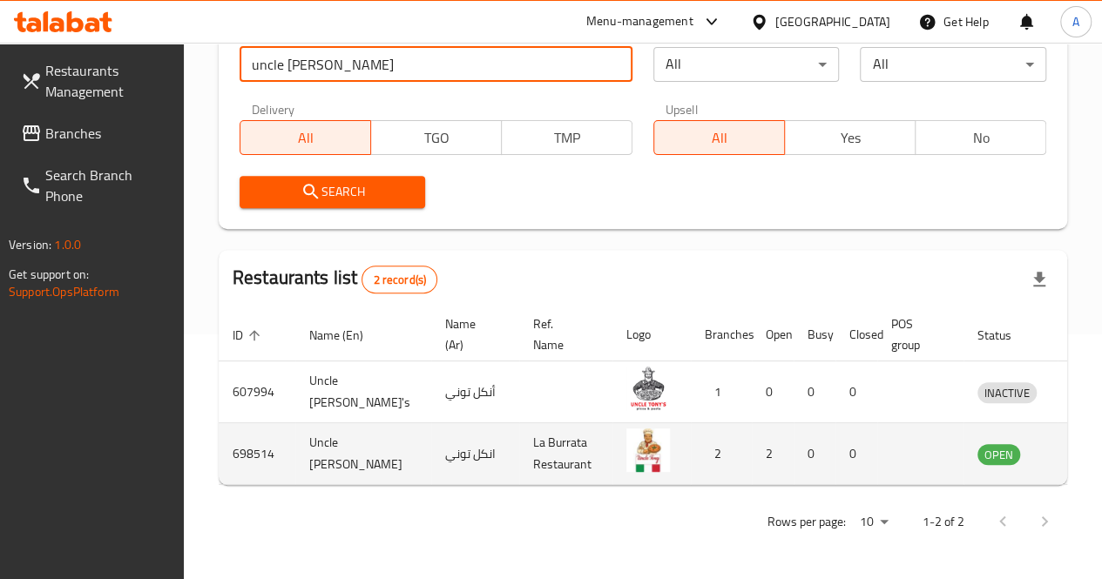
scroll to position [0, 1]
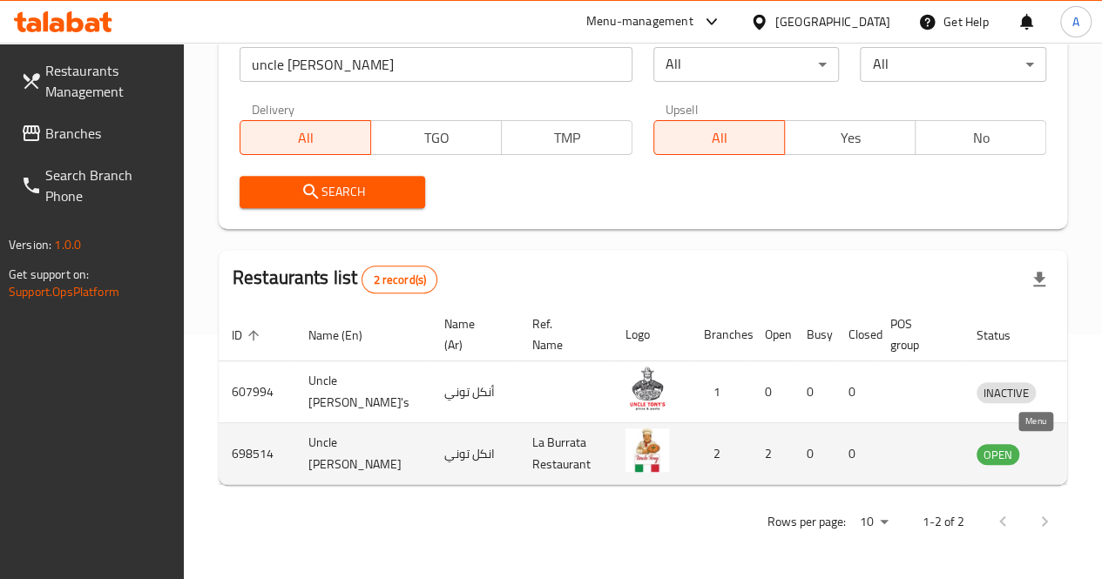
click at [1072, 448] on icon "enhanced table" at bounding box center [1081, 455] width 19 height 15
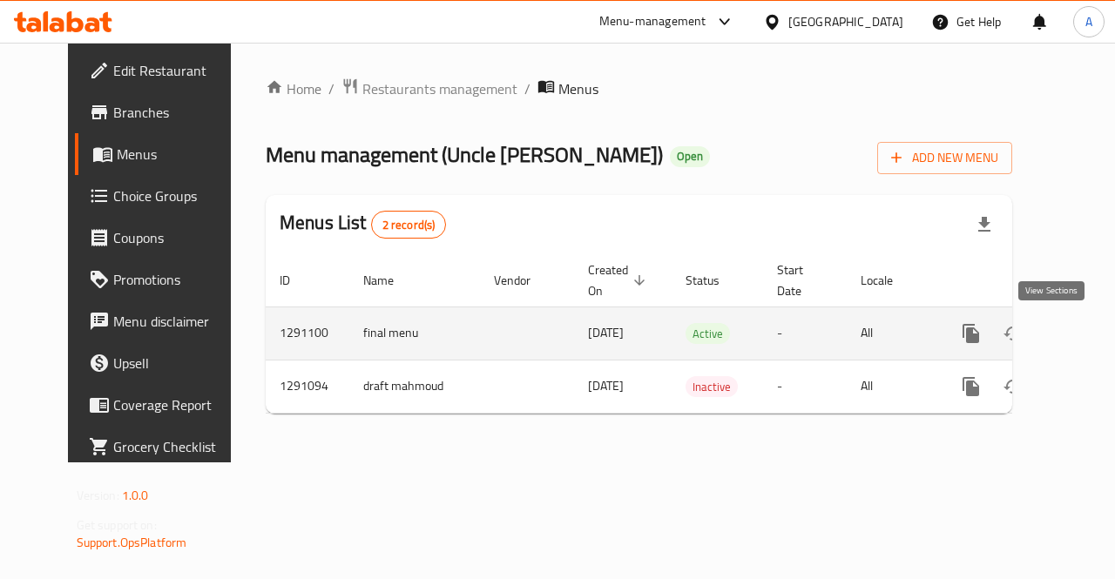
click at [1086, 332] on icon "enhanced table" at bounding box center [1096, 333] width 21 height 21
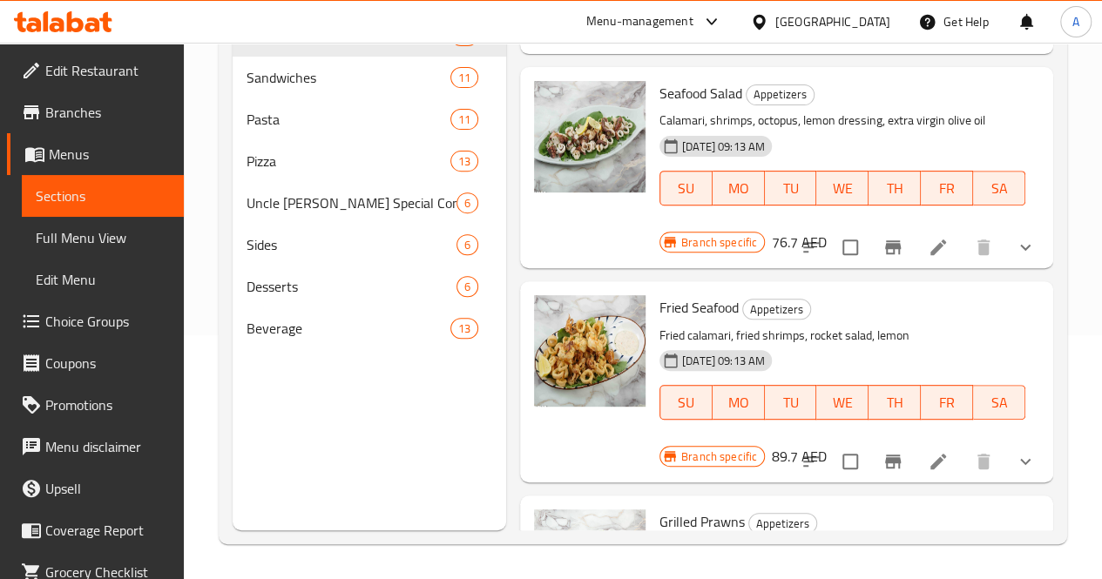
scroll to position [1779, 0]
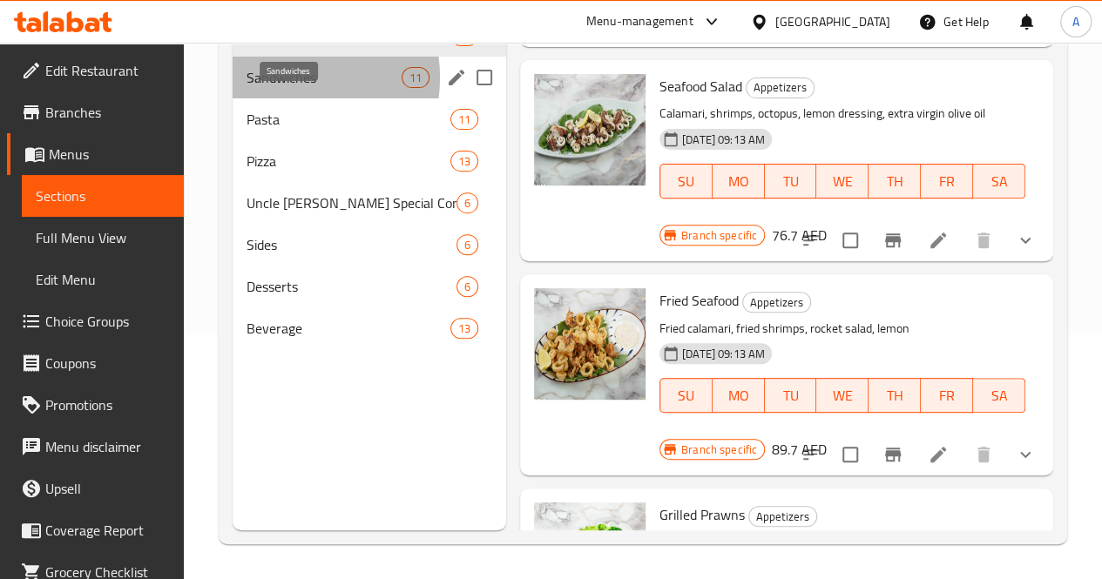
click at [286, 88] on span "Sandwiches" at bounding box center [324, 77] width 155 height 21
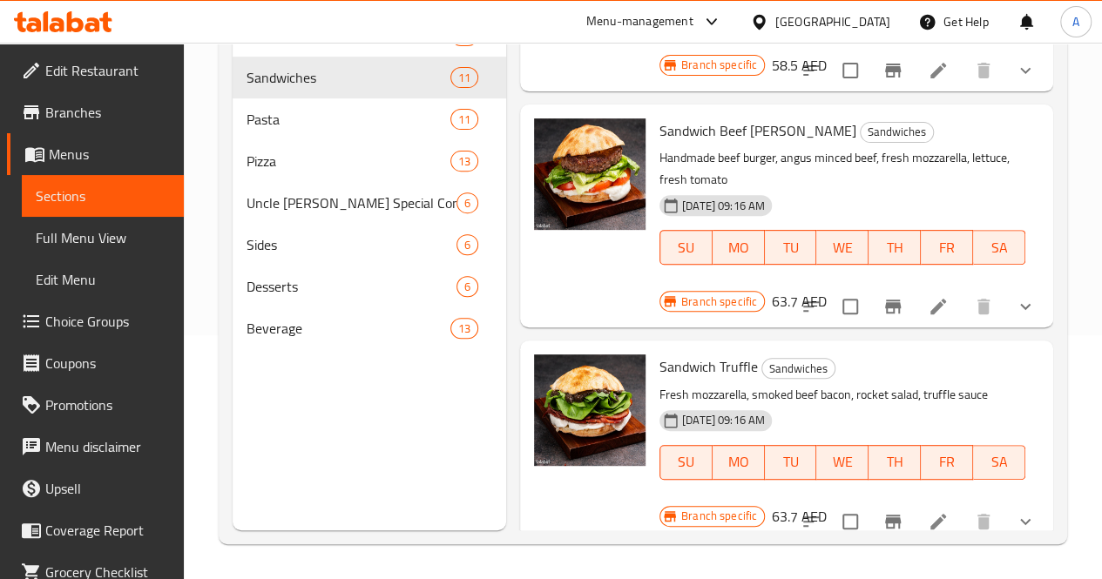
scroll to position [1735, 0]
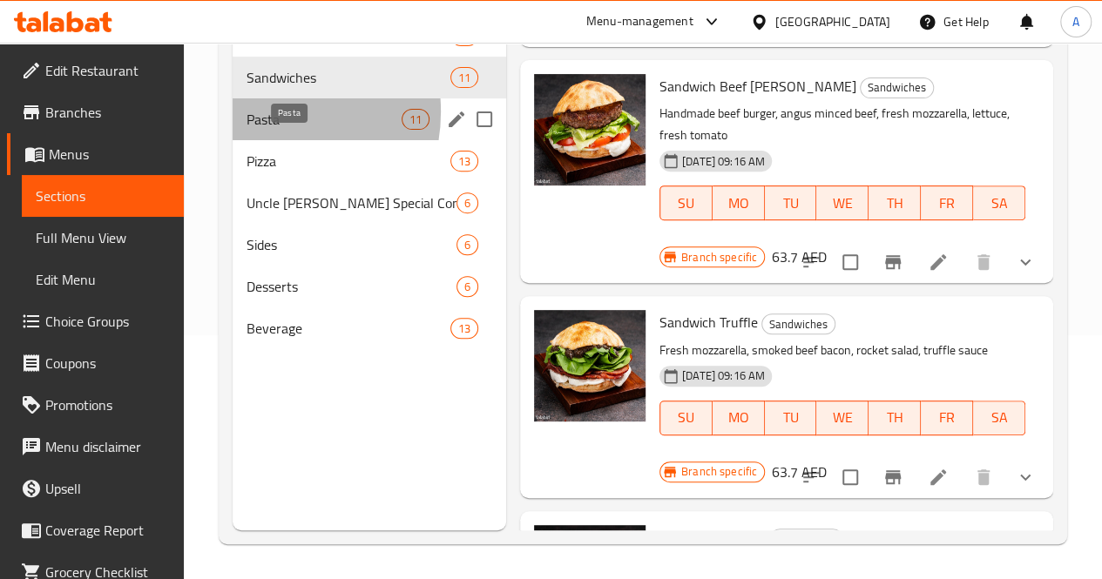
click at [260, 130] on span "Pasta" at bounding box center [324, 119] width 155 height 21
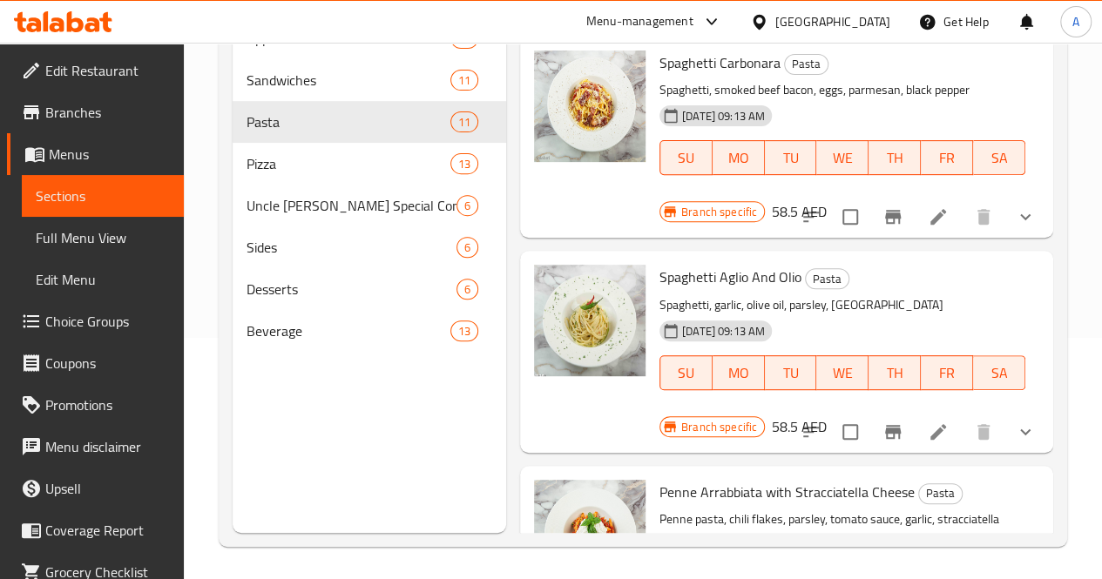
scroll to position [244, 0]
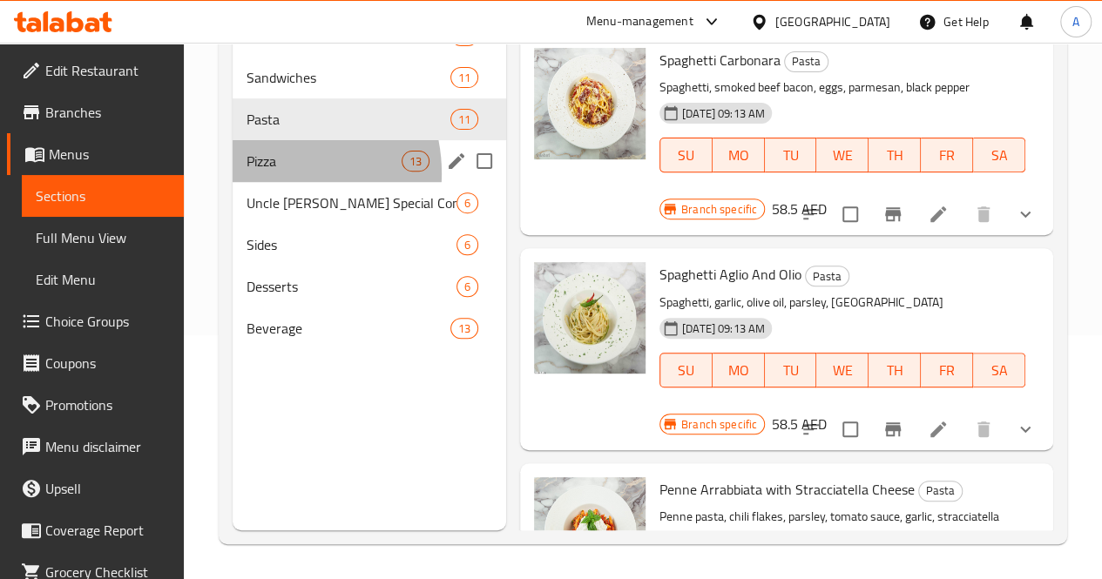
click at [270, 182] on div "Pizza 13" at bounding box center [370, 161] width 274 height 42
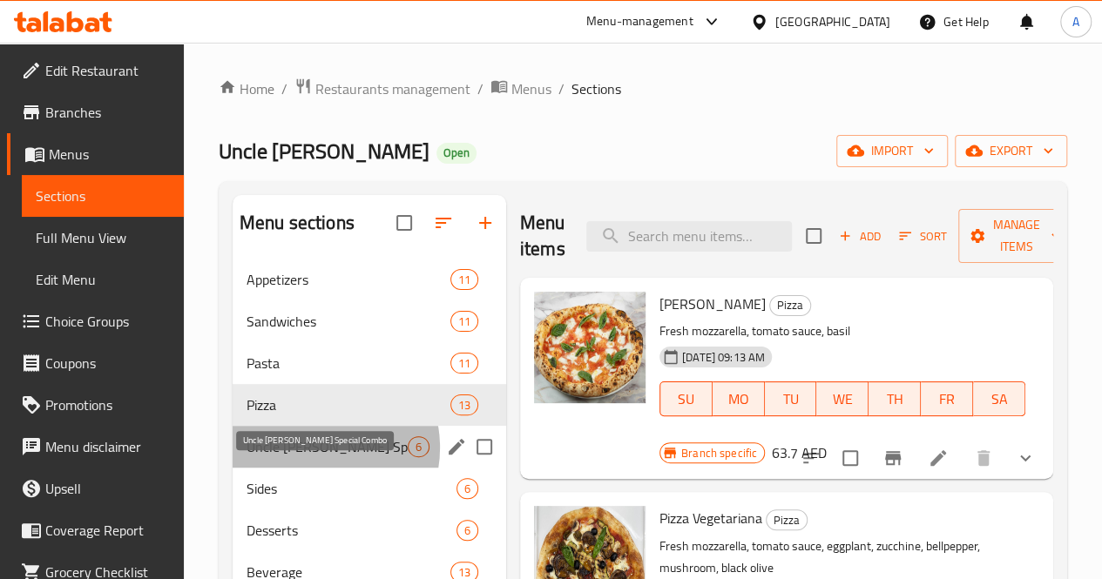
click at [309, 457] on span "Uncle [PERSON_NAME] Special Combo" at bounding box center [327, 446] width 161 height 21
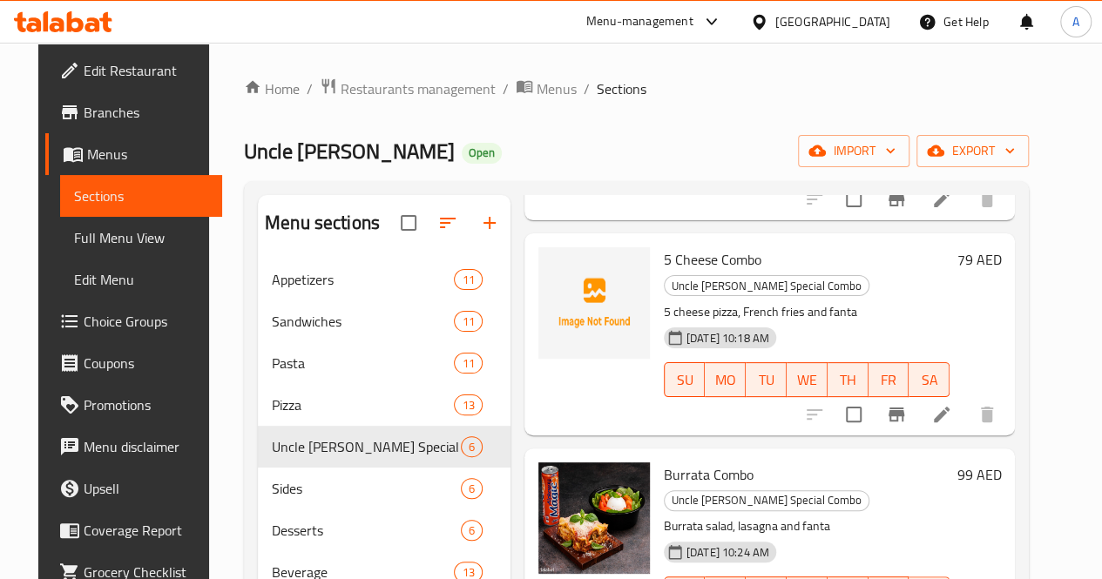
scroll to position [261, 0]
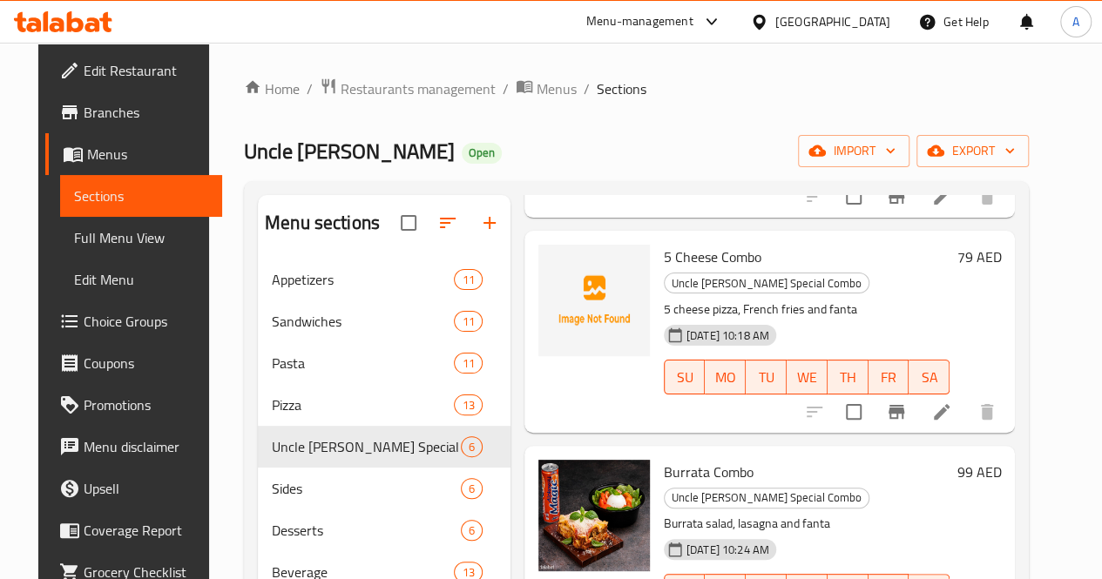
drag, startPoint x: 687, startPoint y: 233, endPoint x: 585, endPoint y: 226, distance: 101.3
click at [657, 238] on div "5 Cheese Combo Uncle [PERSON_NAME] Special Combo 5 cheese pizza, French fries a…" at bounding box center [807, 331] width 301 height 187
copy span "5 Cheese Combo"
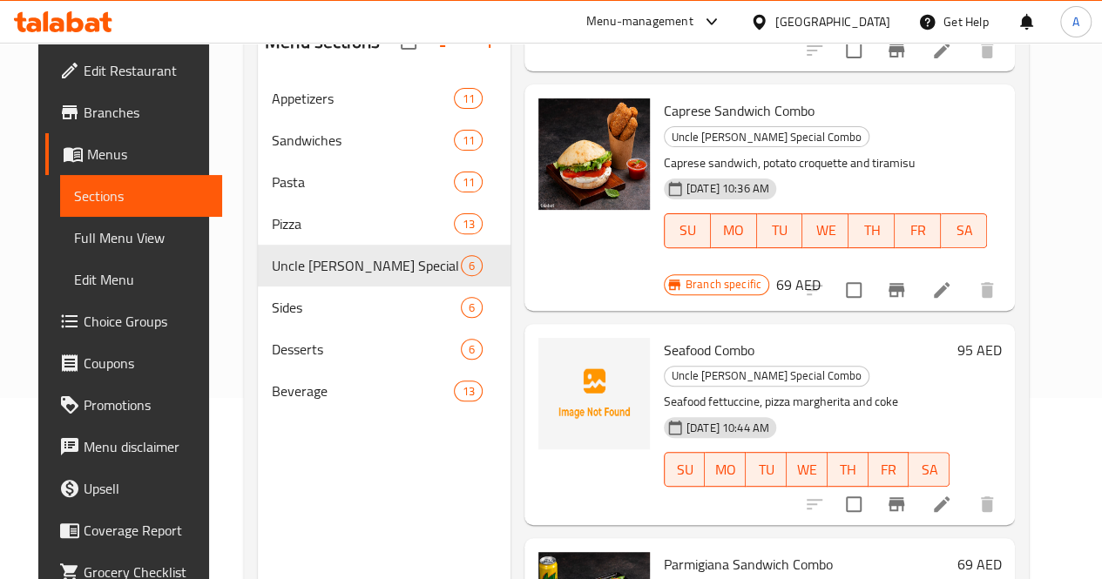
scroll to position [186, 0]
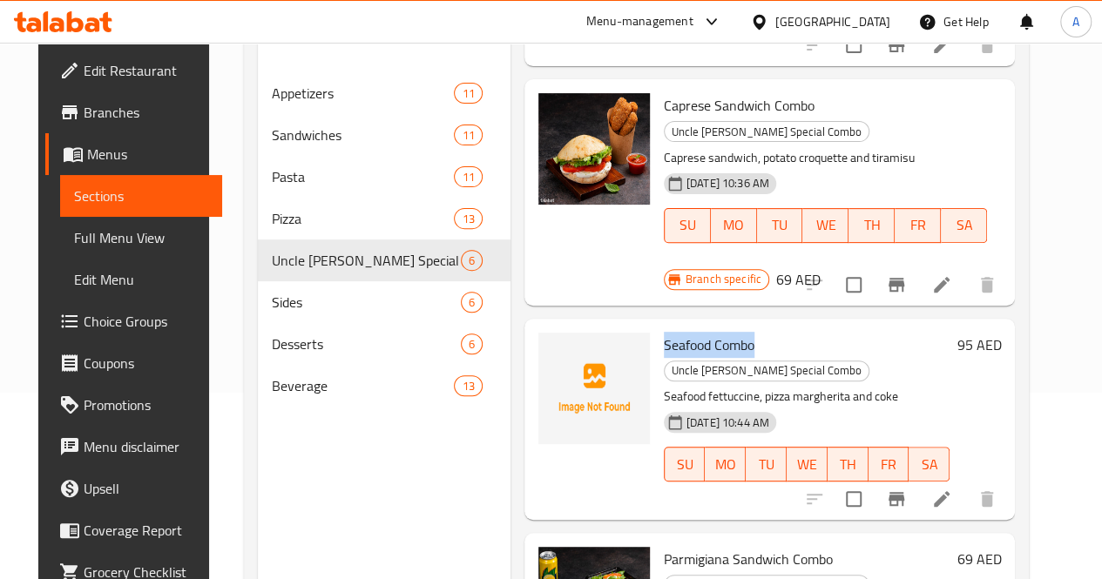
drag, startPoint x: 683, startPoint y: 245, endPoint x: 585, endPoint y: 242, distance: 97.6
click at [657, 326] on div "Seafood Combo Uncle [PERSON_NAME] Special Combo Seafood fettuccine, pizza margh…" at bounding box center [807, 419] width 301 height 187
copy span "Seafood Combo"
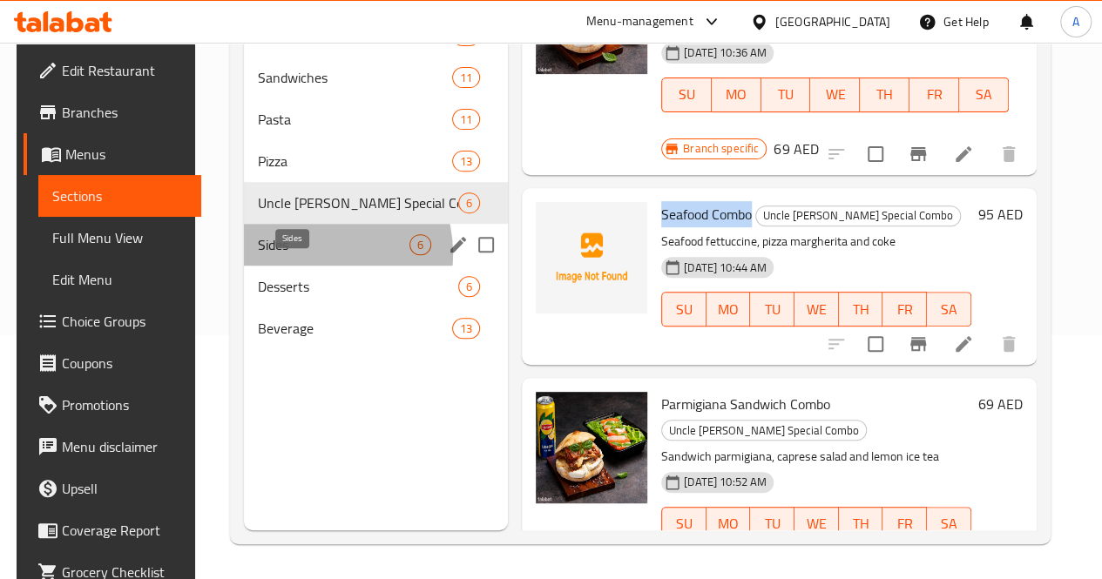
click at [301, 255] on span "Sides" at bounding box center [334, 244] width 152 height 21
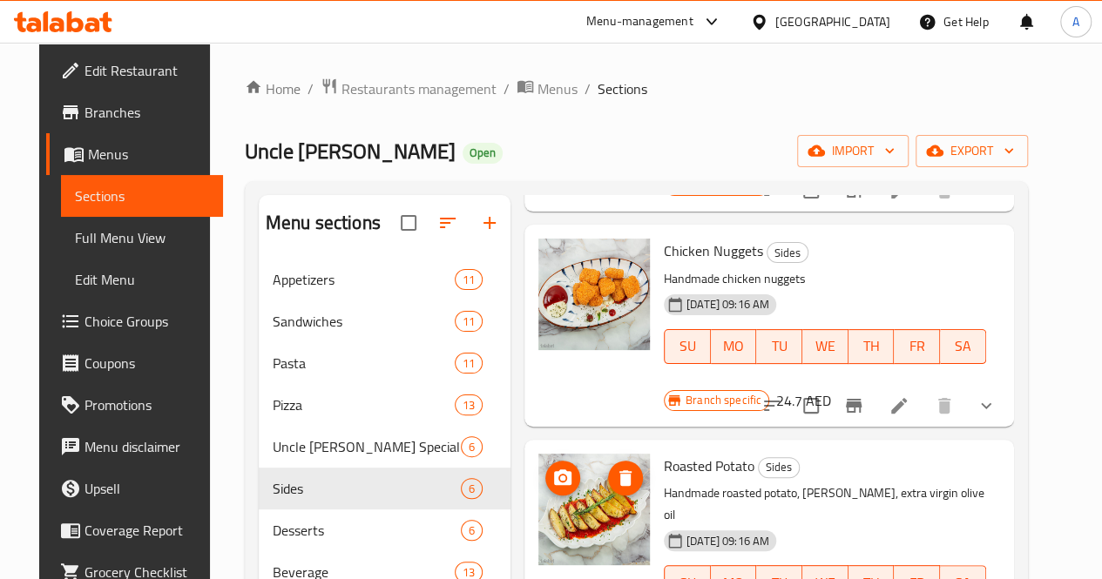
scroll to position [244, 0]
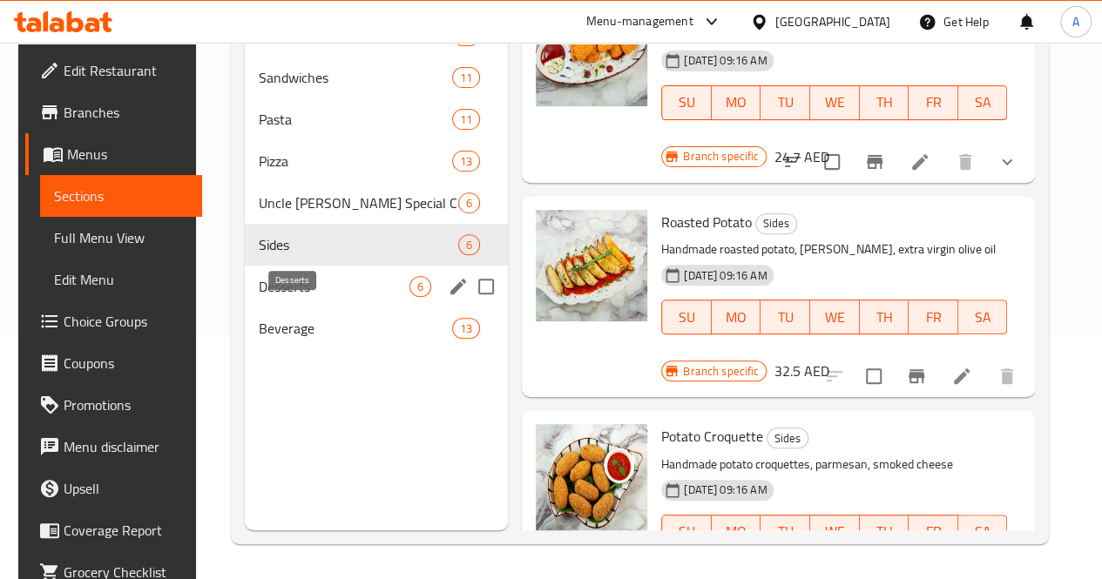
click at [296, 297] on span "Desserts" at bounding box center [334, 286] width 151 height 21
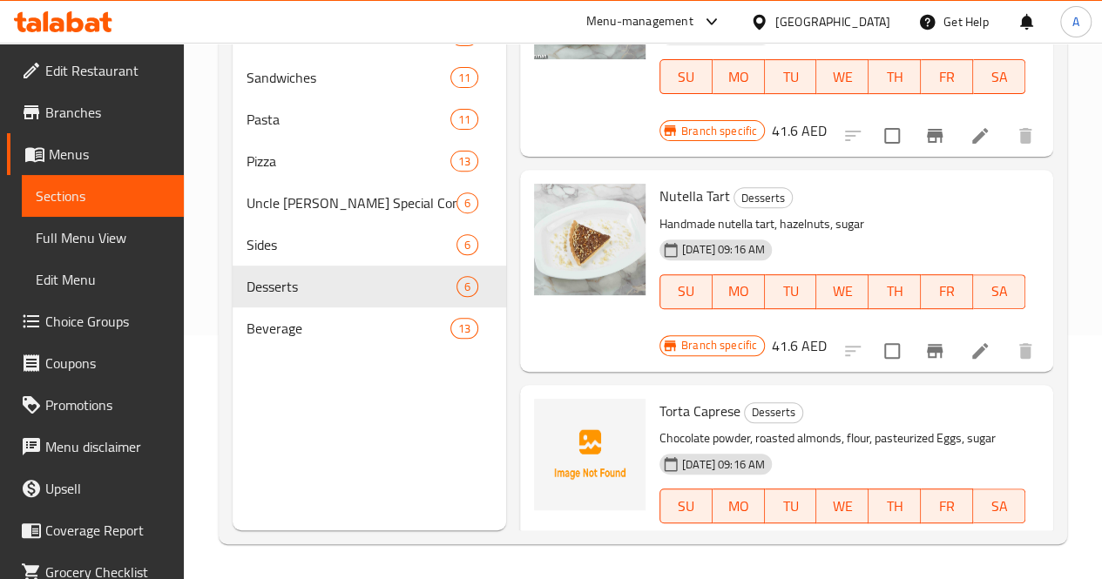
scroll to position [530, 0]
drag, startPoint x: 669, startPoint y: 312, endPoint x: 589, endPoint y: 312, distance: 80.2
click at [653, 392] on div "Torta Caprese Desserts Chocolate powder, roasted almonds, flour, pasteurized Eg…" at bounding box center [843, 473] width 380 height 163
copy span "Torta Caprese"
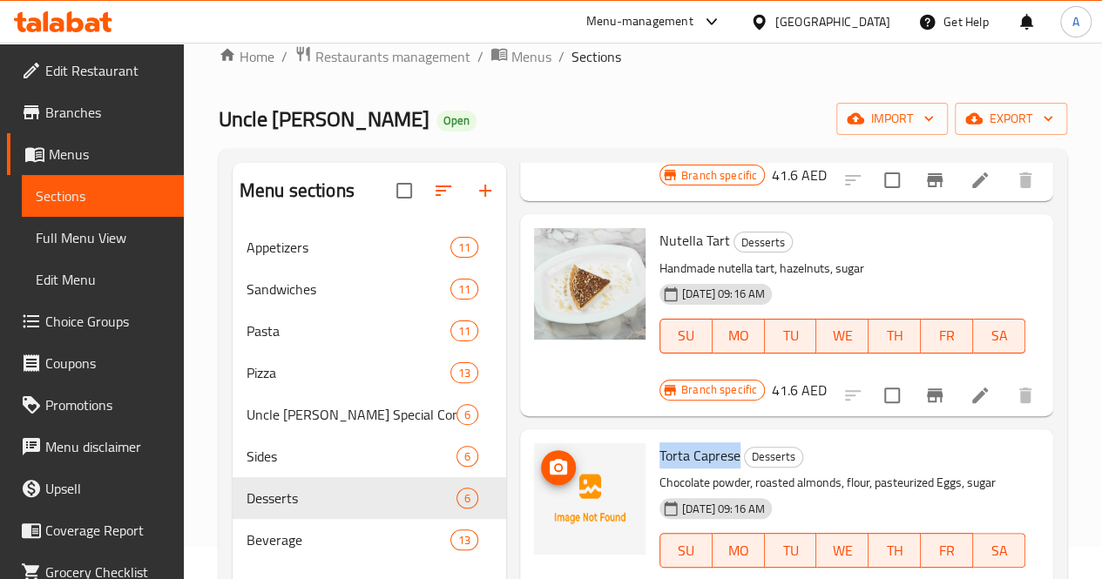
scroll to position [244, 0]
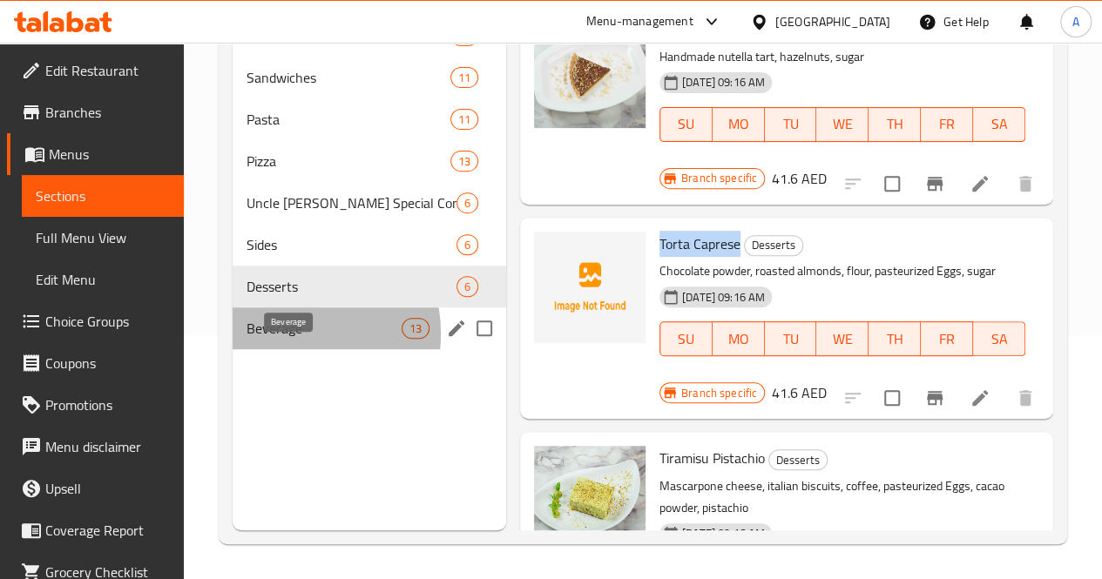
click at [282, 339] on span "Beverage" at bounding box center [324, 328] width 155 height 21
